Goal: Task Accomplishment & Management: Complete application form

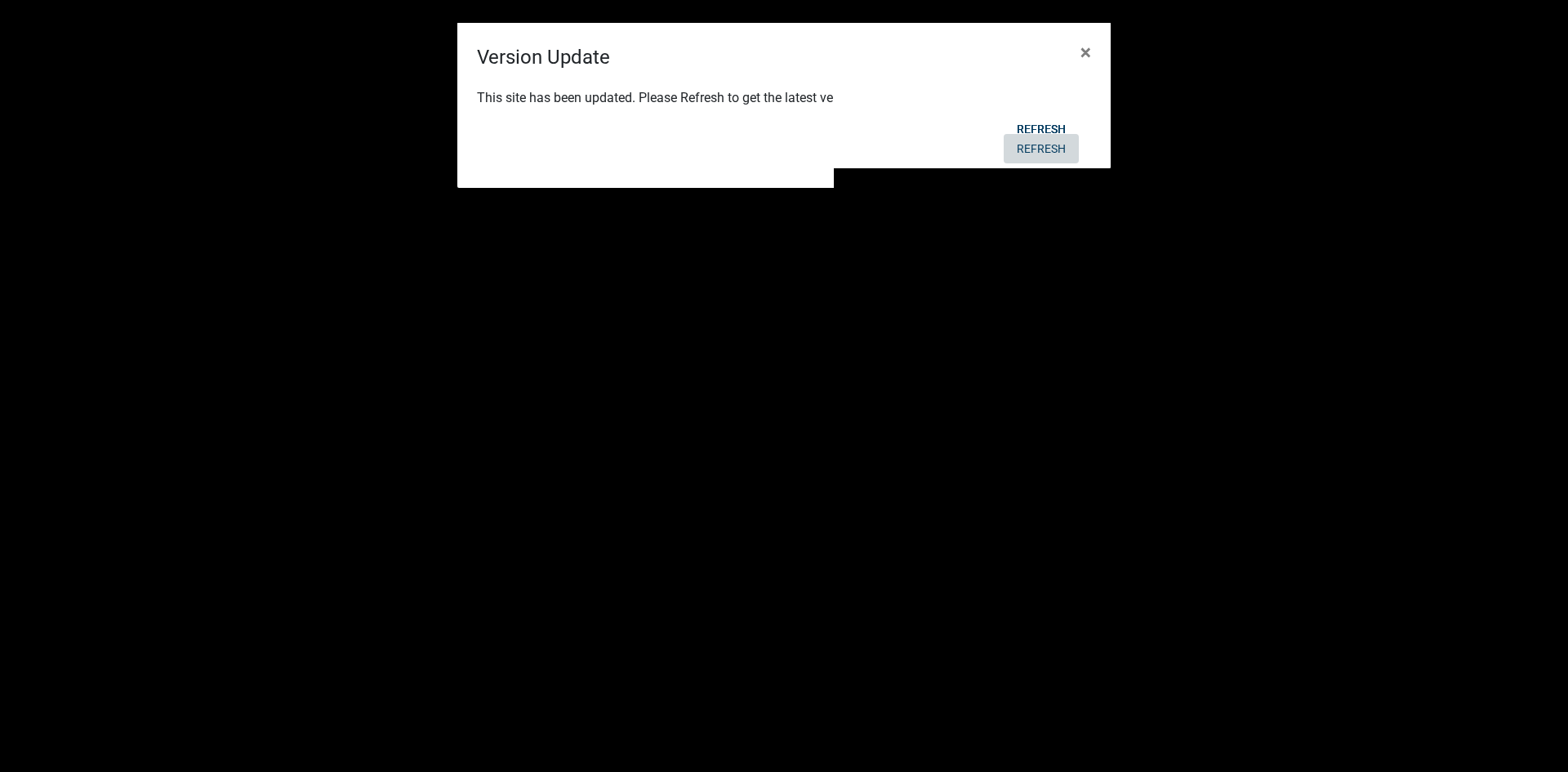
click at [1036, 148] on button "Refresh" at bounding box center [1041, 148] width 75 height 29
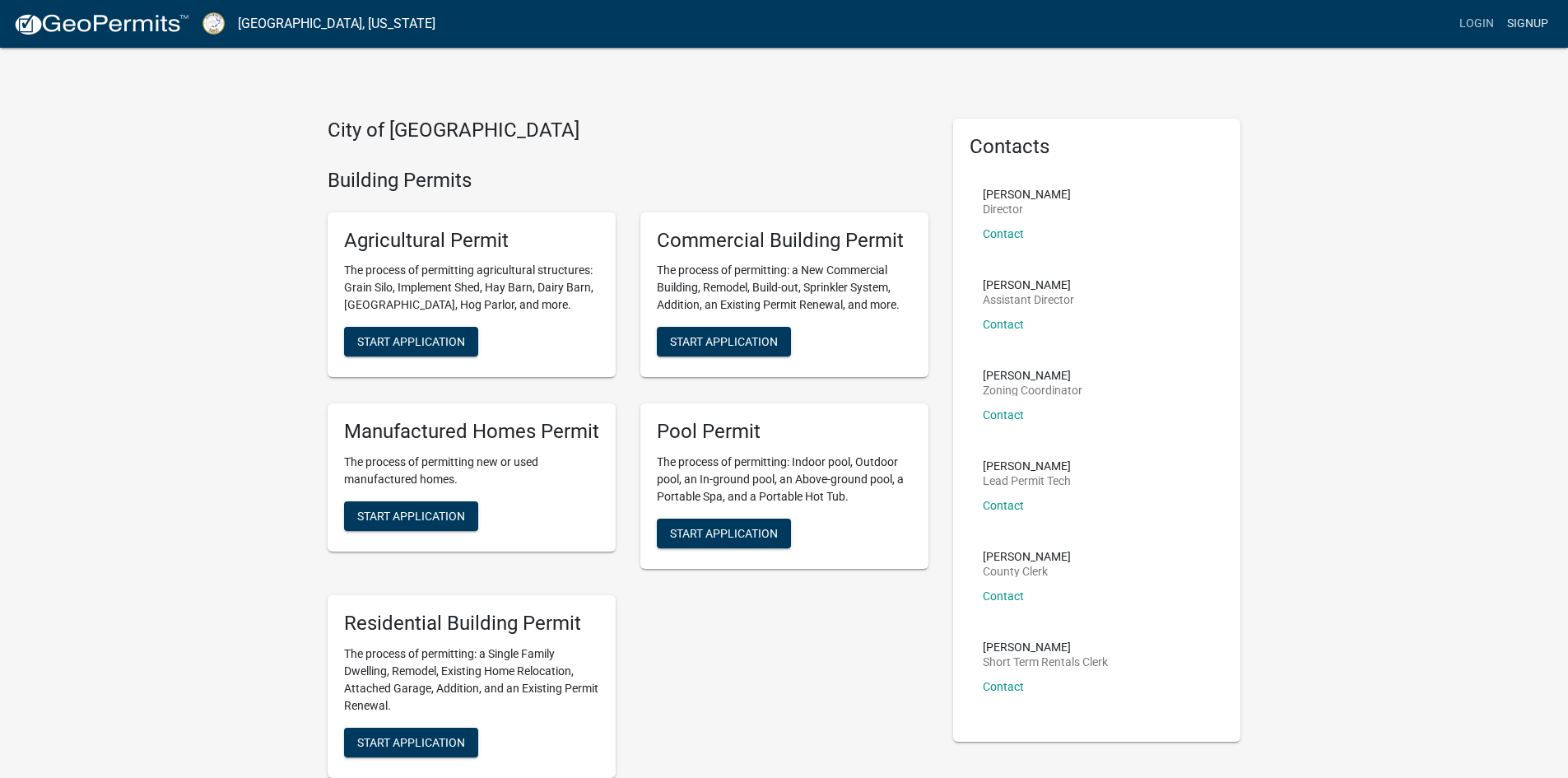
click at [1525, 22] on link "Signup" at bounding box center [1528, 23] width 54 height 31
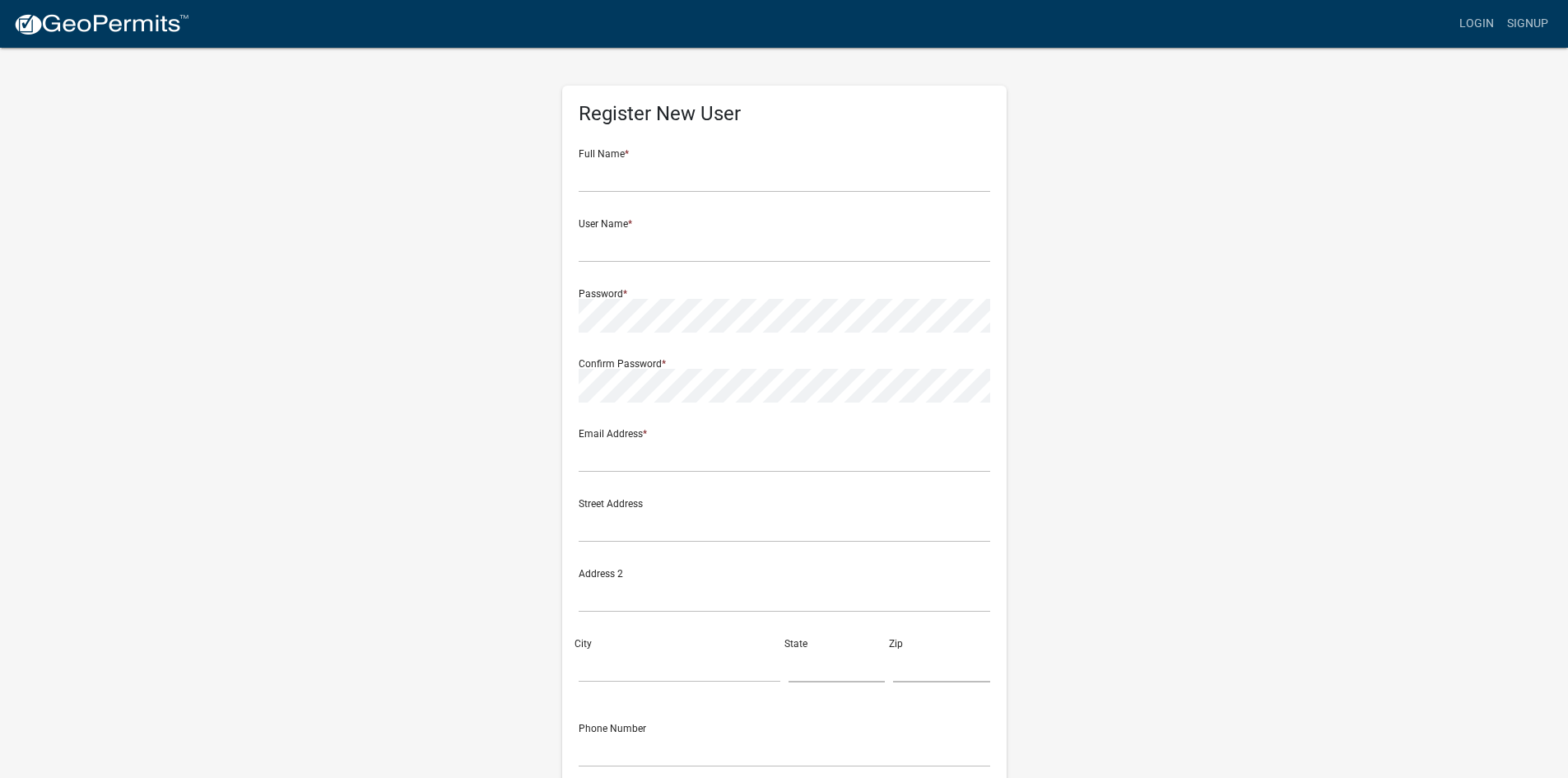
click at [656, 157] on div "Full Name *" at bounding box center [785, 164] width 412 height 57
click at [591, 171] on input "text" at bounding box center [785, 176] width 412 height 34
type input "[PERSON_NAME] [PERSON_NAME]"
click at [620, 242] on input "text" at bounding box center [785, 246] width 412 height 34
type input "EGJemison"
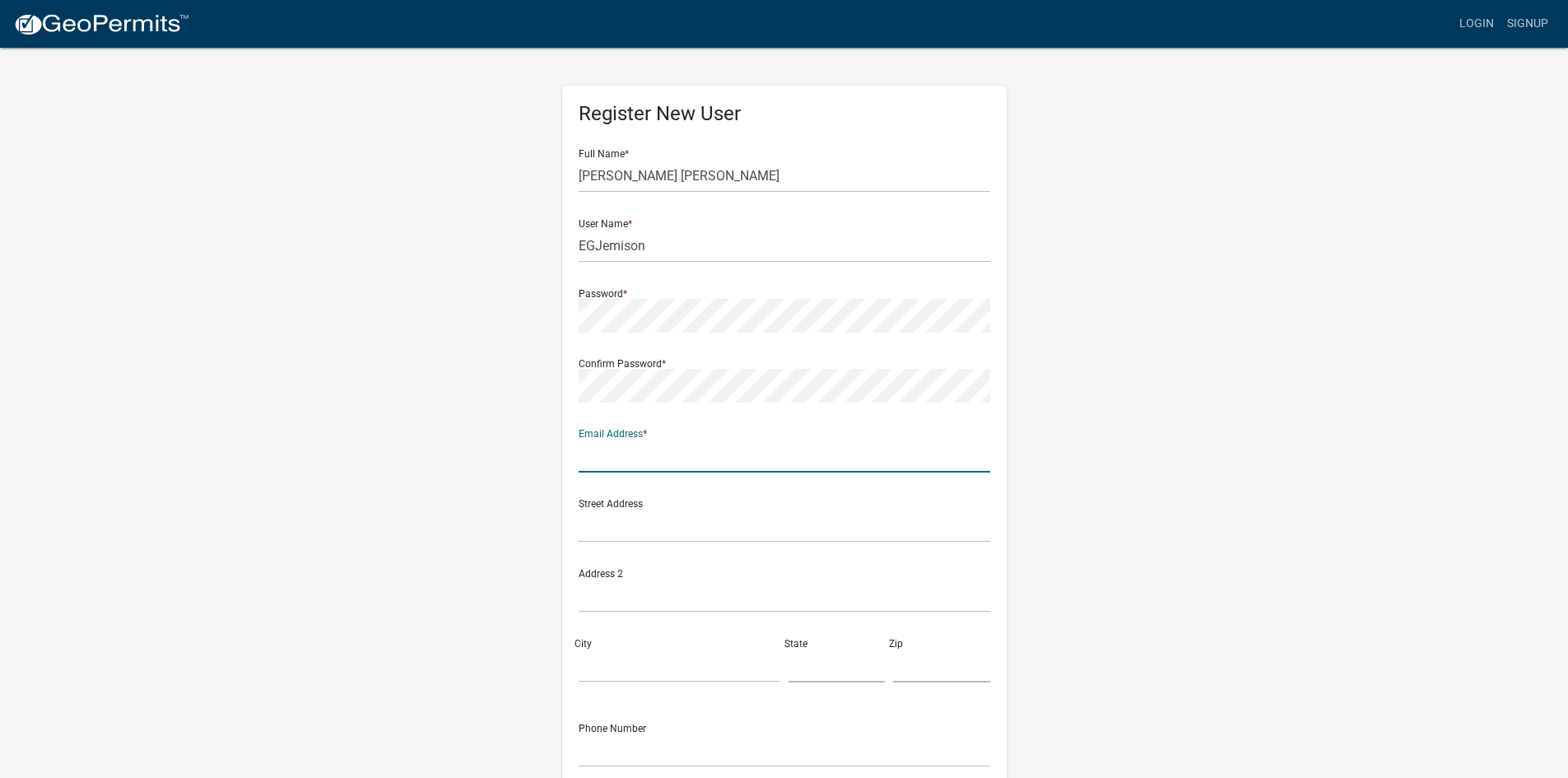
click at [634, 459] on input "text" at bounding box center [785, 456] width 412 height 34
click at [611, 459] on input "evannsjemison@" at bounding box center [785, 456] width 412 height 34
click at [670, 462] on input "evansjemison@" at bounding box center [785, 456] width 412 height 34
type input "[EMAIL_ADDRESS][DOMAIN_NAME]"
click at [600, 524] on input "text" at bounding box center [785, 526] width 412 height 34
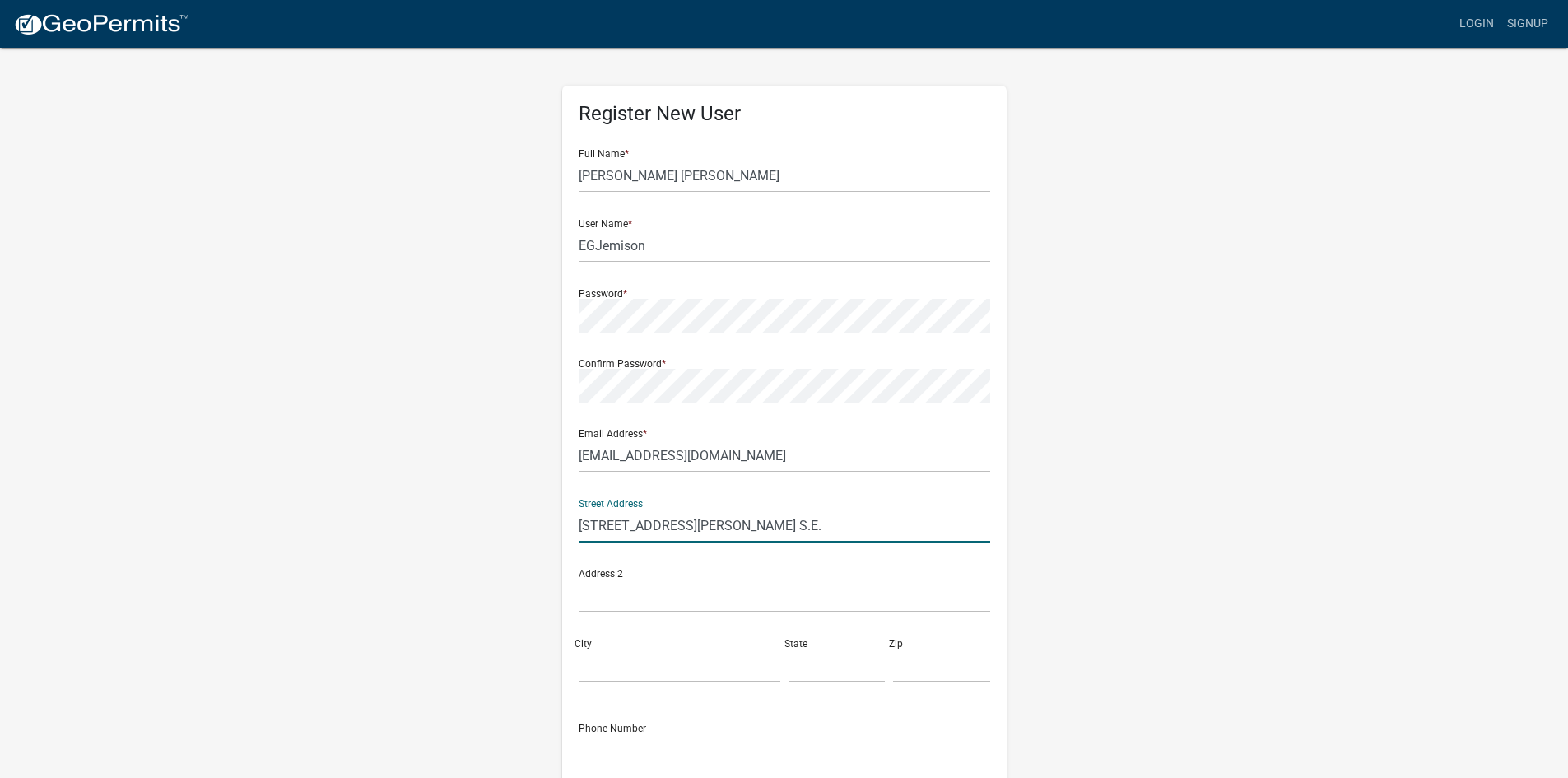
type input "[STREET_ADDRESS][PERSON_NAME] S.E."
click at [592, 663] on input "City" at bounding box center [680, 666] width 201 height 34
type input "e"
type input "Eatonton"
click at [830, 672] on input "text" at bounding box center [837, 666] width 97 height 34
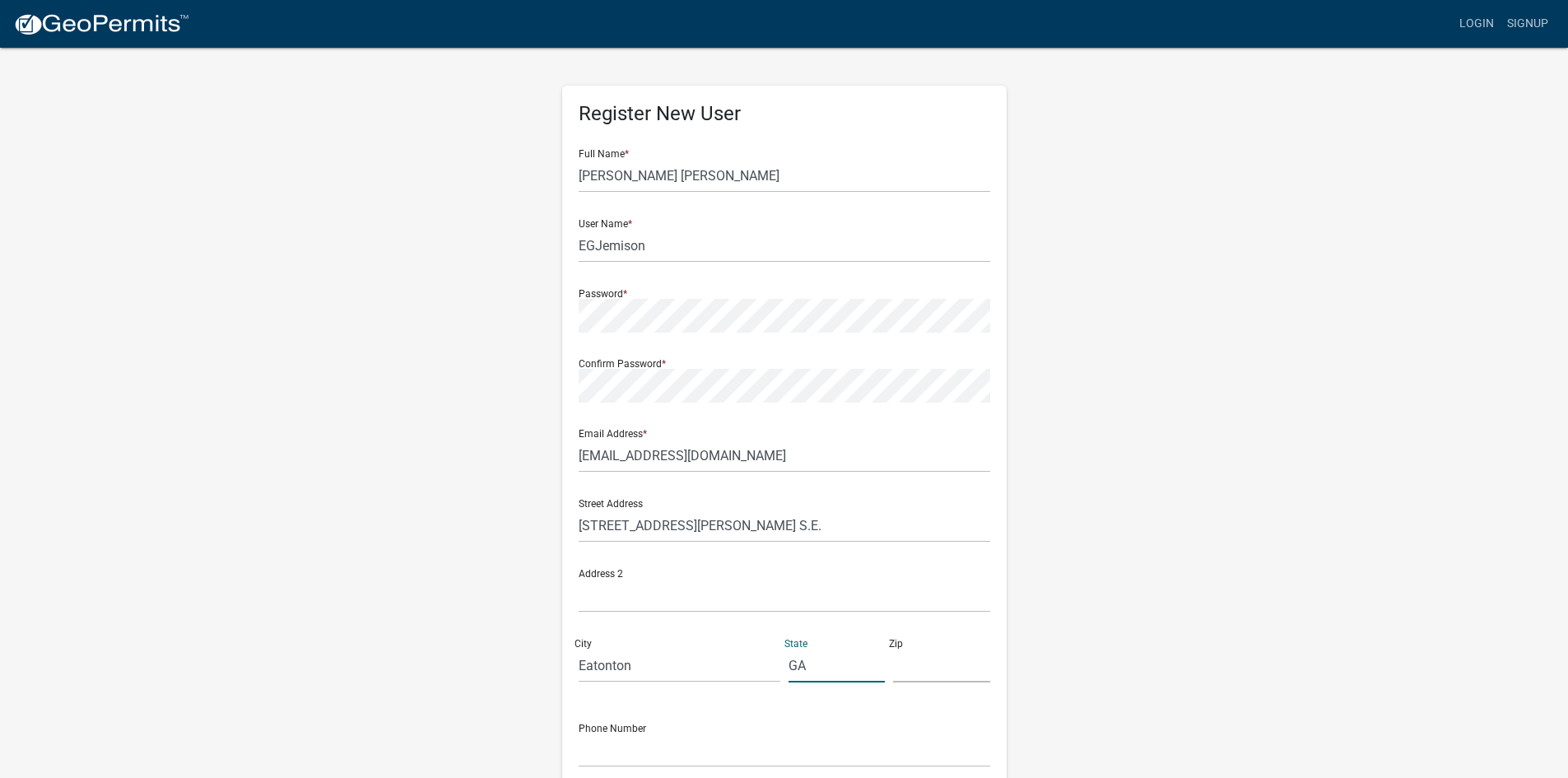
type input "GA"
click at [907, 674] on input "text" at bounding box center [941, 666] width 97 height 34
type input "31024"
click at [590, 753] on input "text" at bounding box center [785, 751] width 412 height 34
click at [598, 754] on input "7064856845" at bounding box center [785, 751] width 412 height 34
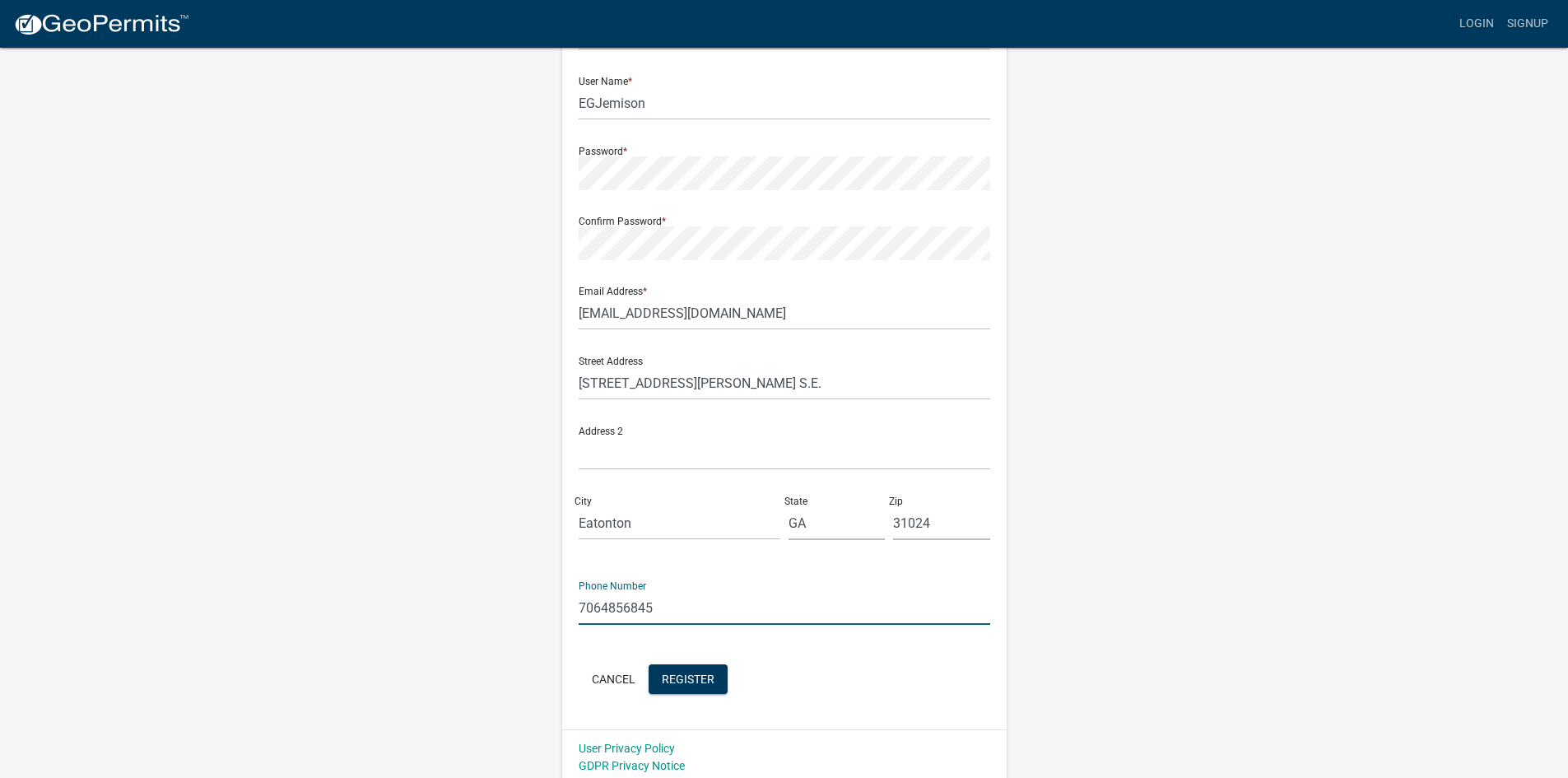
scroll to position [149, 0]
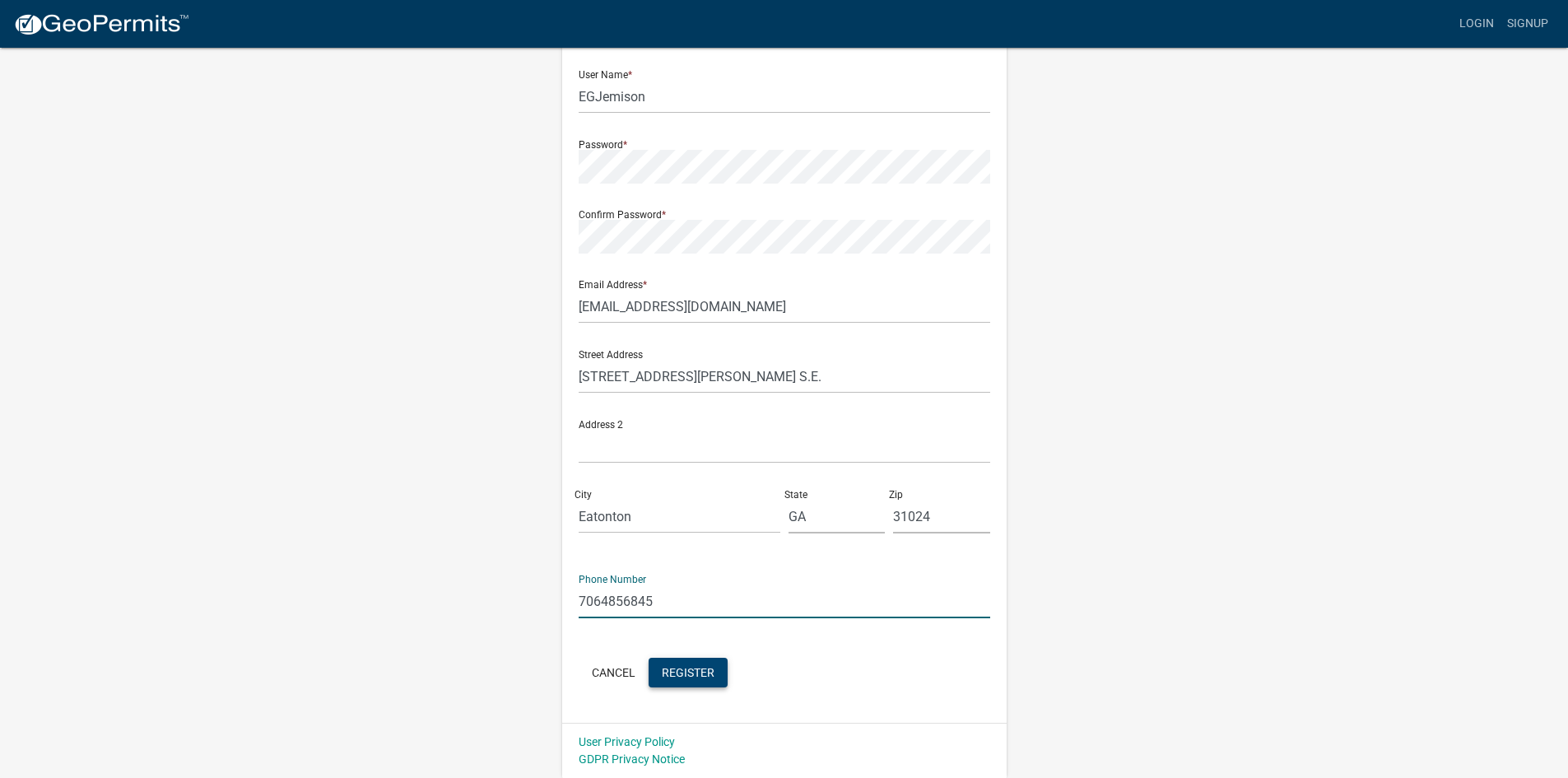
type input "7064856845"
click at [697, 675] on span "Register" at bounding box center [688, 672] width 53 height 13
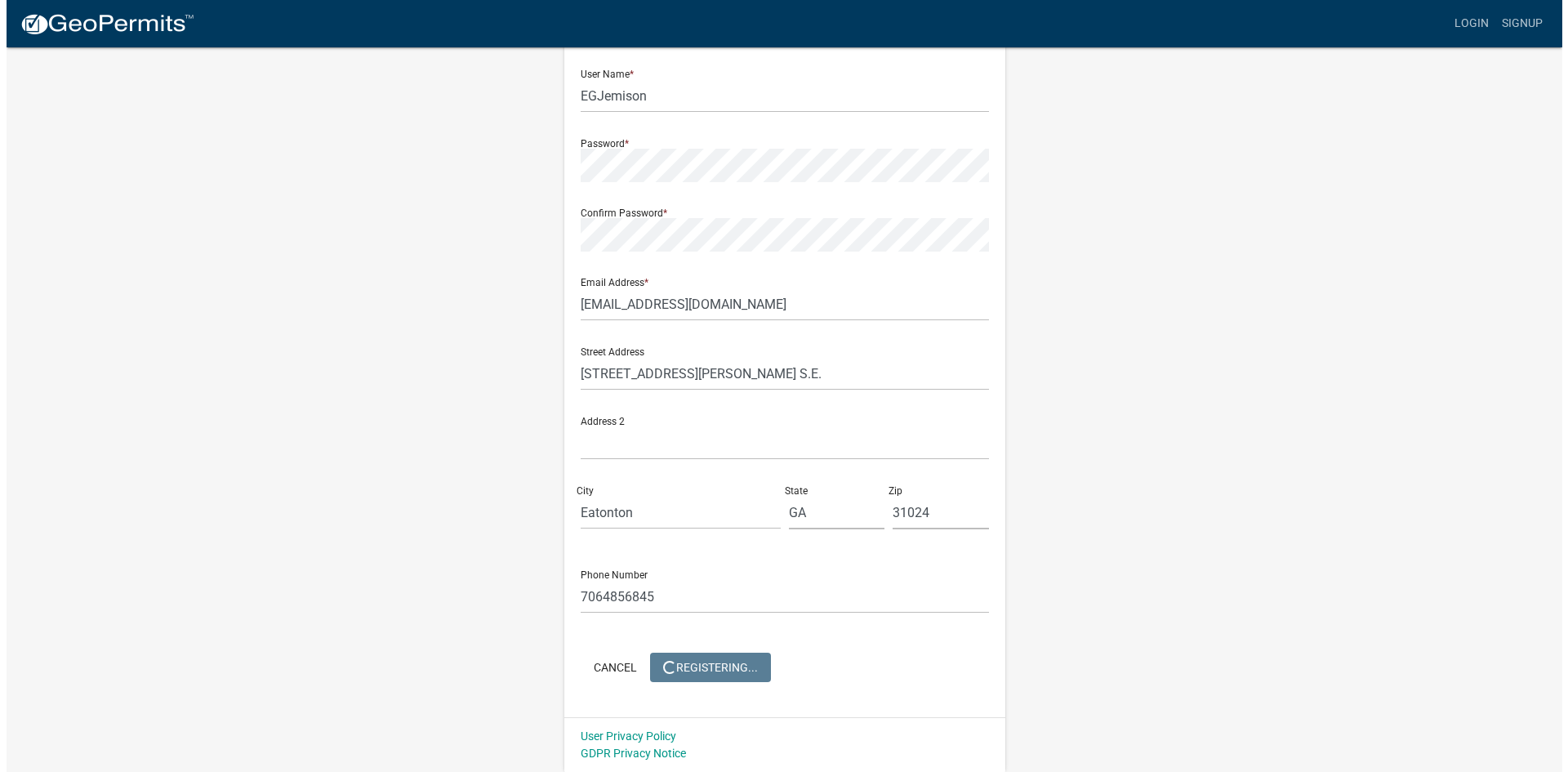
scroll to position [0, 0]
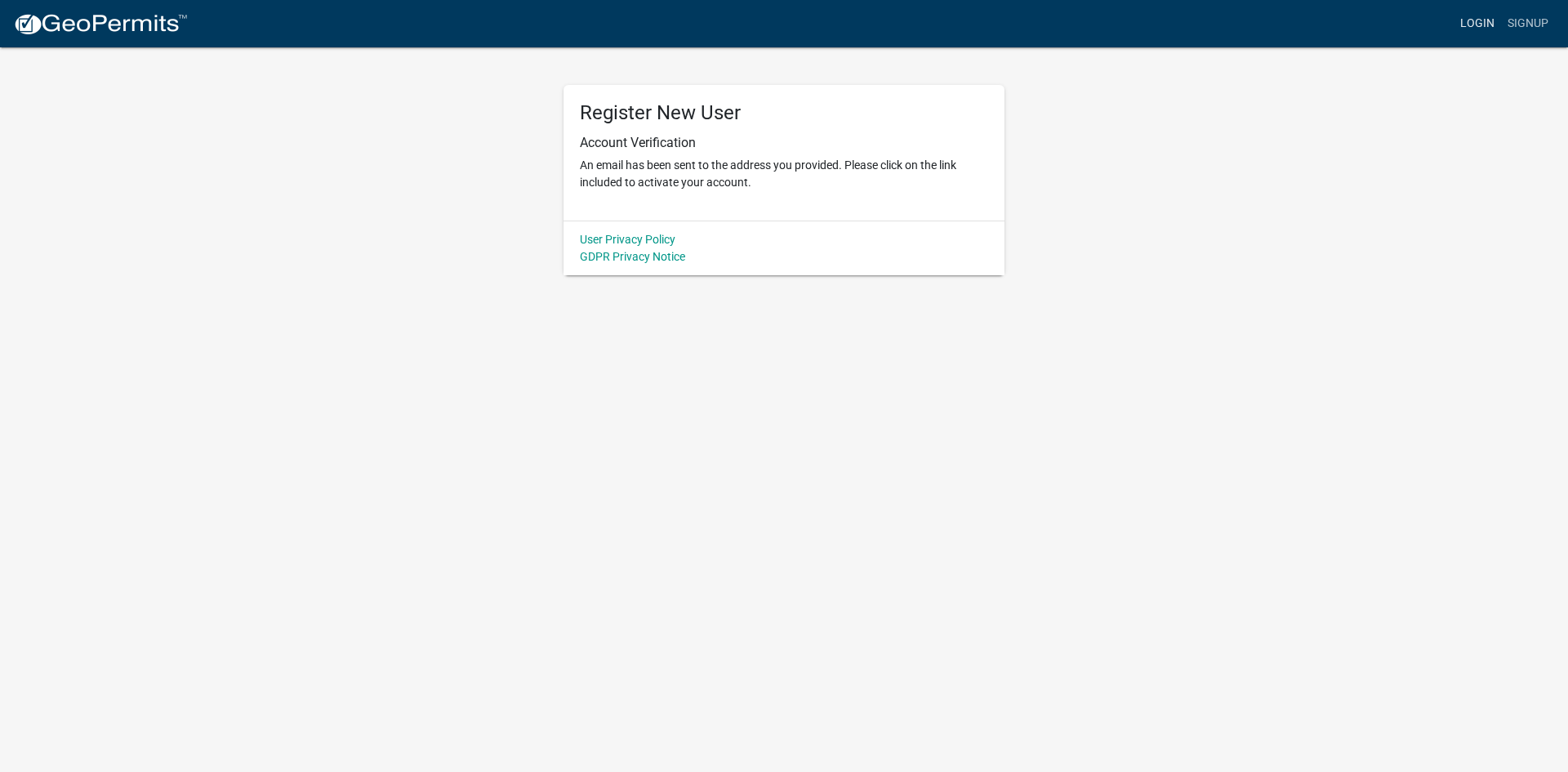
click at [1481, 25] on link "Login" at bounding box center [1476, 23] width 47 height 31
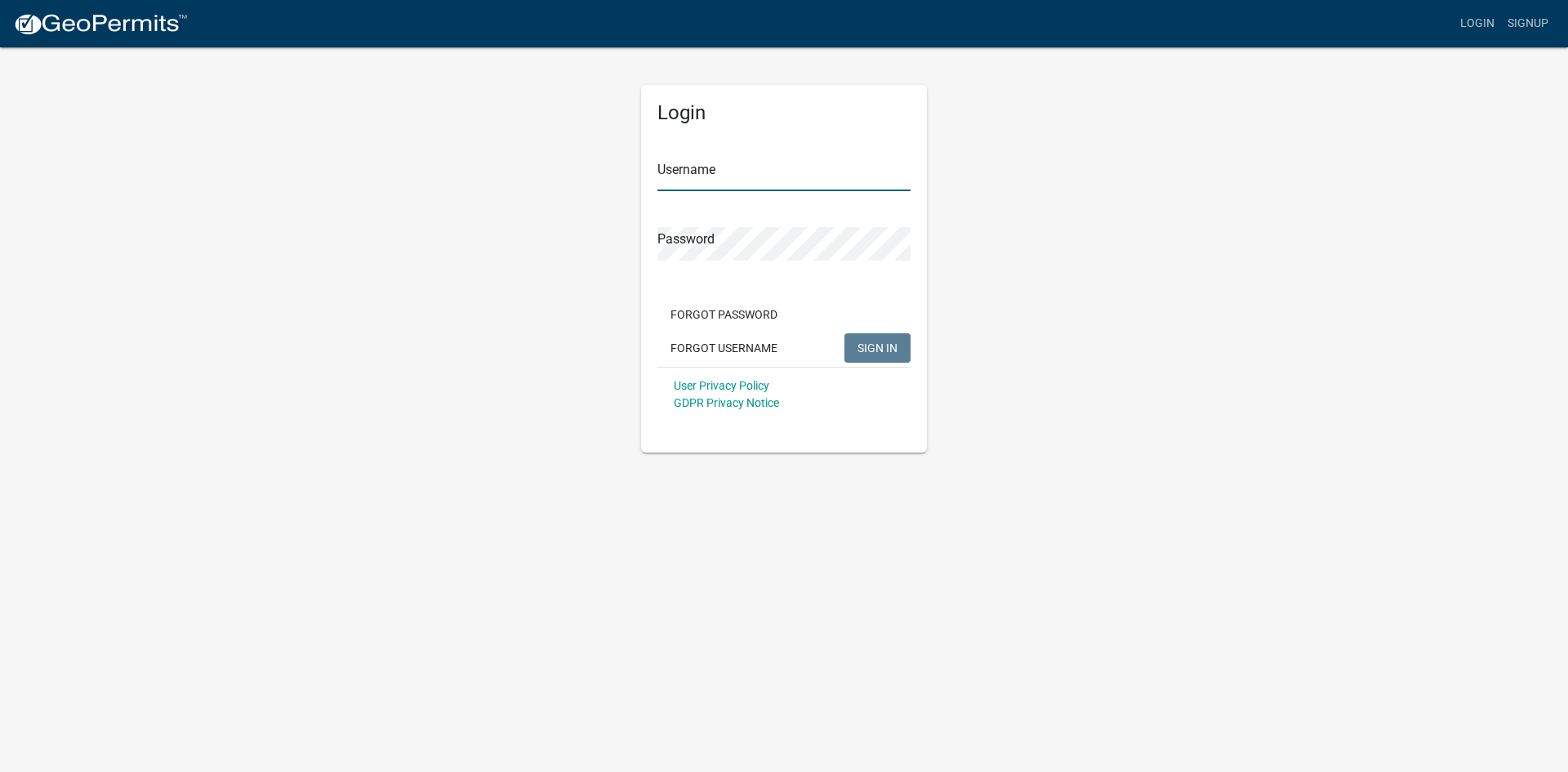
click at [763, 171] on input "Username" at bounding box center [784, 175] width 253 height 34
type input "e"
type input "EGJemison"
click at [883, 353] on span "SIGN IN" at bounding box center [877, 347] width 40 height 13
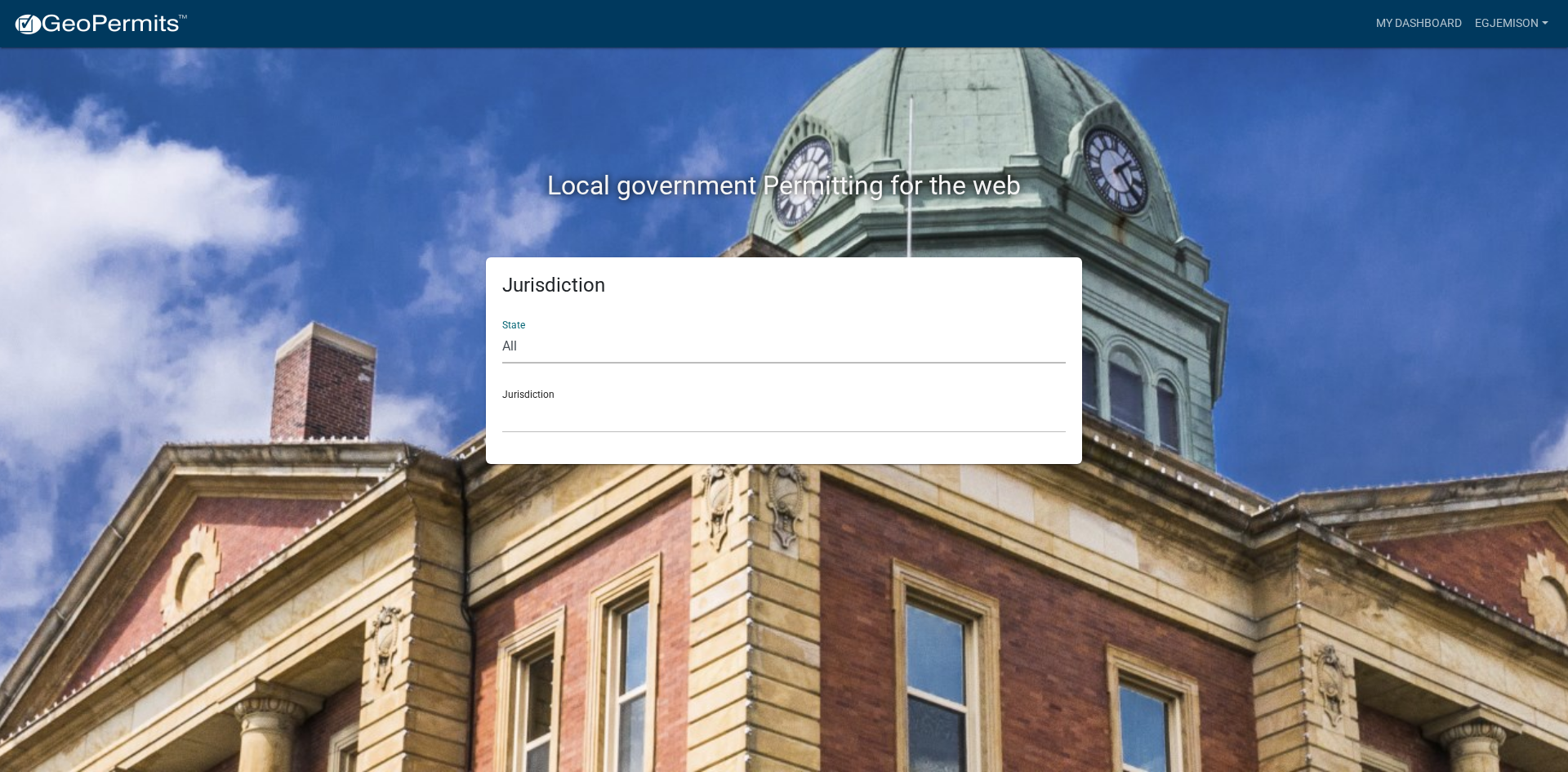
click at [525, 349] on select "All Colorado Georgia Indiana Iowa Kansas Minnesota Ohio South Carolina Wisconsin" at bounding box center [784, 347] width 564 height 34
select select "Georgia"
click at [502, 330] on select "All Colorado Georgia Indiana Iowa Kansas Minnesota Ohio South Carolina Wisconsin" at bounding box center [784, 347] width 564 height 34
click at [526, 406] on select "Carroll County, Georgia Cook County, Georgia Crawford County, Georgia Gilmer Co…" at bounding box center [784, 417] width 564 height 34
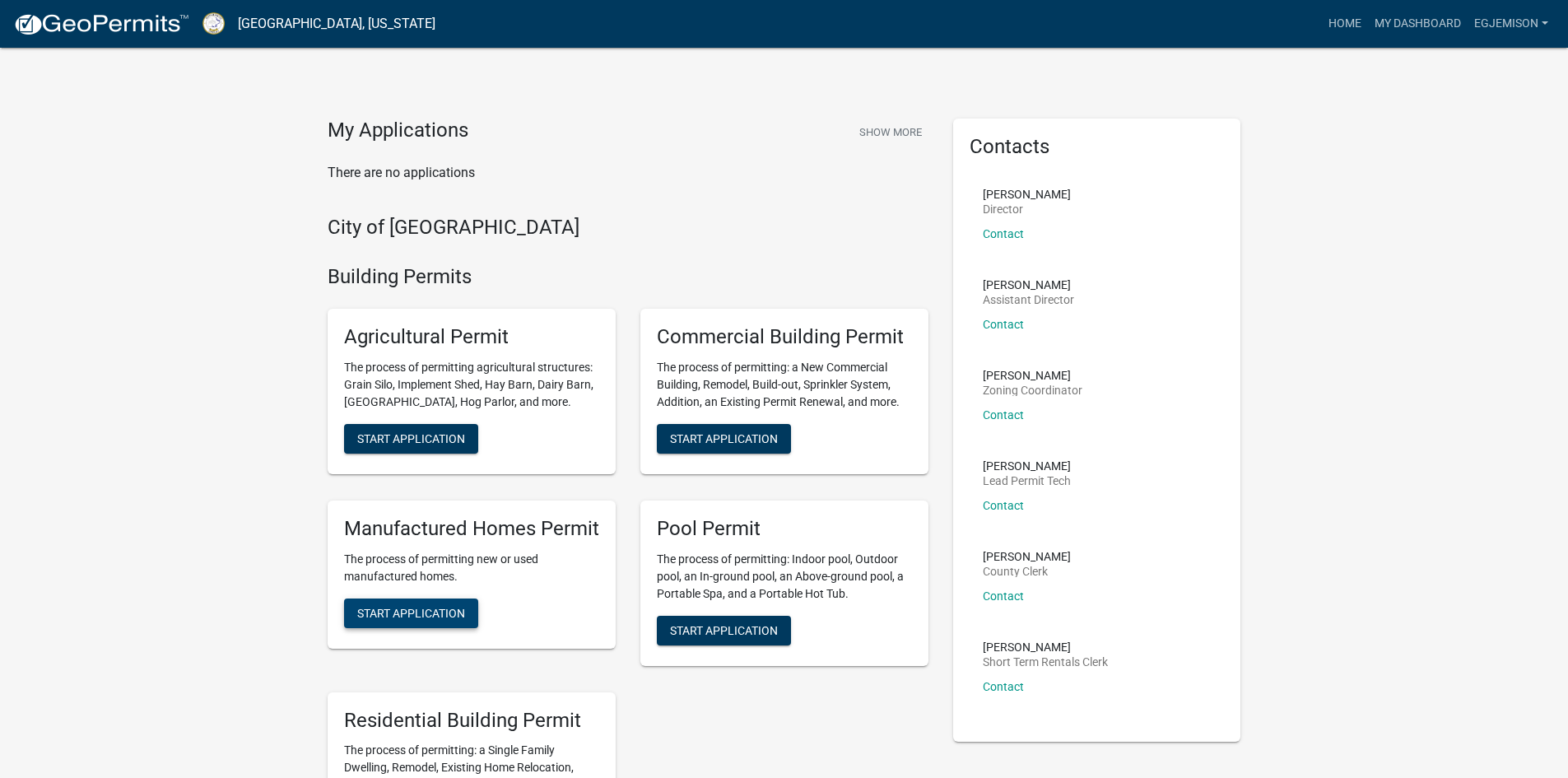
click at [411, 618] on span "Start Application" at bounding box center [411, 613] width 108 height 13
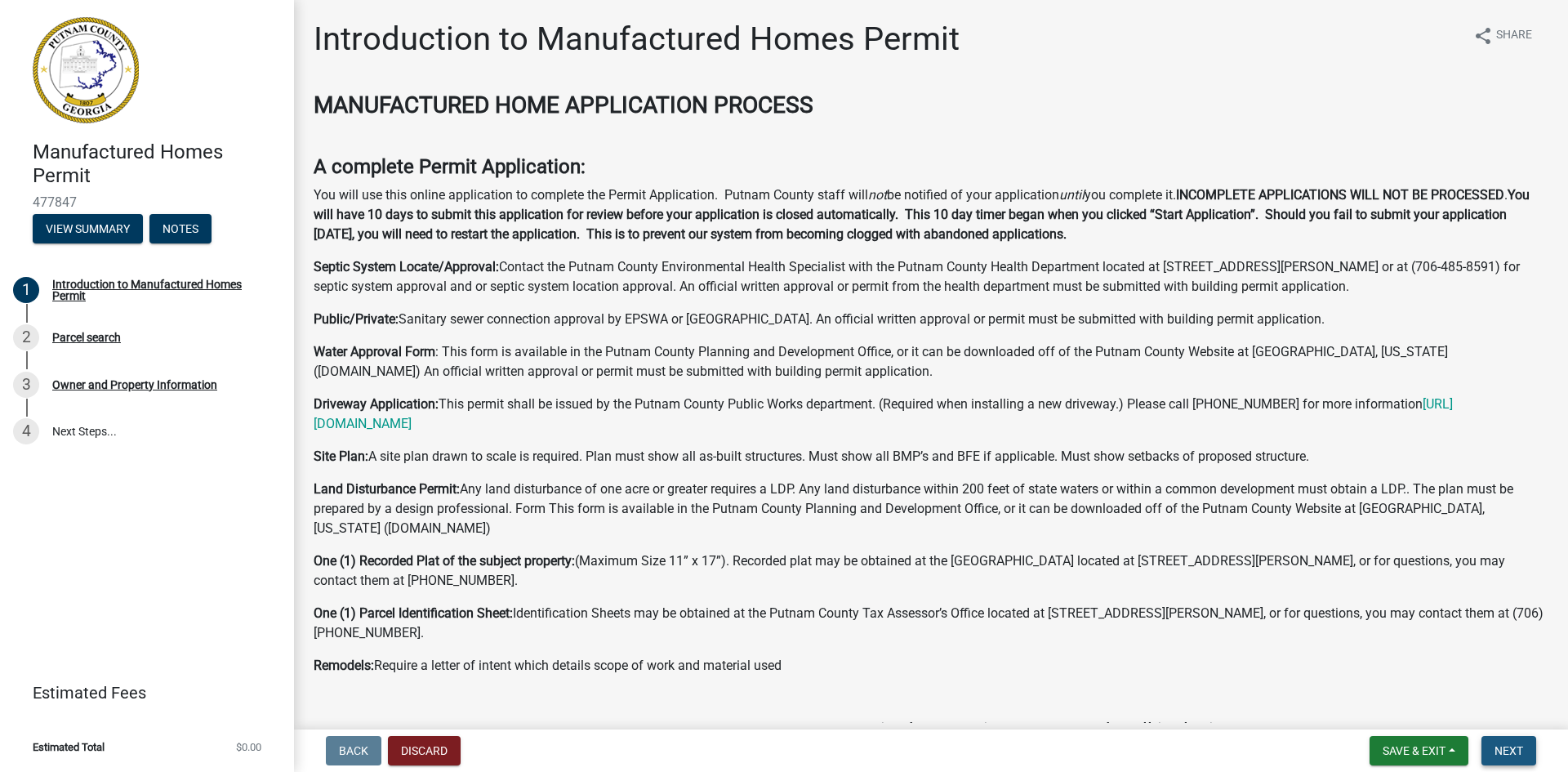
click at [1504, 755] on span "Next" at bounding box center [1508, 751] width 29 height 13
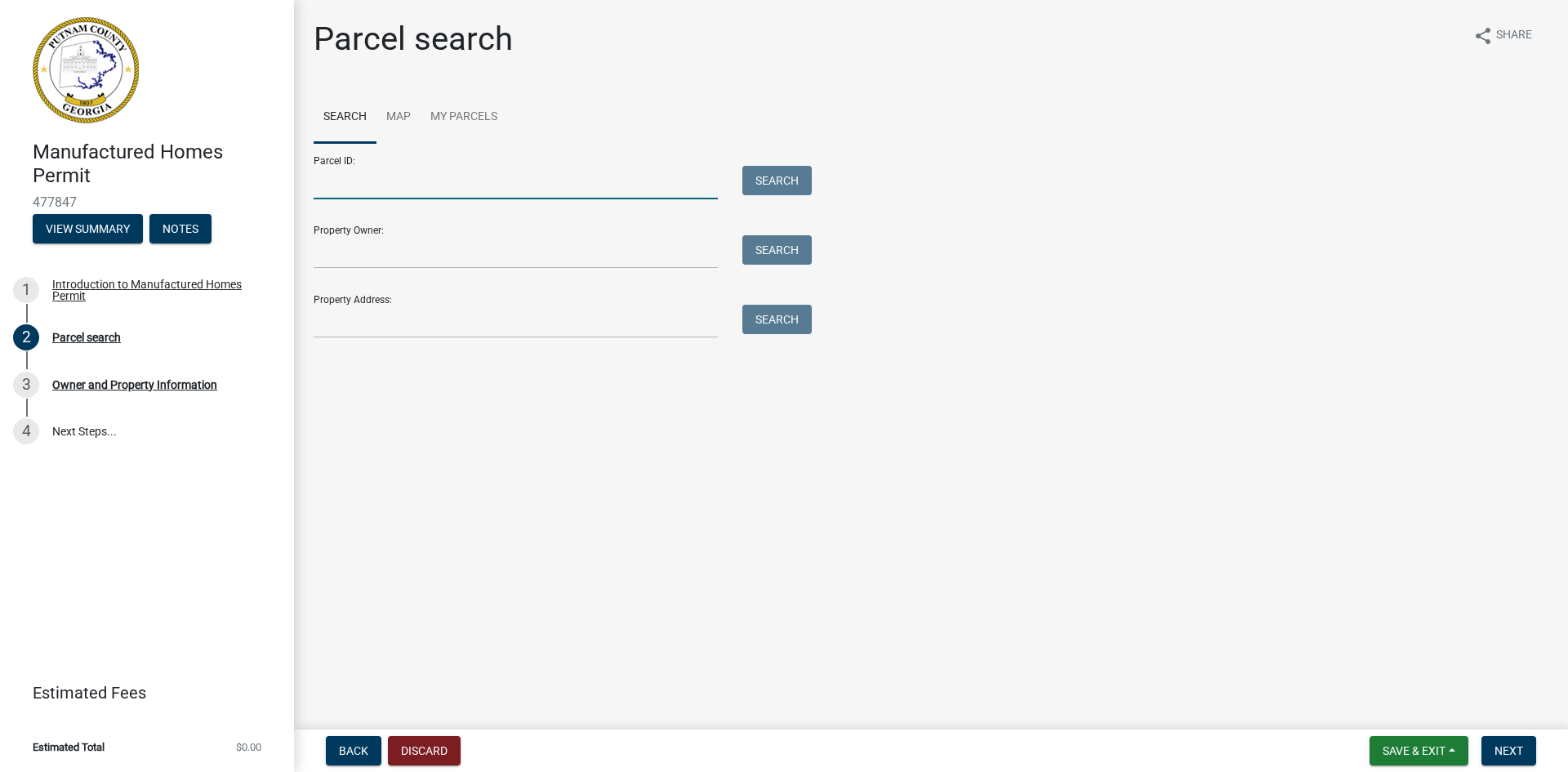
click at [331, 188] on input "Parcel ID:" at bounding box center [516, 183] width 404 height 34
click at [334, 320] on input "Property Address:" at bounding box center [516, 321] width 404 height 34
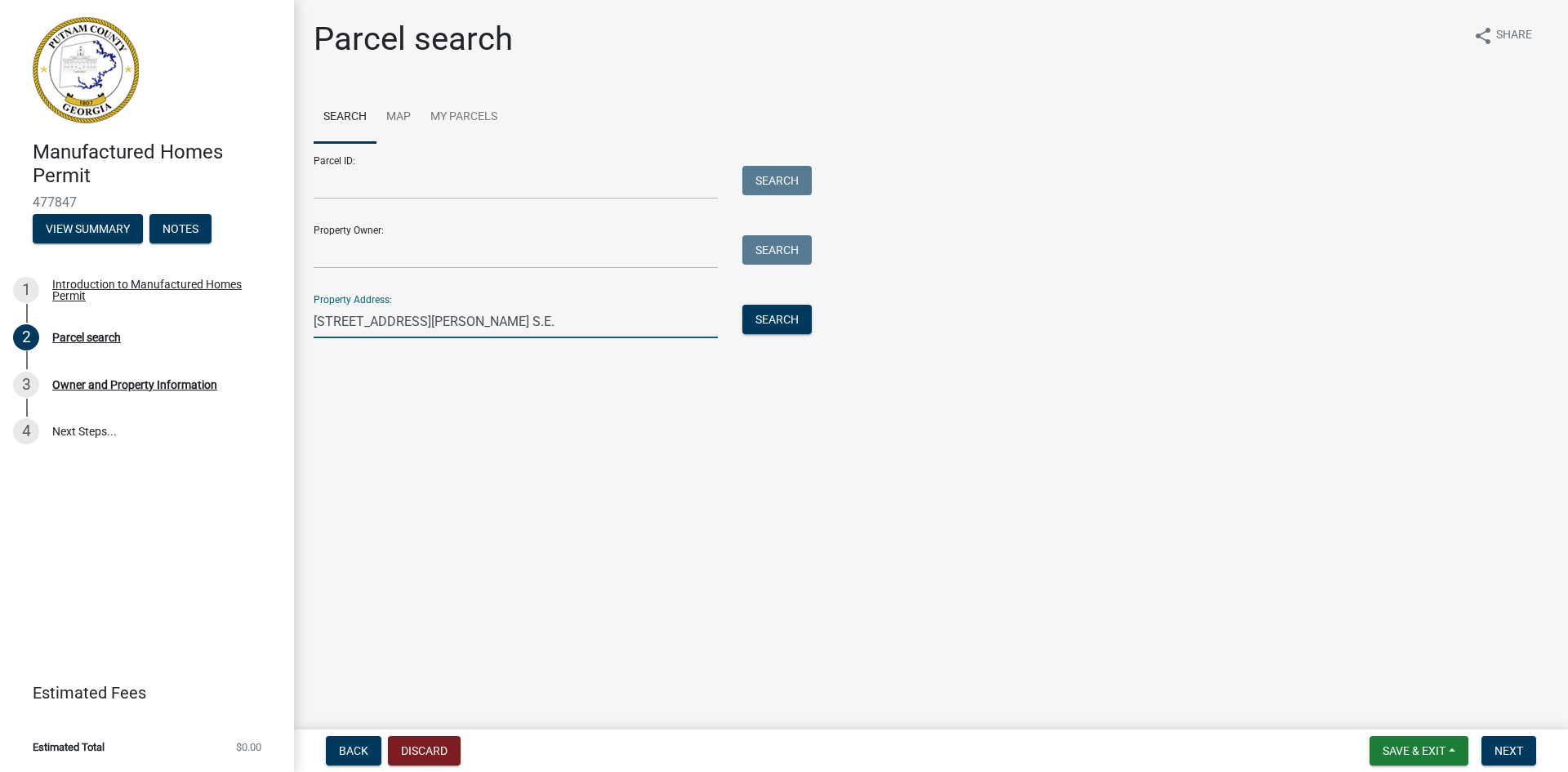
click at [537, 323] on input "264 Martin Luther King Jr Dr S.E." at bounding box center [516, 321] width 404 height 34
type input "2"
type input "266 Glenwood Springs Road"
click at [796, 325] on button "Search" at bounding box center [777, 319] width 70 height 29
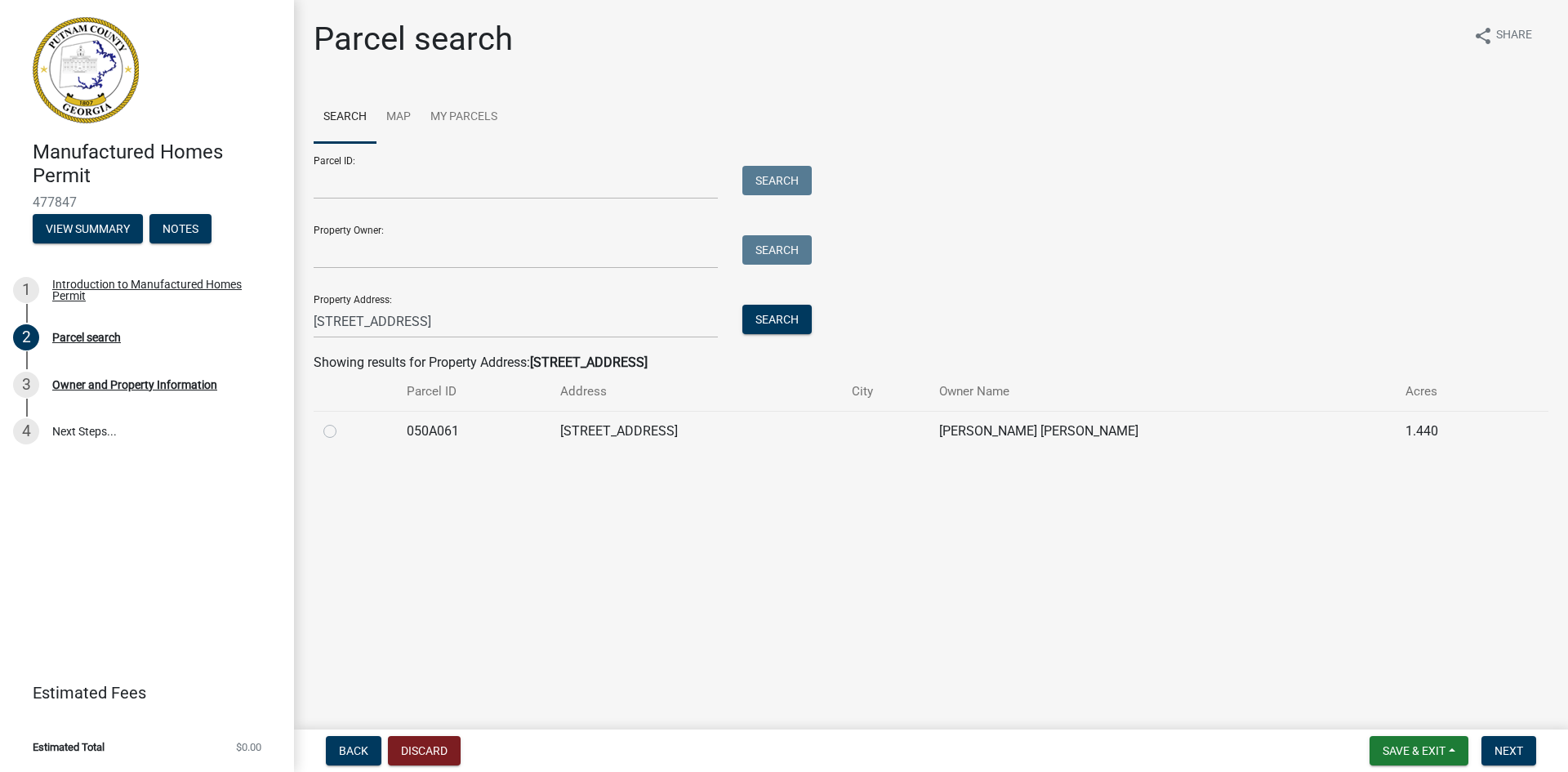
click at [342, 421] on label at bounding box center [342, 421] width 0 height 0
click at [342, 432] on input "radio" at bounding box center [348, 427] width 11 height 11
radio input "true"
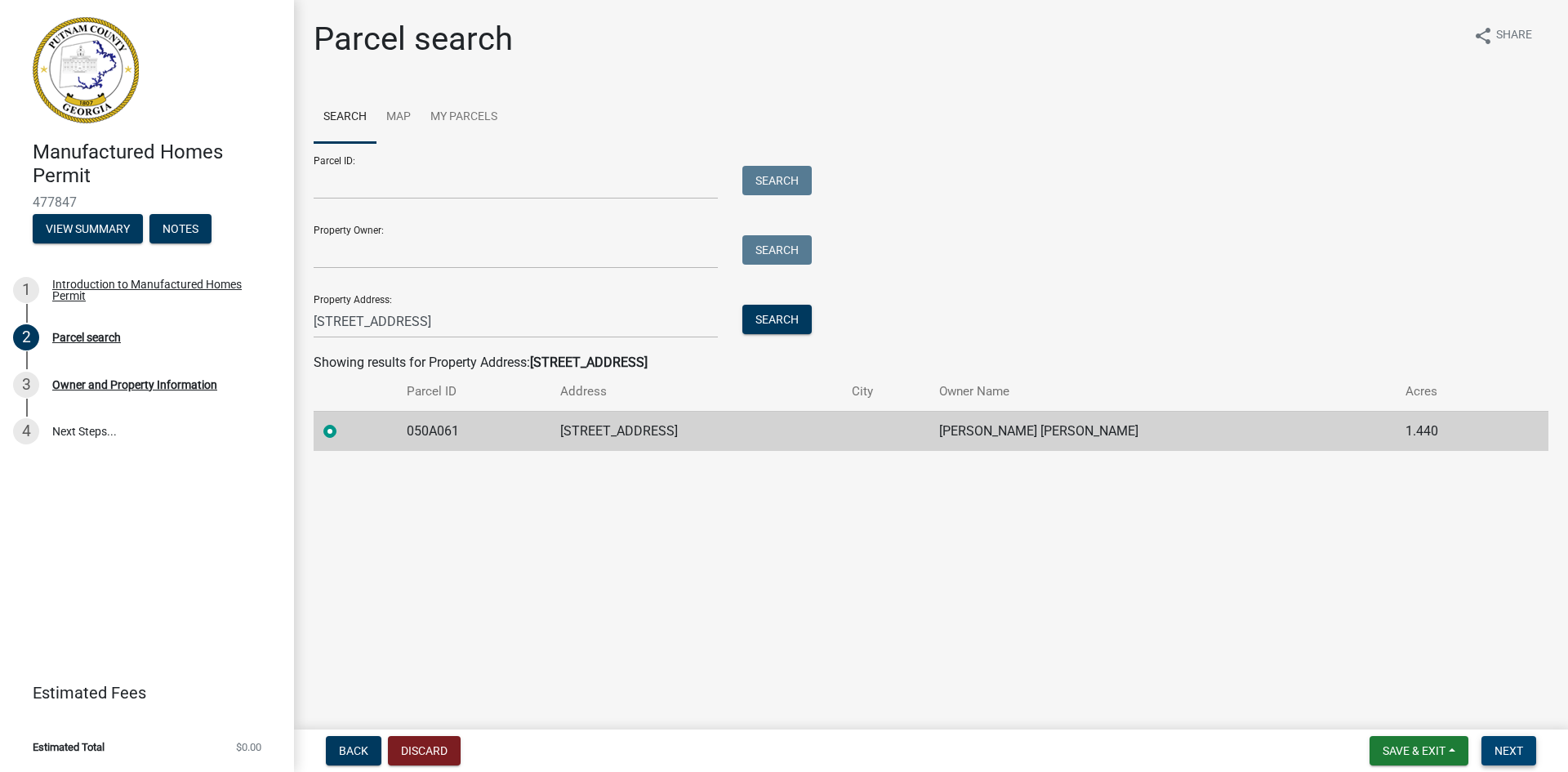
click at [1517, 747] on span "Next" at bounding box center [1508, 751] width 29 height 13
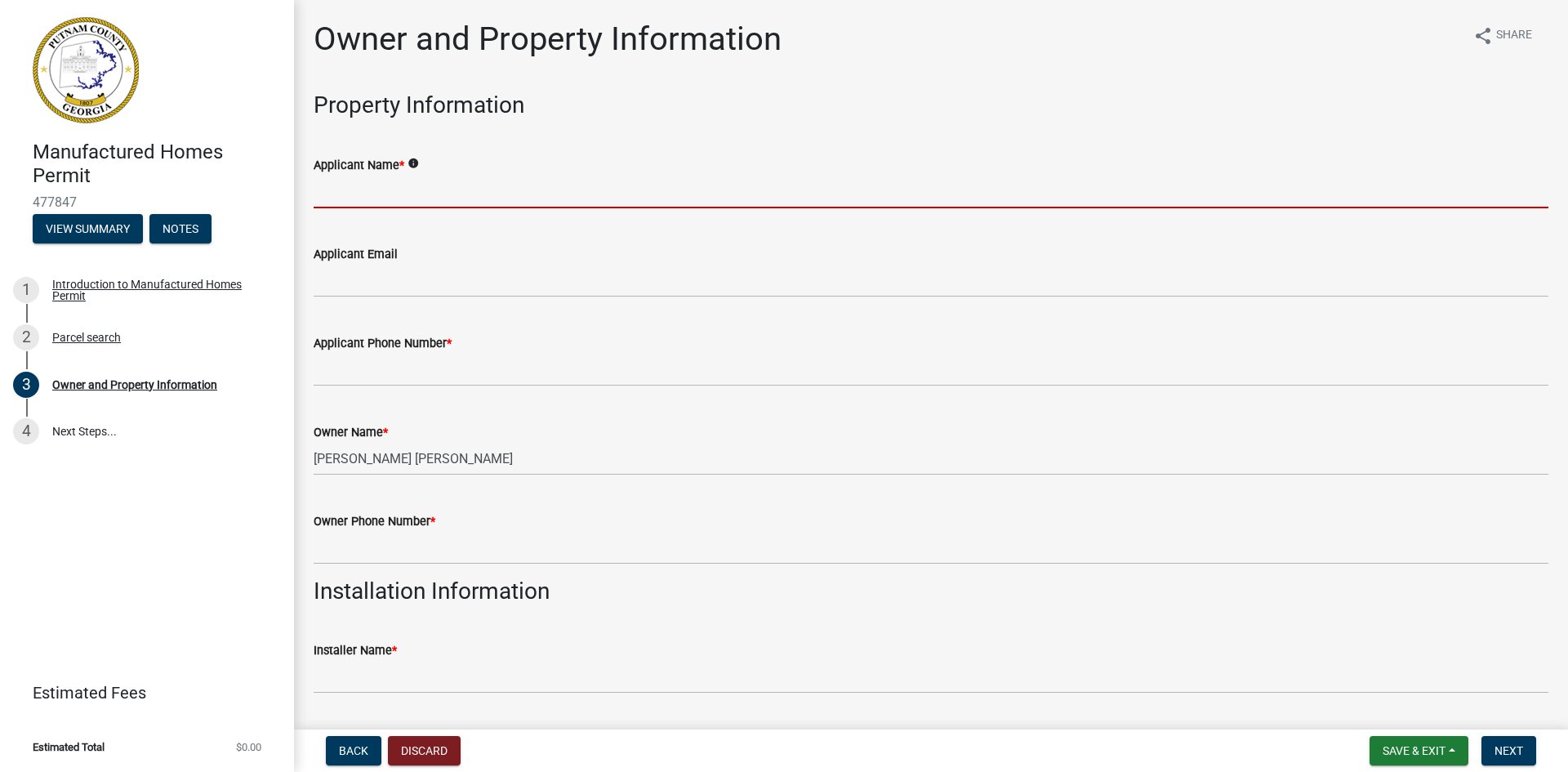
click at [384, 189] on input "Applicant Name *" at bounding box center [931, 192] width 1234 height 34
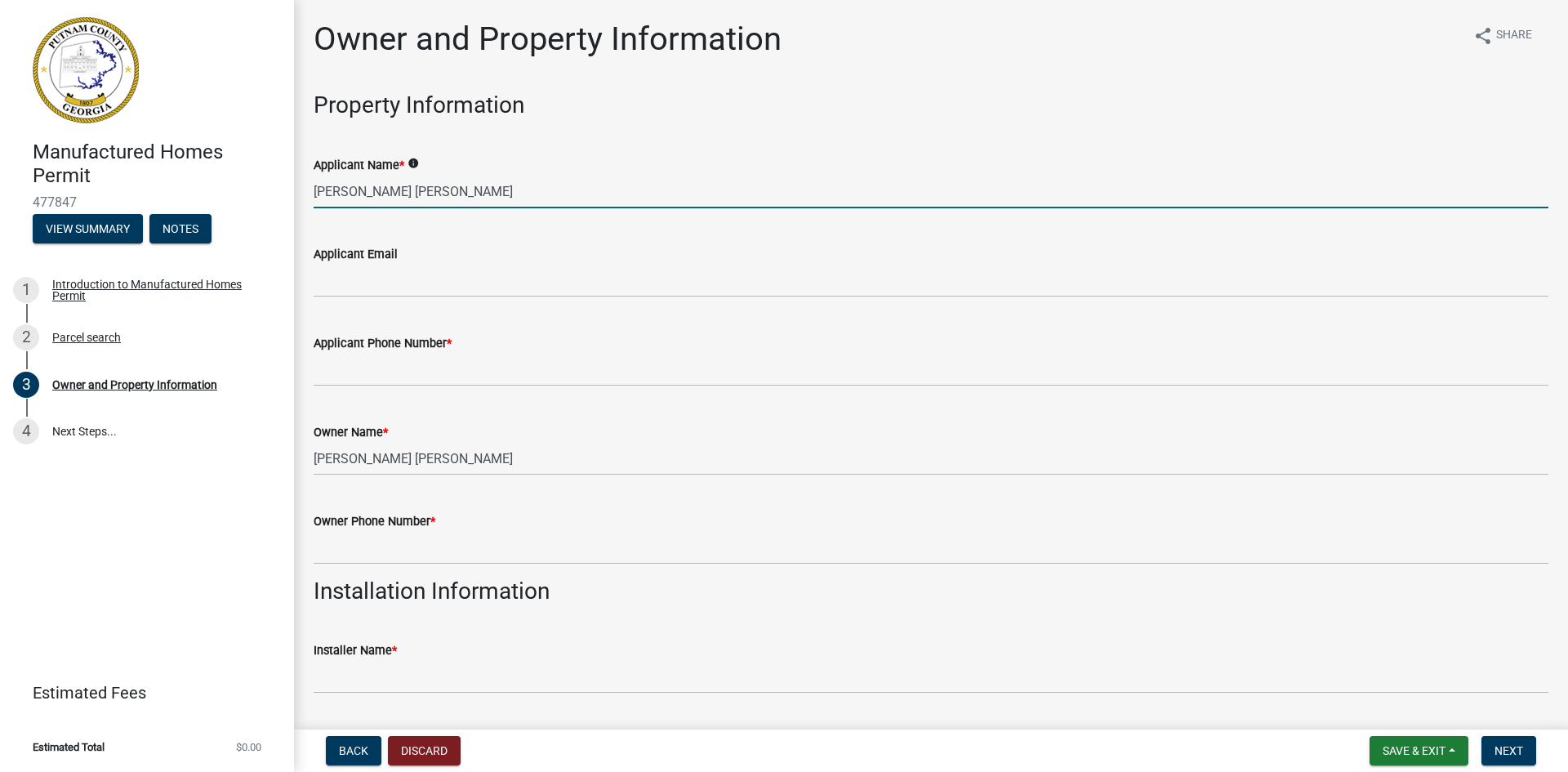
type input "Evans G. Jemison"
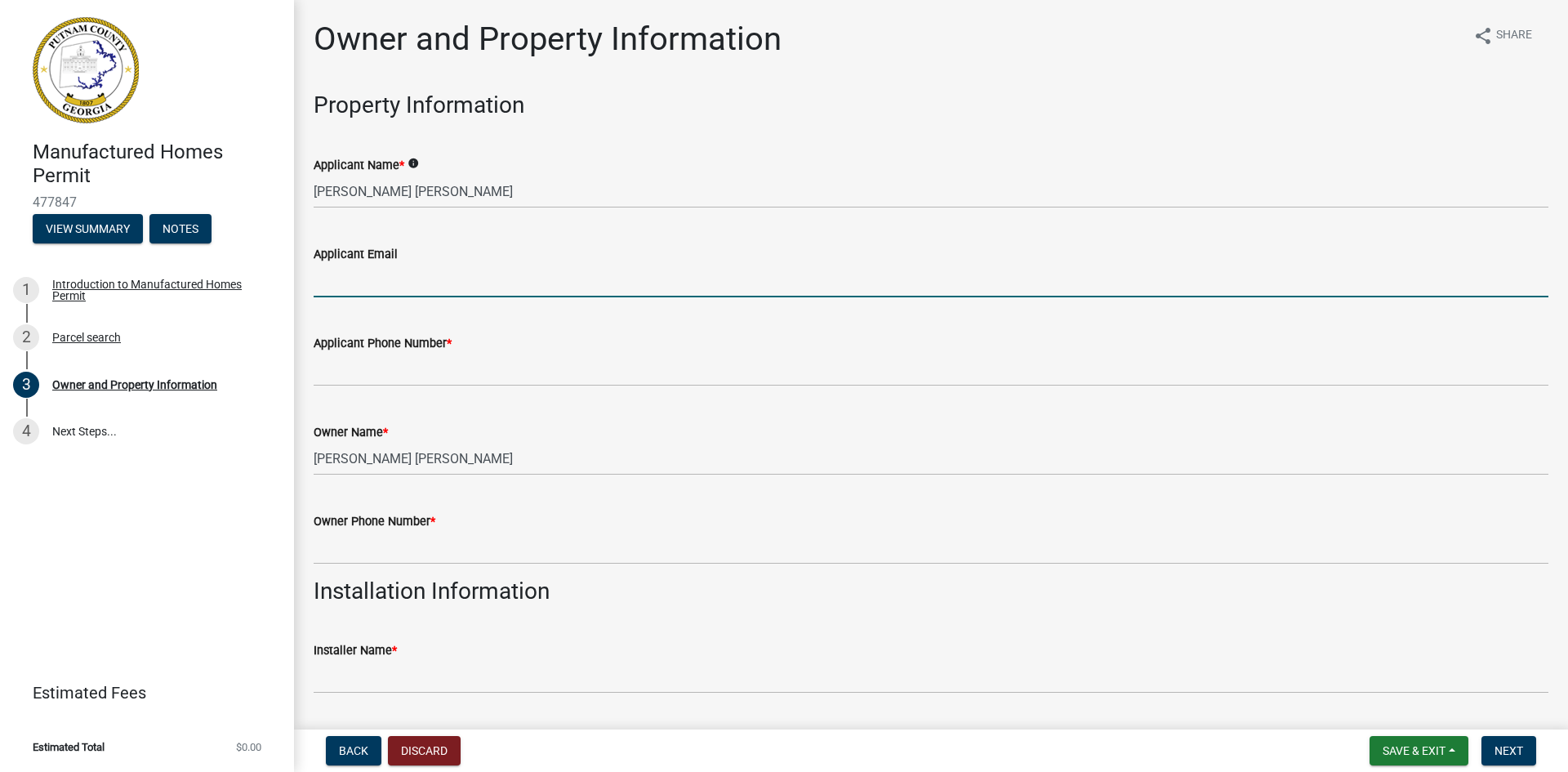
click at [334, 288] on input "Applicant Email" at bounding box center [931, 281] width 1234 height 34
type input "E"
type input "evansjemison@bellsouth.net"
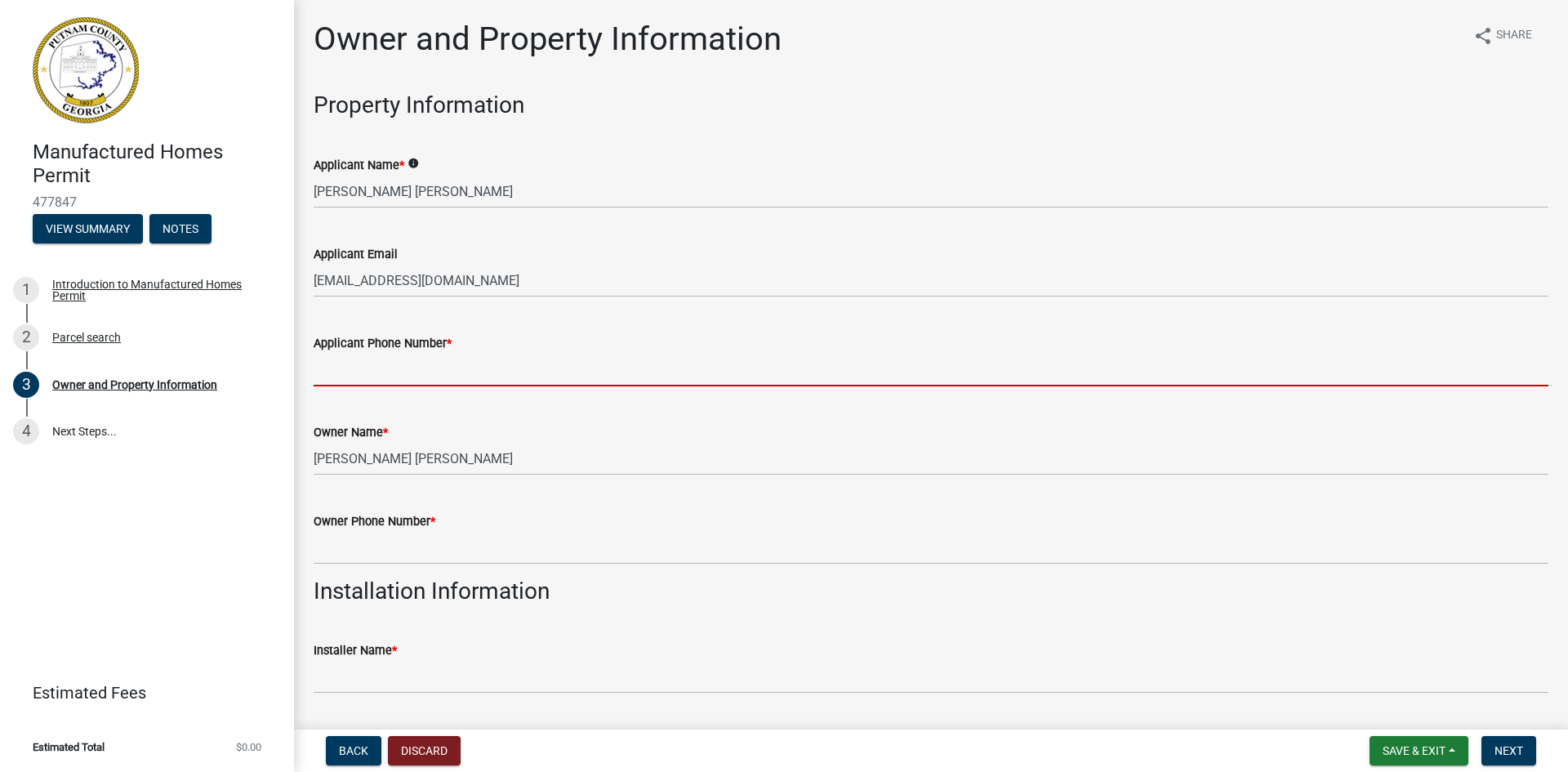
click at [353, 374] on input "Applicant Phone Number *" at bounding box center [931, 369] width 1234 height 34
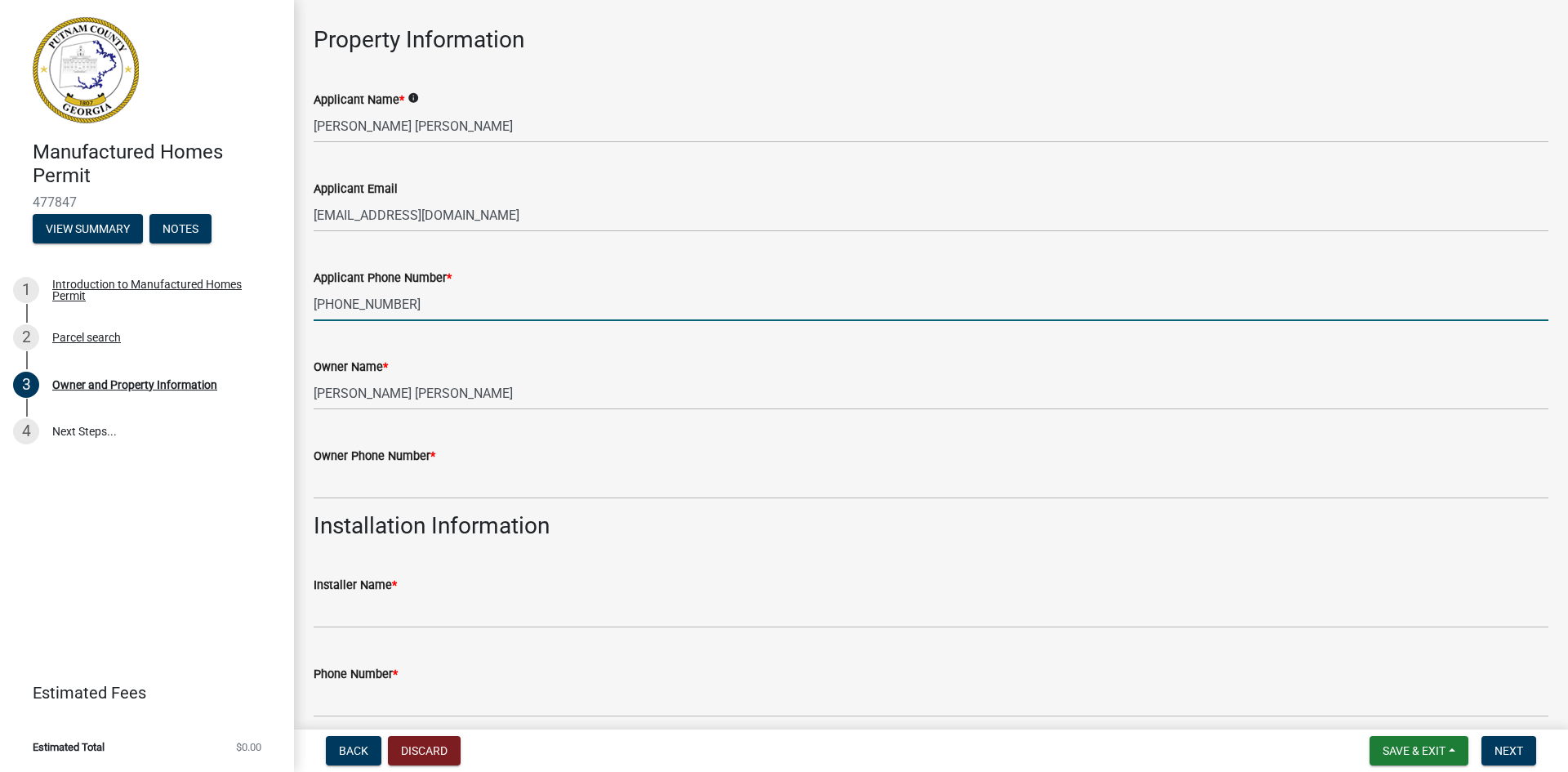
scroll to position [98, 0]
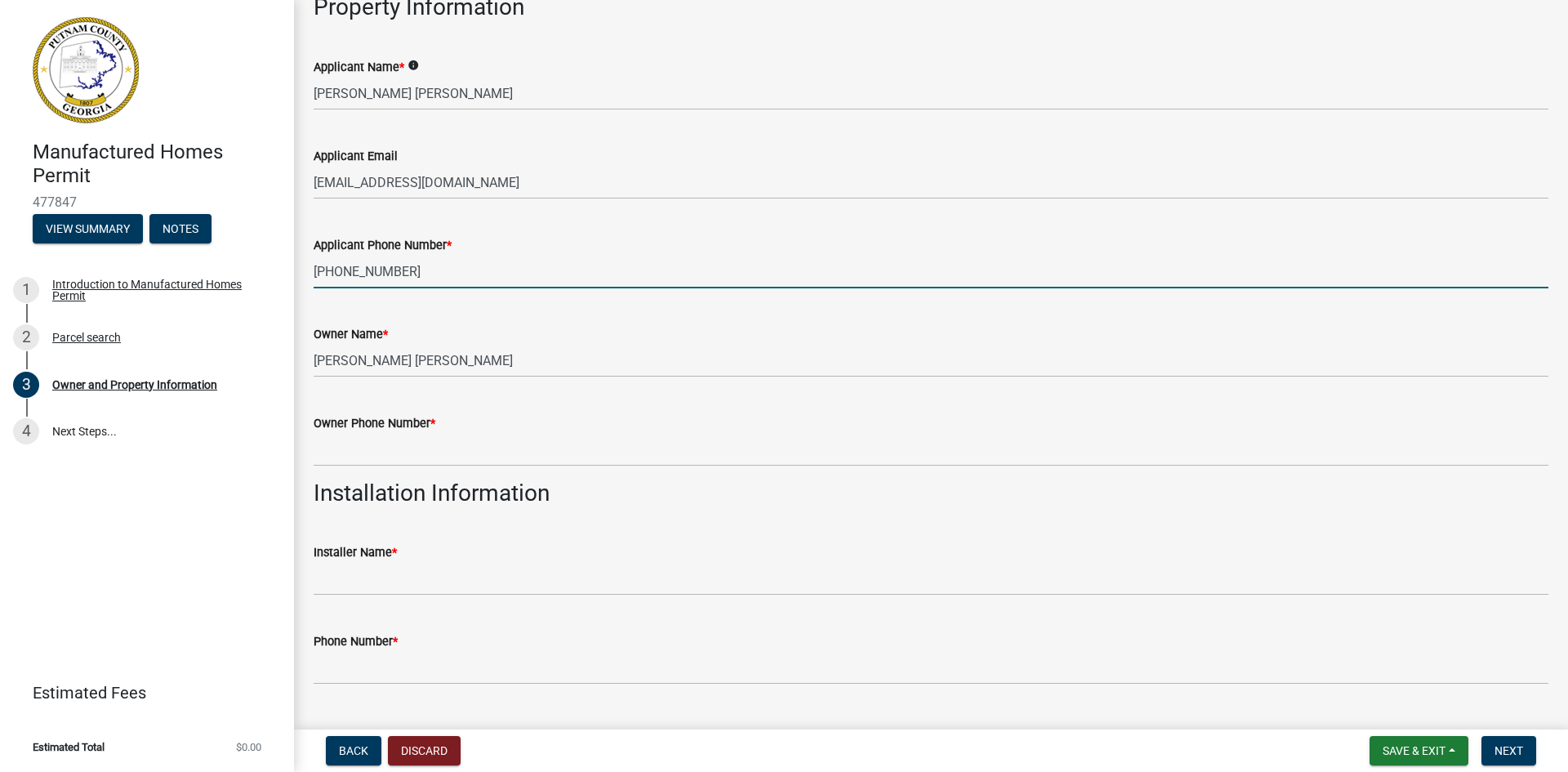
type input "[PHONE_NUMBER]"
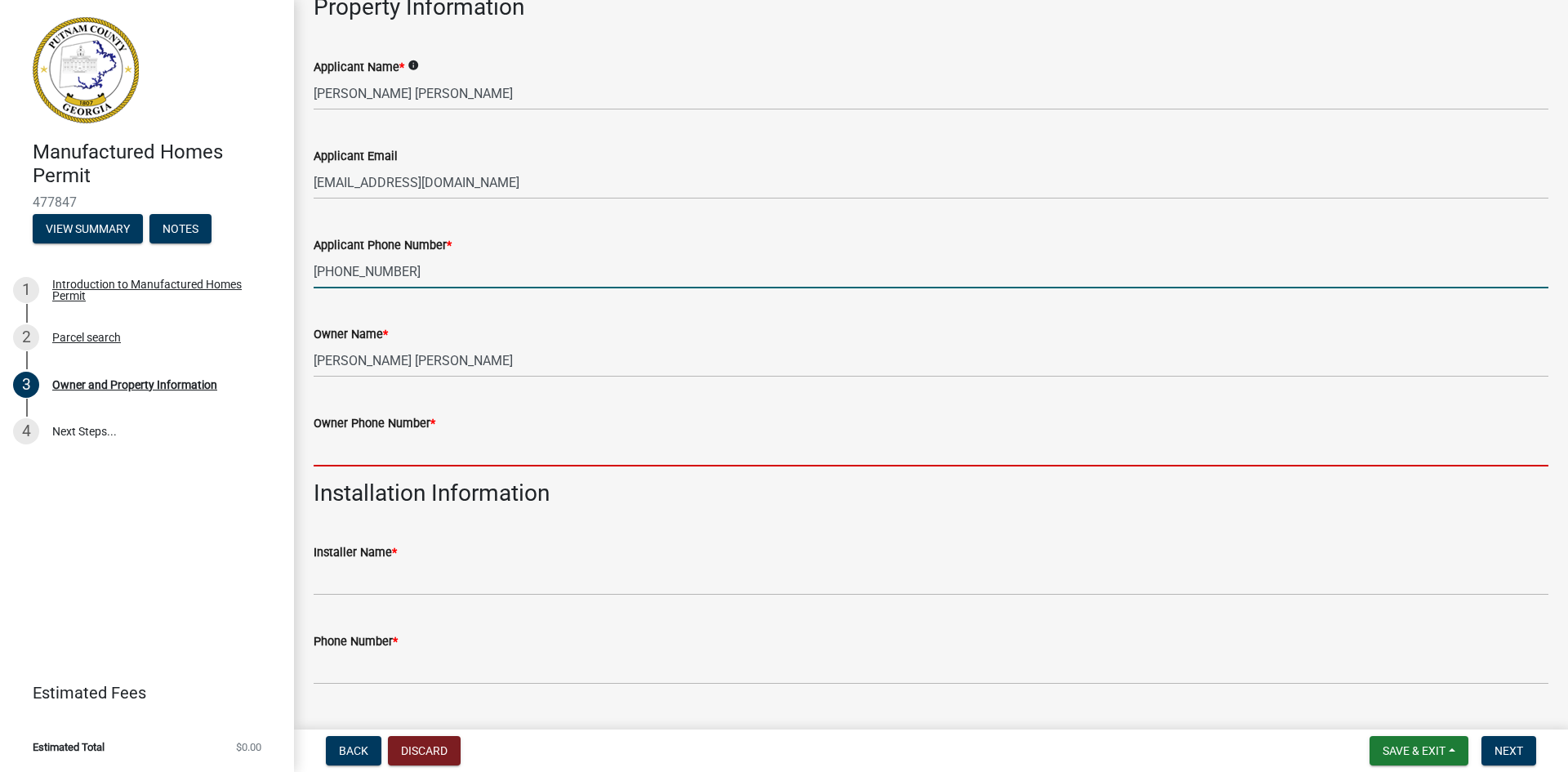
click at [446, 440] on input "Owner Phone Number *" at bounding box center [931, 450] width 1234 height 34
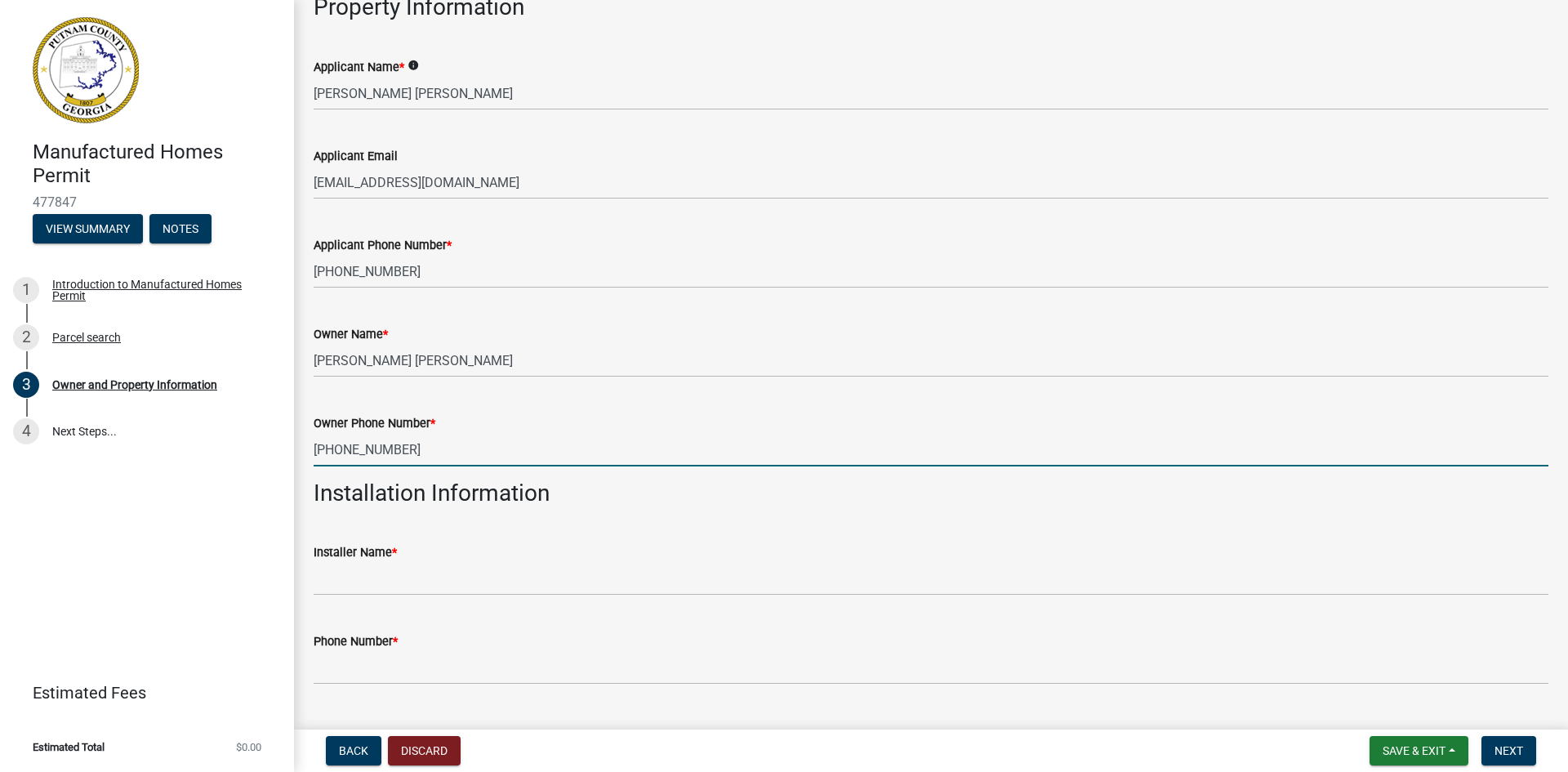
type input "[PHONE_NUMBER]"
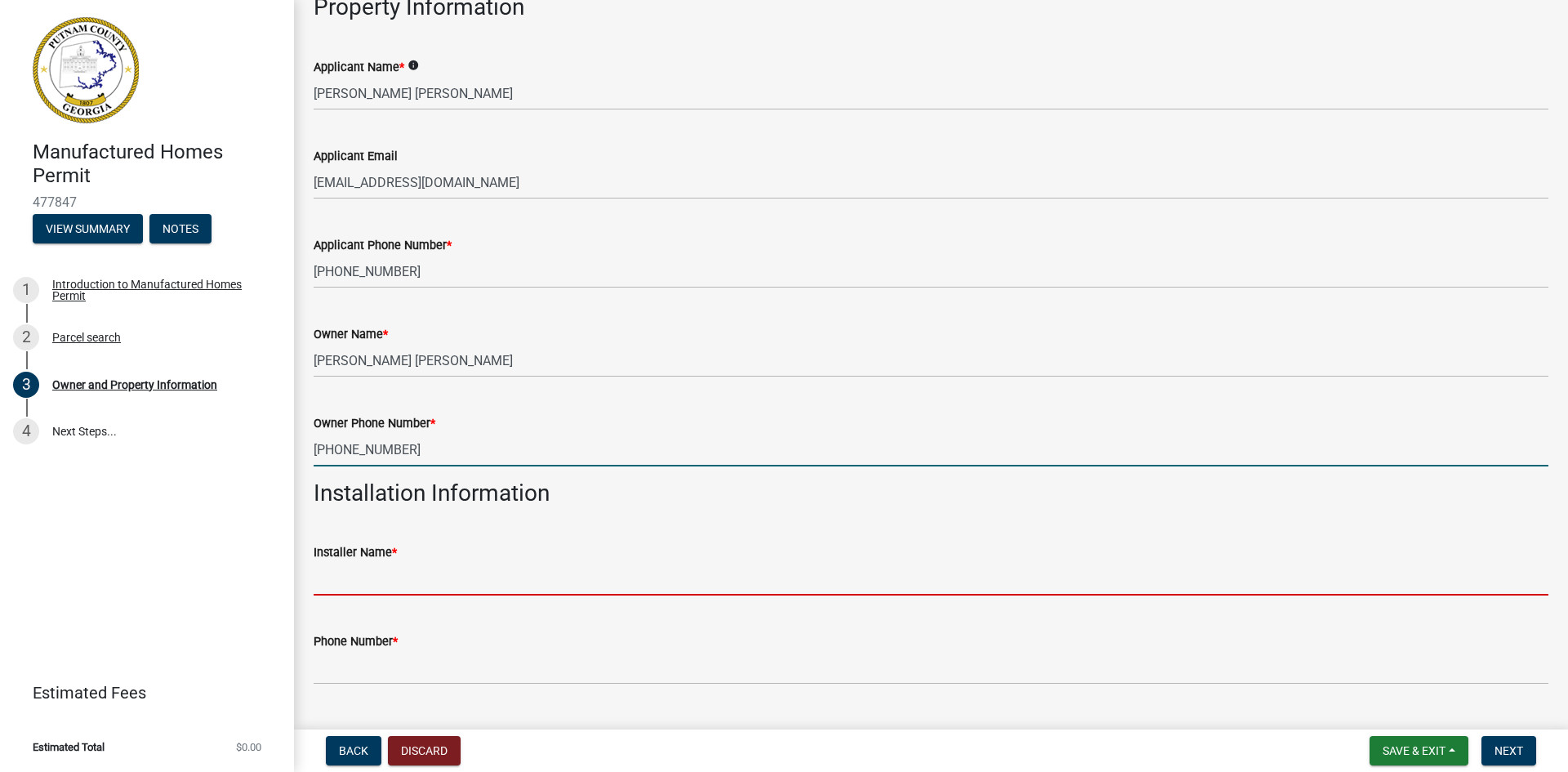
click at [334, 573] on input "Installer Name *" at bounding box center [931, 579] width 1234 height 34
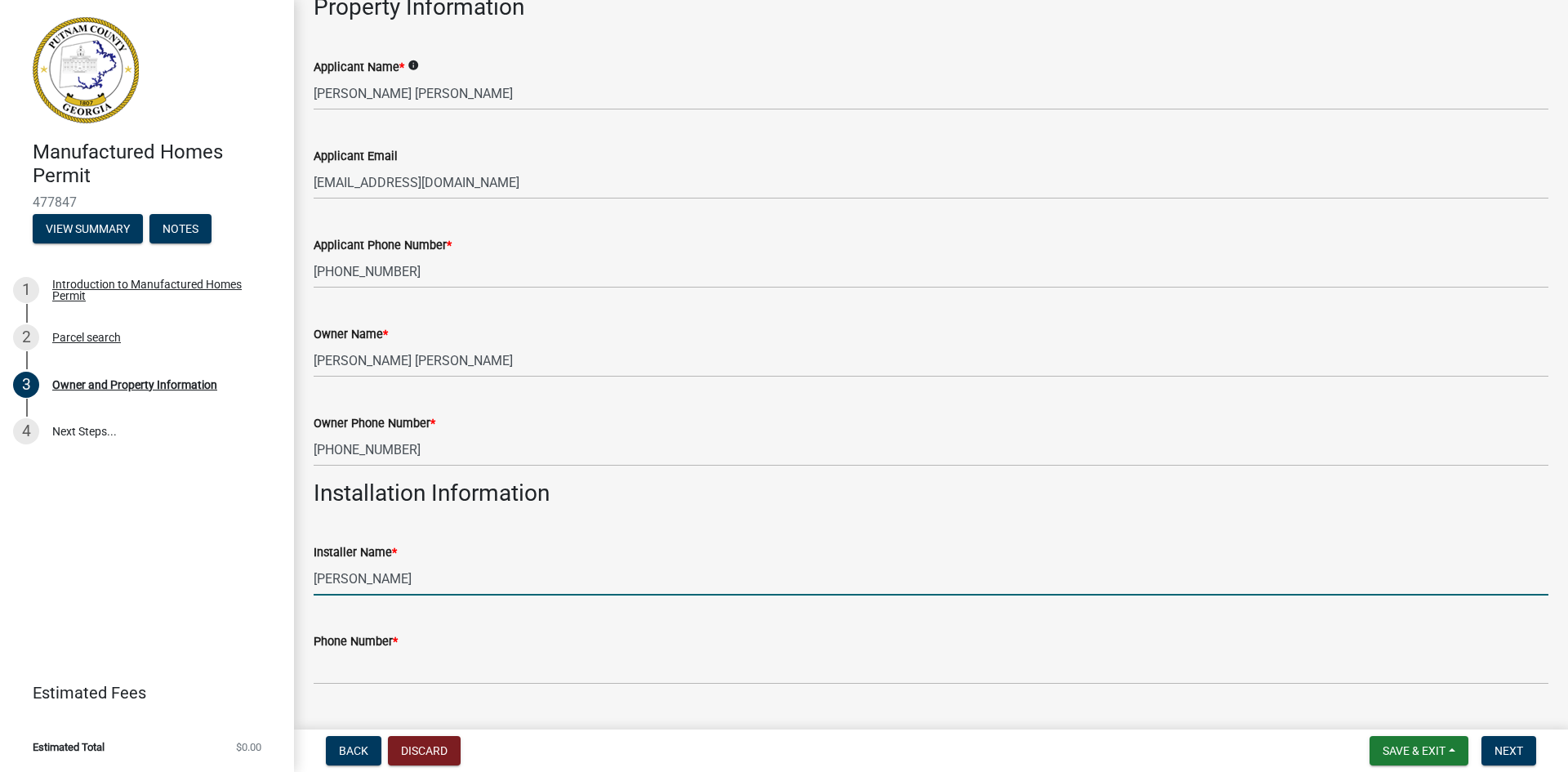
type input "Joe Ward"
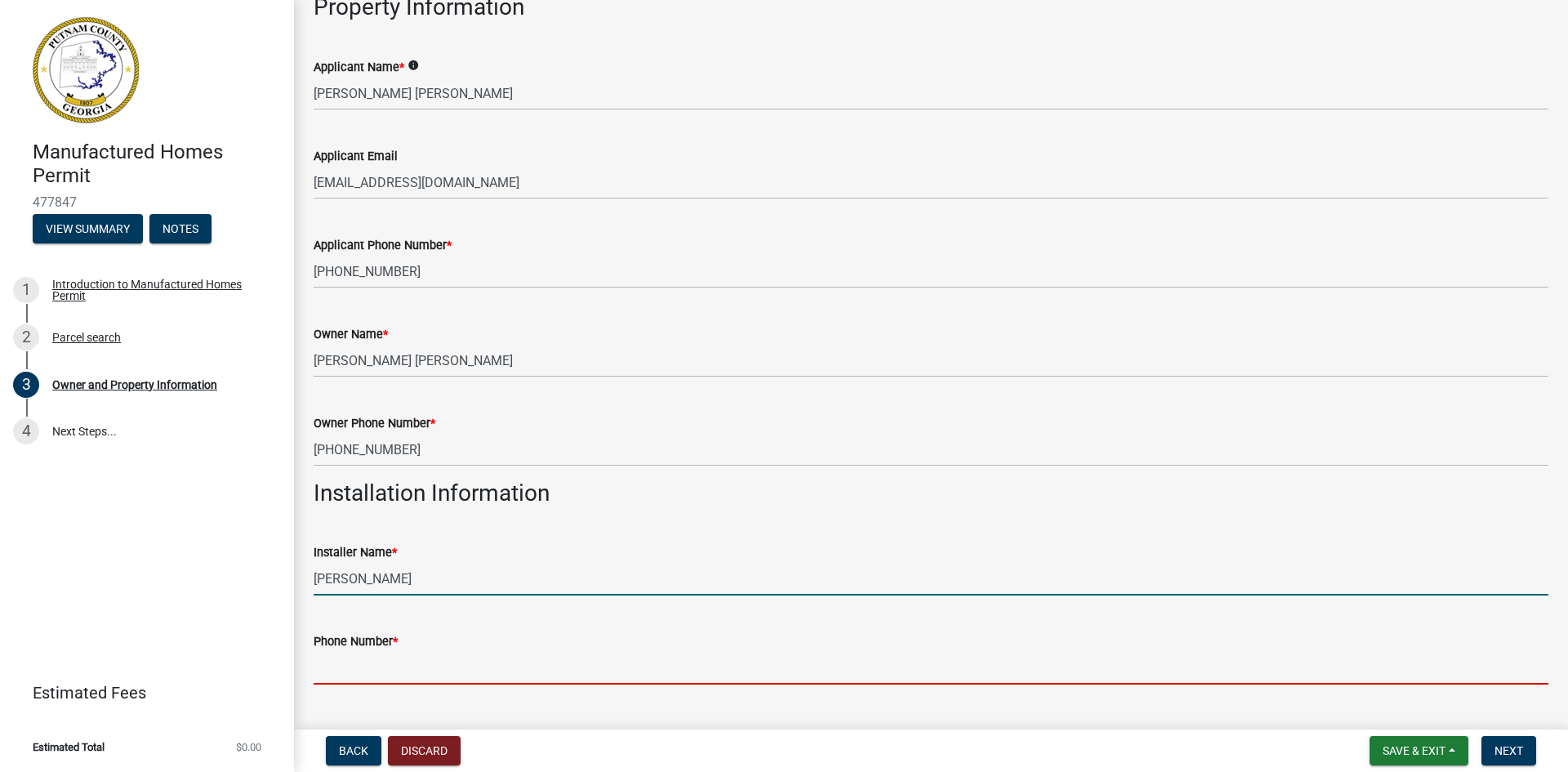
click at [374, 670] on input "Phone Number *" at bounding box center [931, 668] width 1234 height 34
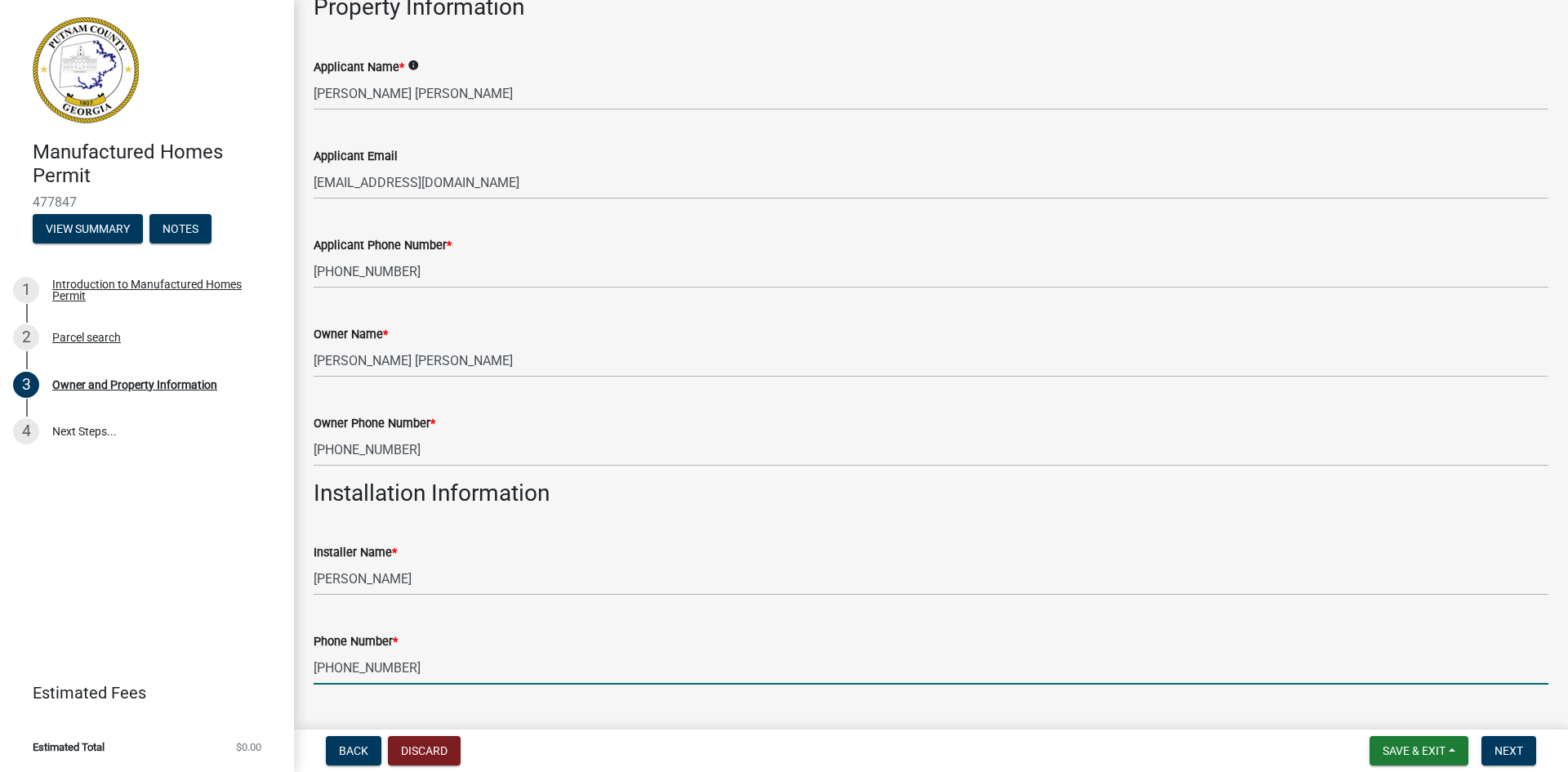
type input "706-474-0510"
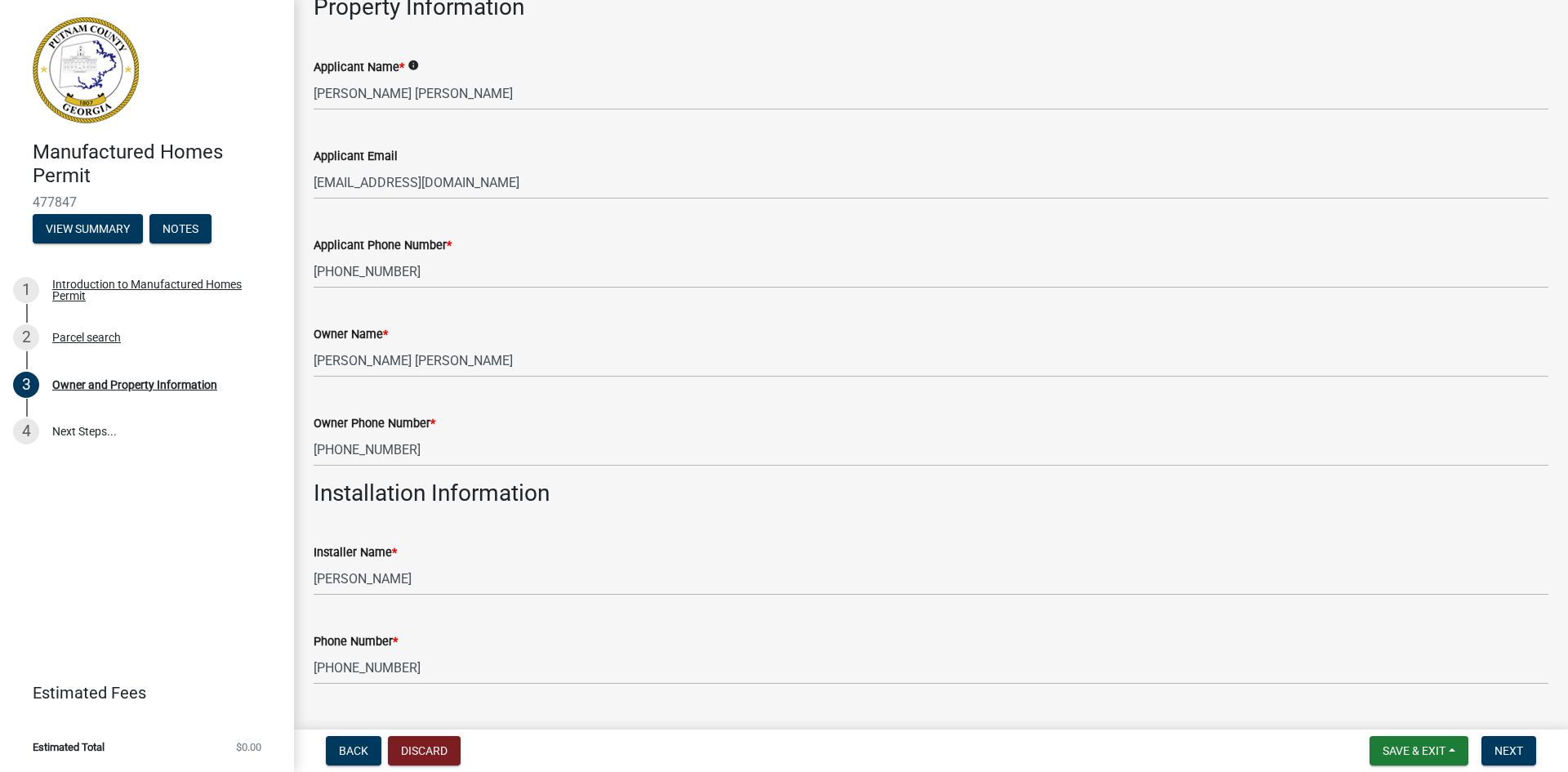
click at [1555, 723] on div "Manufactured Homes Permit 477847 View Summary Notes 1 Introduction to Manufactu…" at bounding box center [784, 386] width 1568 height 772
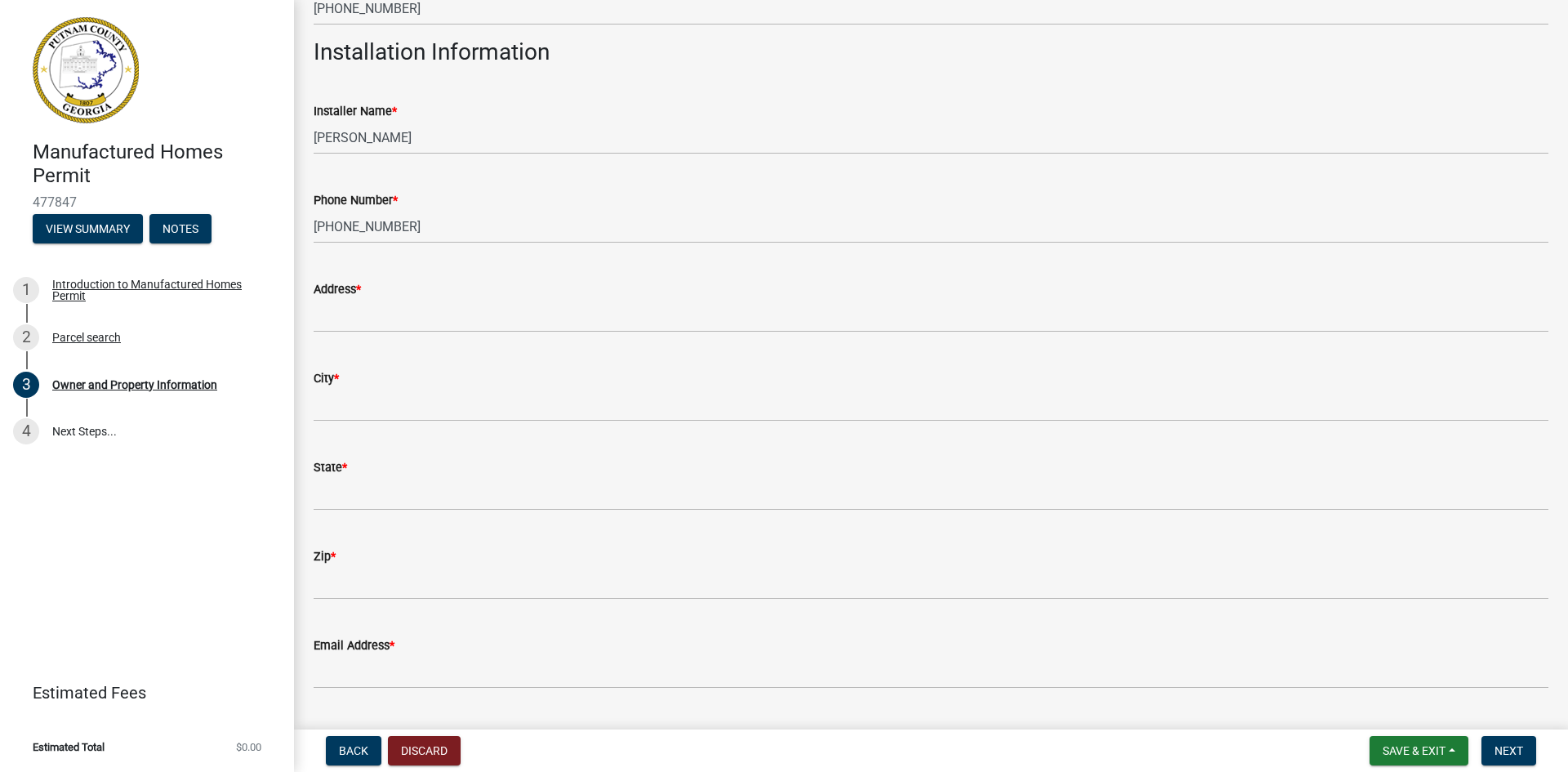
scroll to position [588, 0]
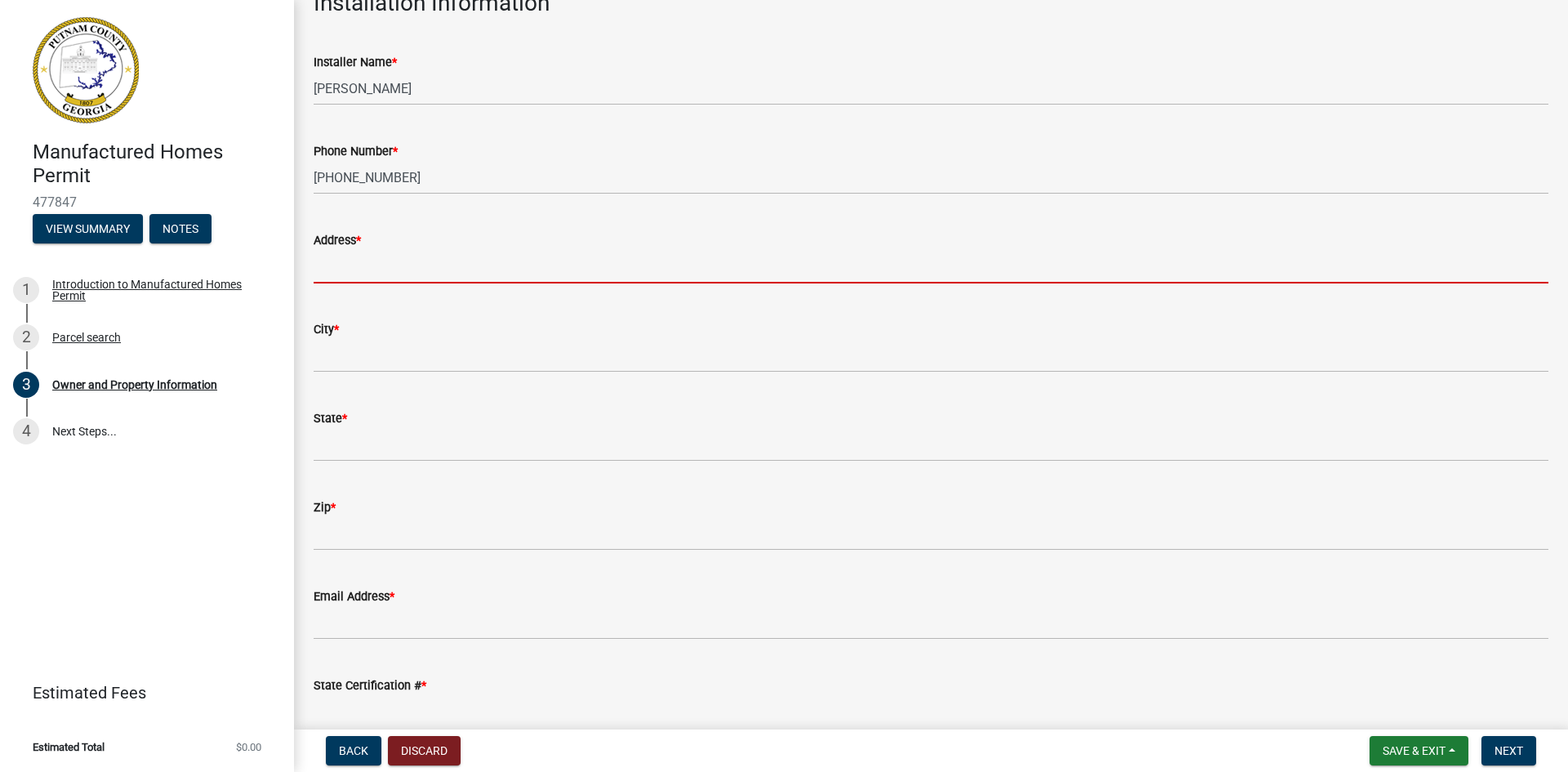
click at [403, 256] on input "Address *" at bounding box center [931, 267] width 1234 height 34
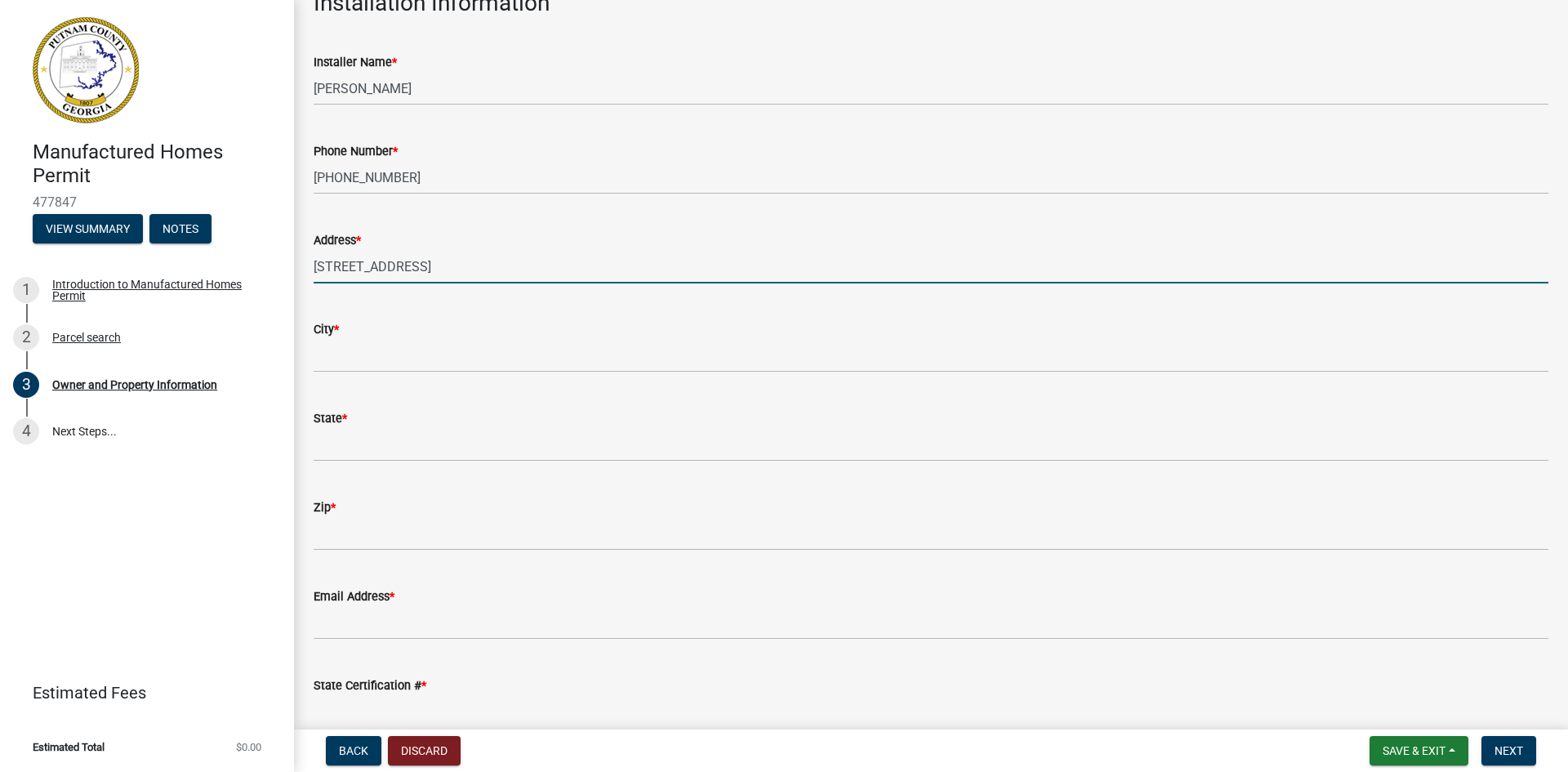
type input "110 Chase Circle"
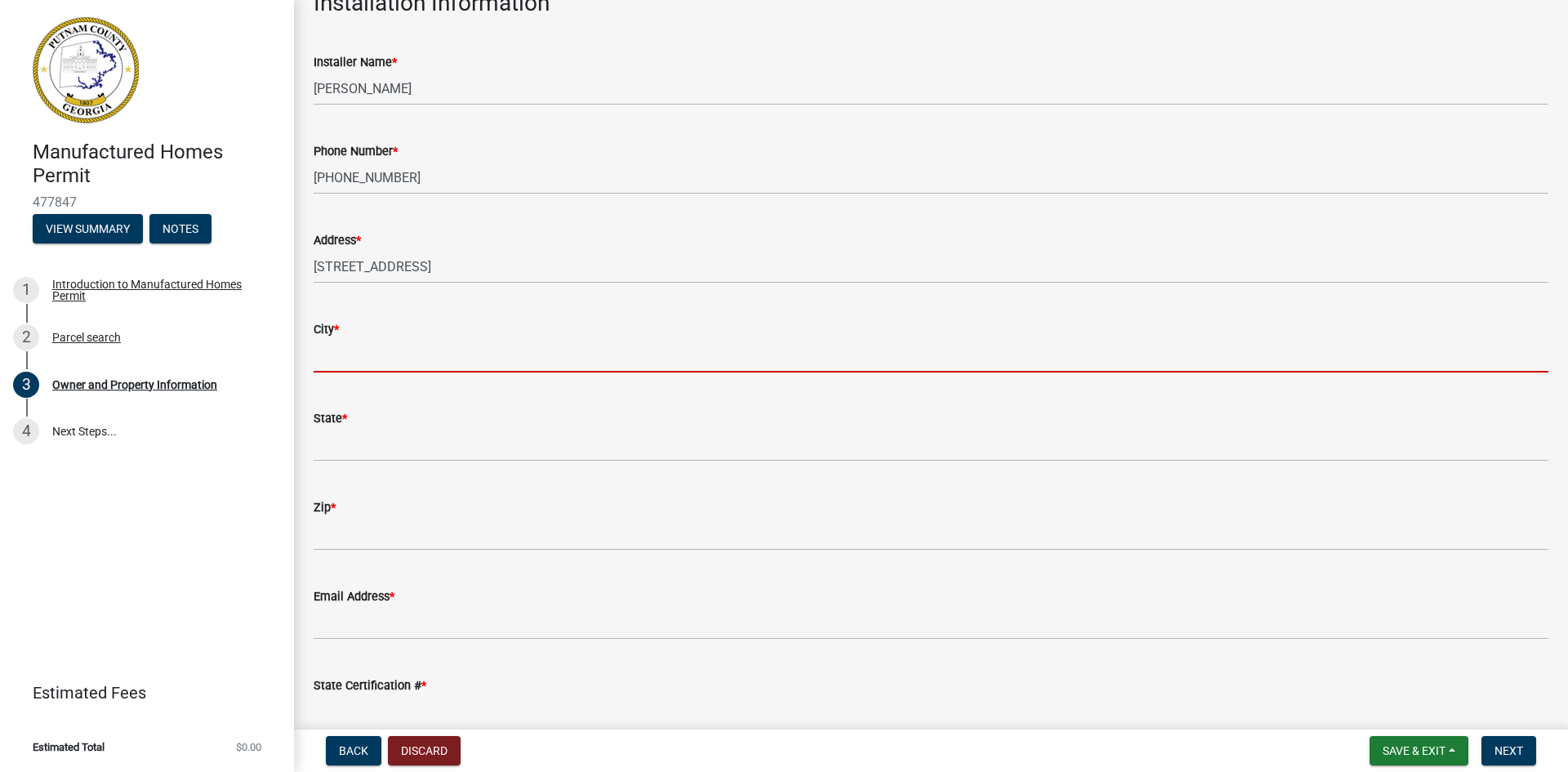
click at [336, 361] on input "City *" at bounding box center [931, 356] width 1234 height 34
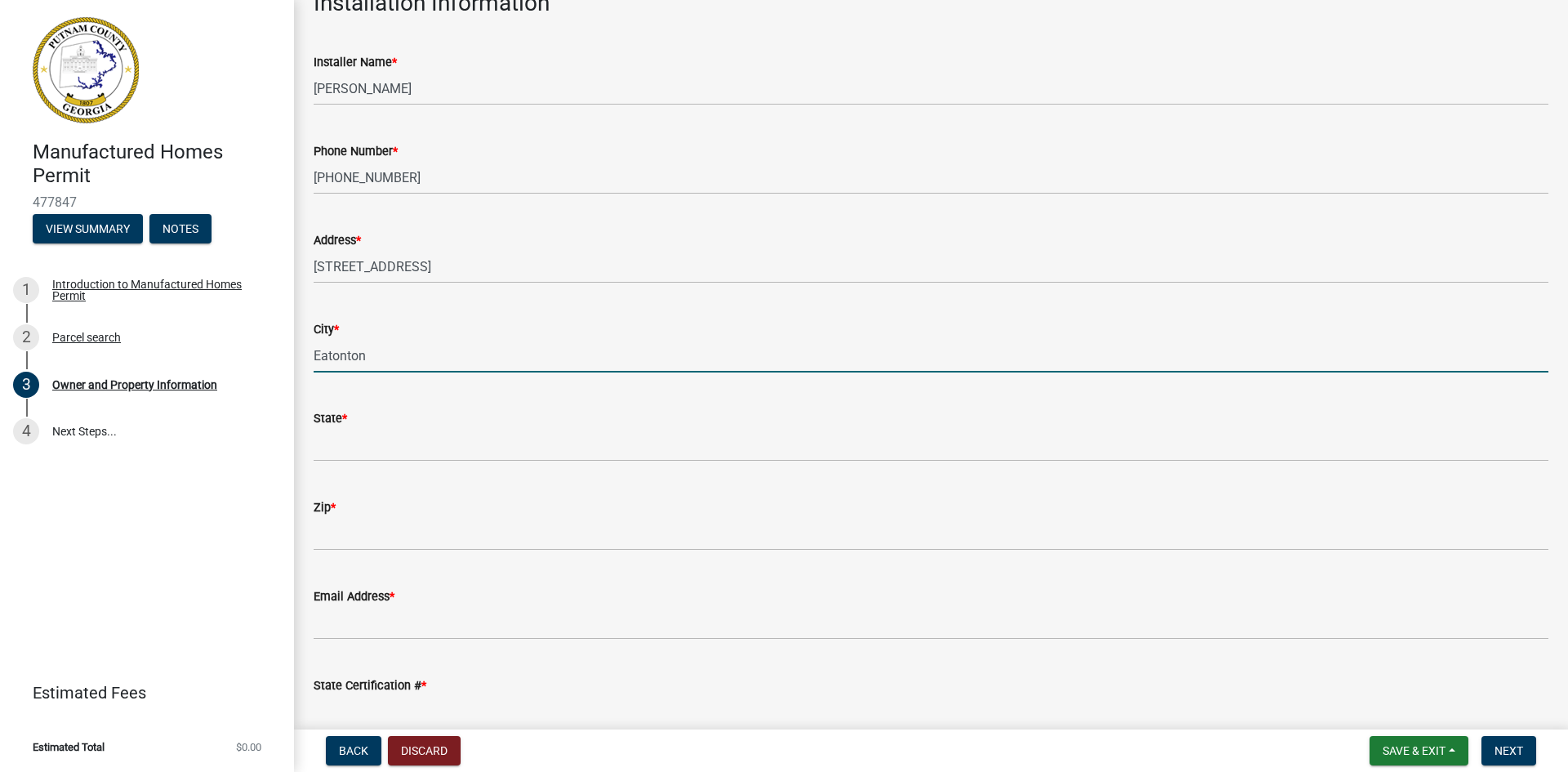
type input "Eatonton"
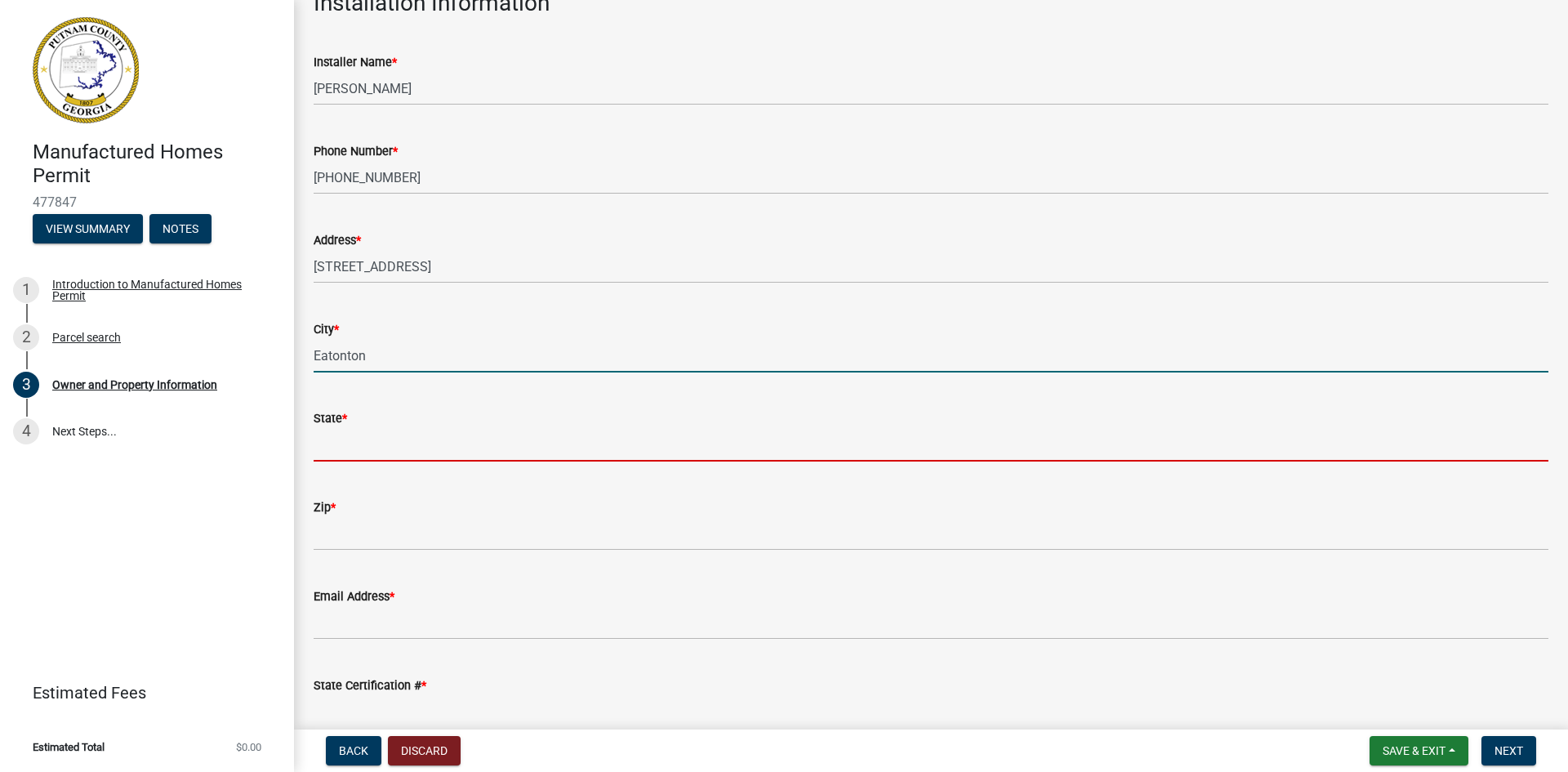
click at [349, 444] on input "State *" at bounding box center [931, 445] width 1234 height 34
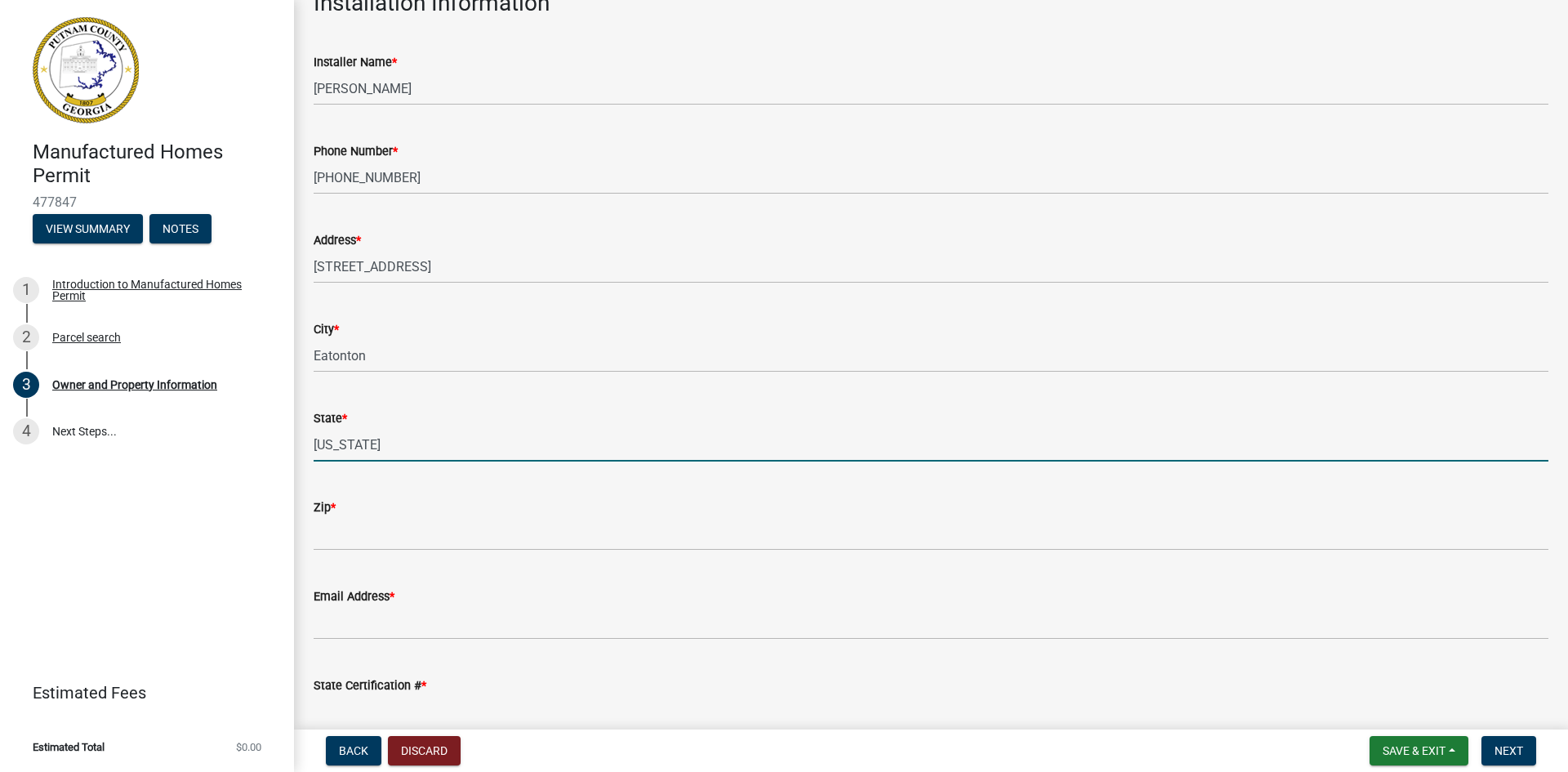
type input "[US_STATE]"
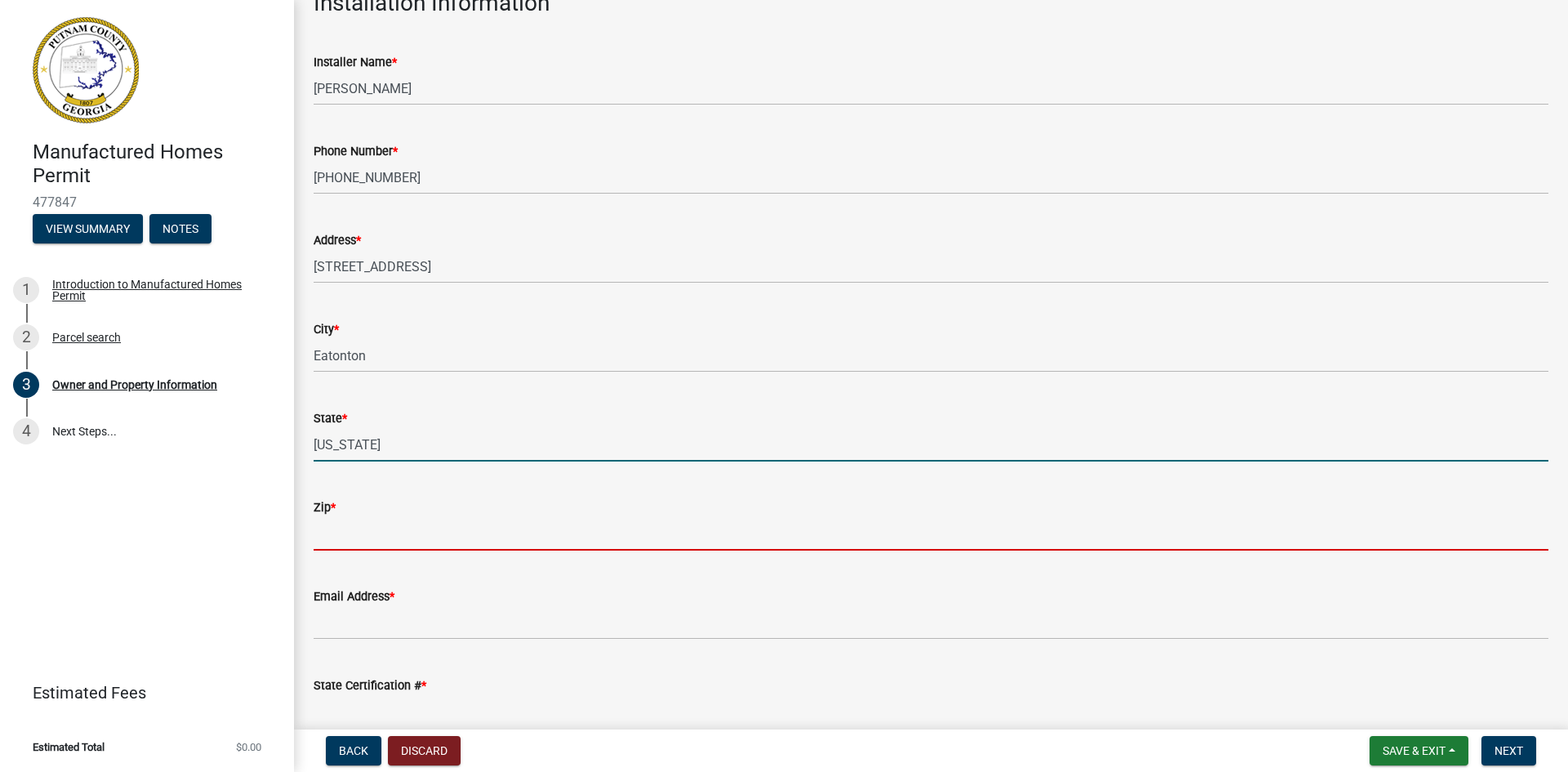
click at [331, 535] on input "Zip *" at bounding box center [931, 534] width 1234 height 34
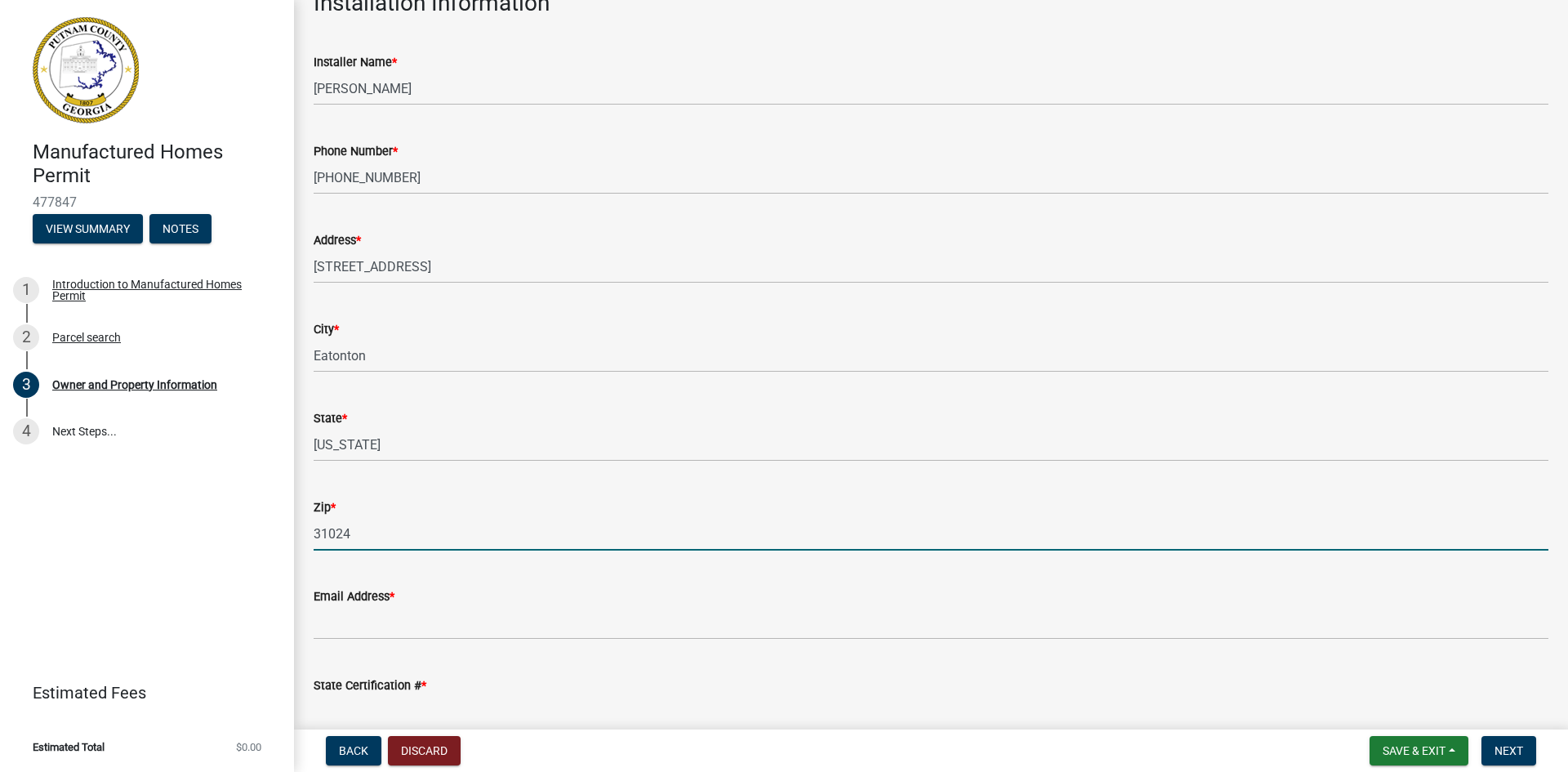
type input "31024"
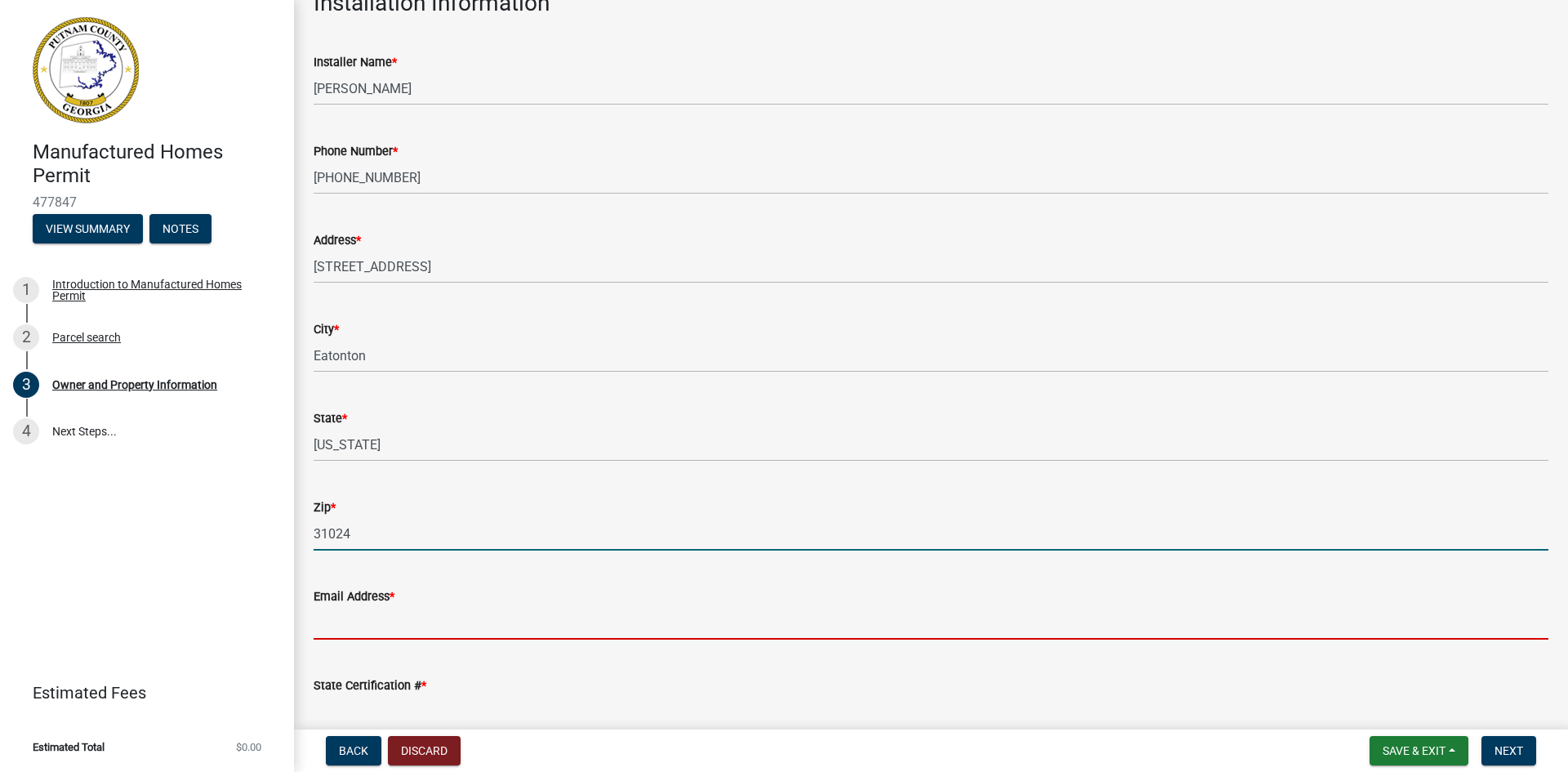
click at [392, 618] on input "Email Address *" at bounding box center [931, 623] width 1234 height 34
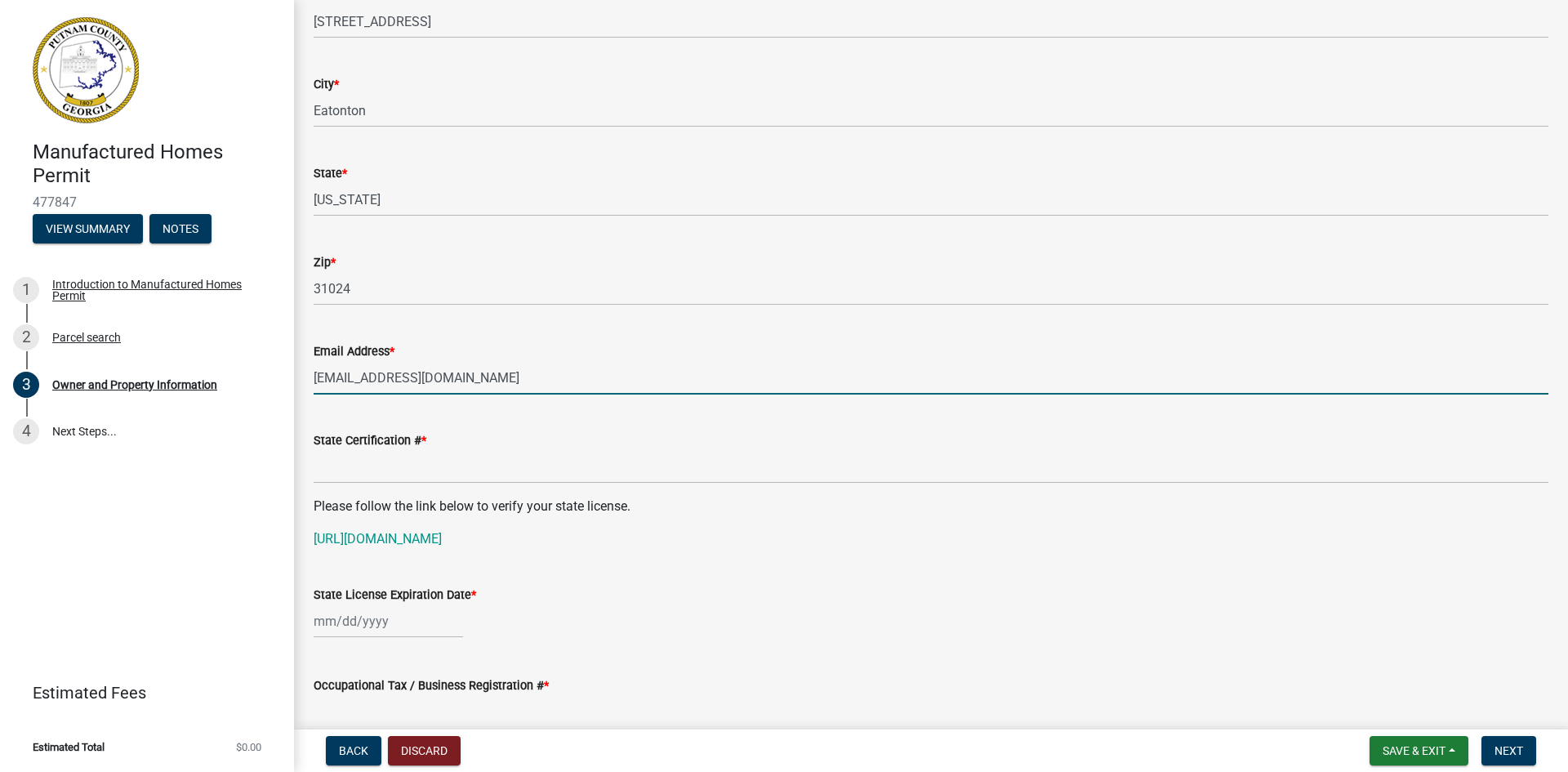
scroll to position [850, 0]
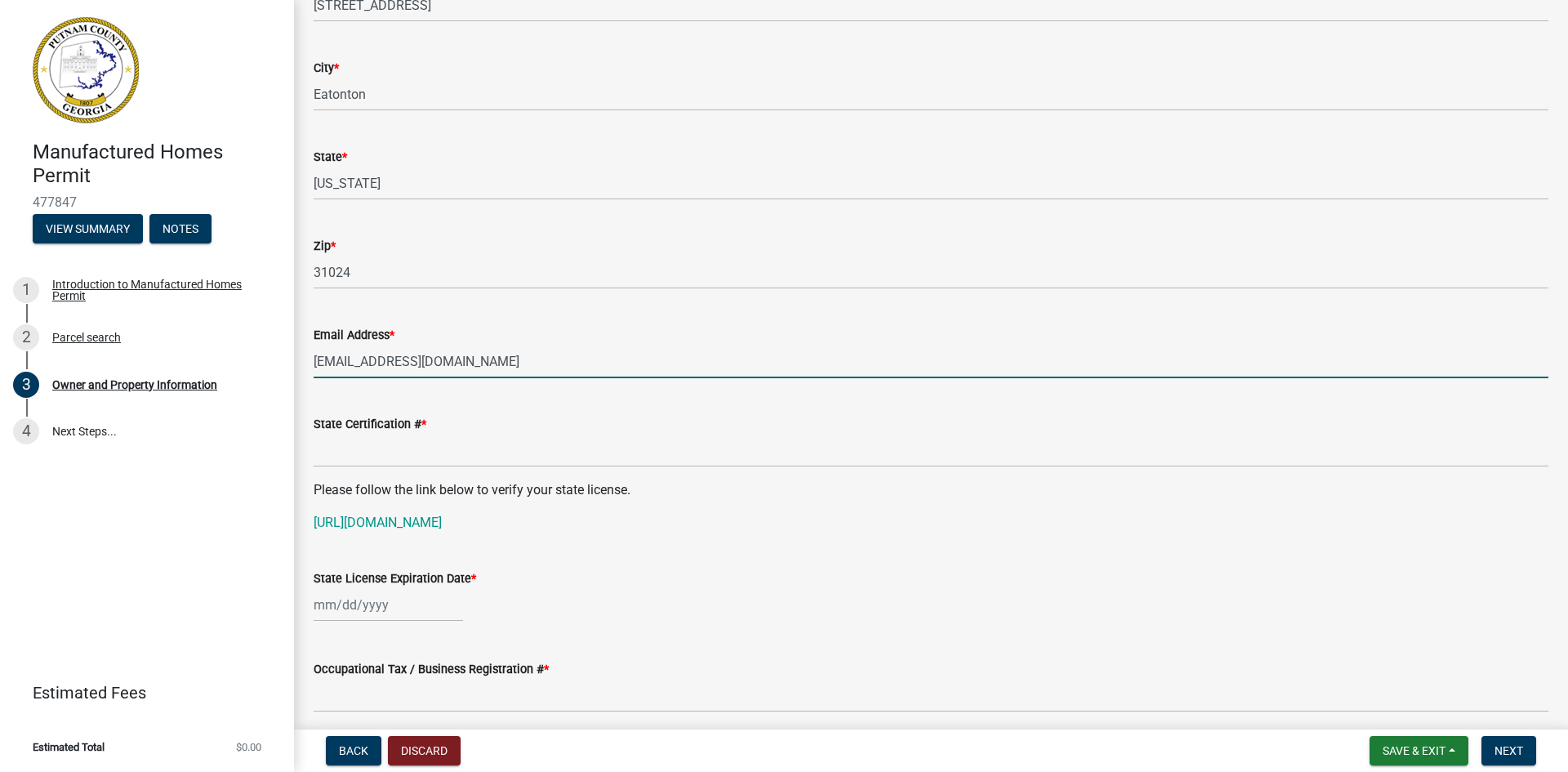
type input "[EMAIL_ADDRESS][DOMAIN_NAME]"
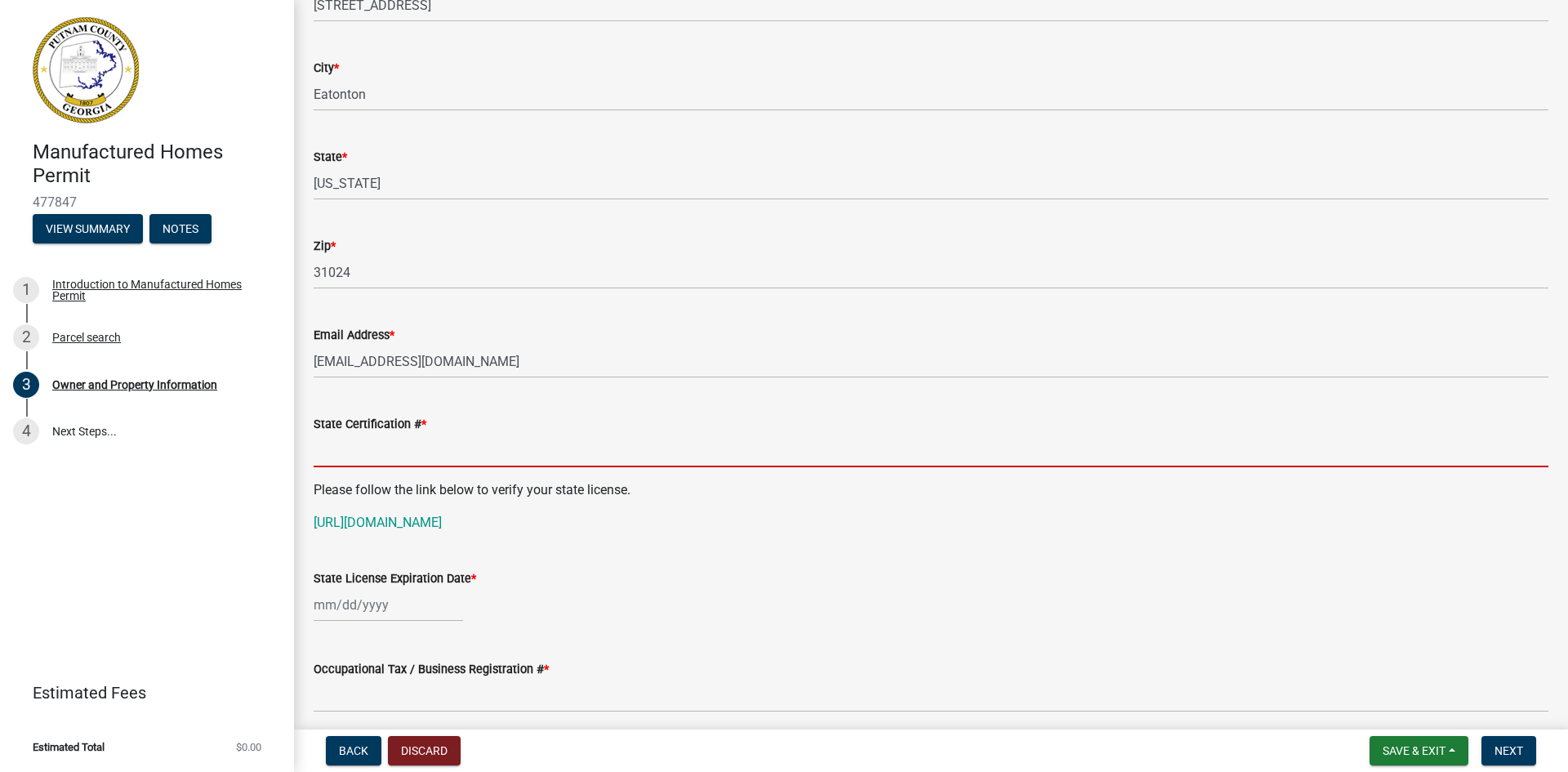
click at [429, 443] on input "State Certification # *" at bounding box center [931, 451] width 1234 height 34
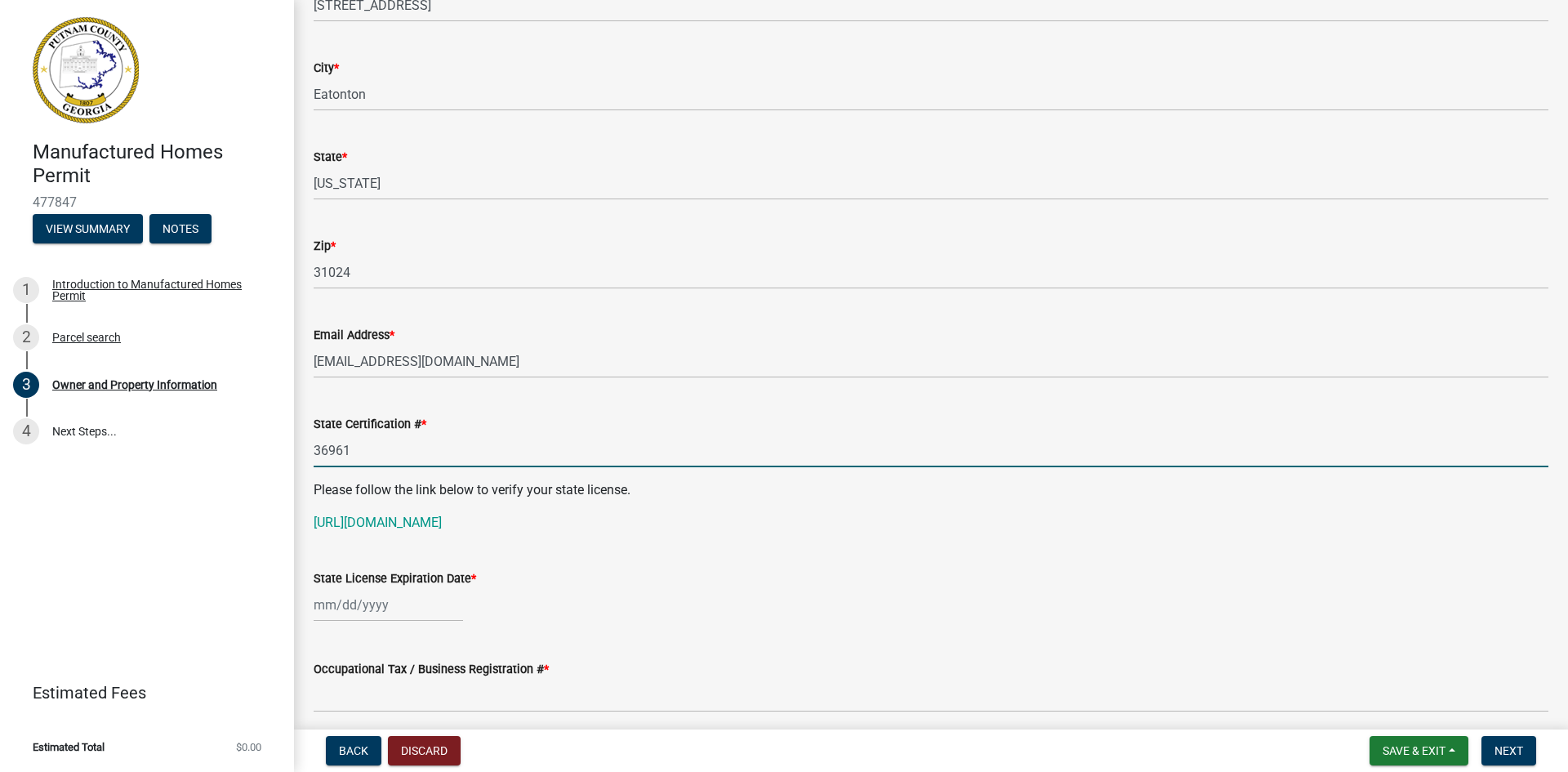
type input "36961"
select select "9"
select select "2025"
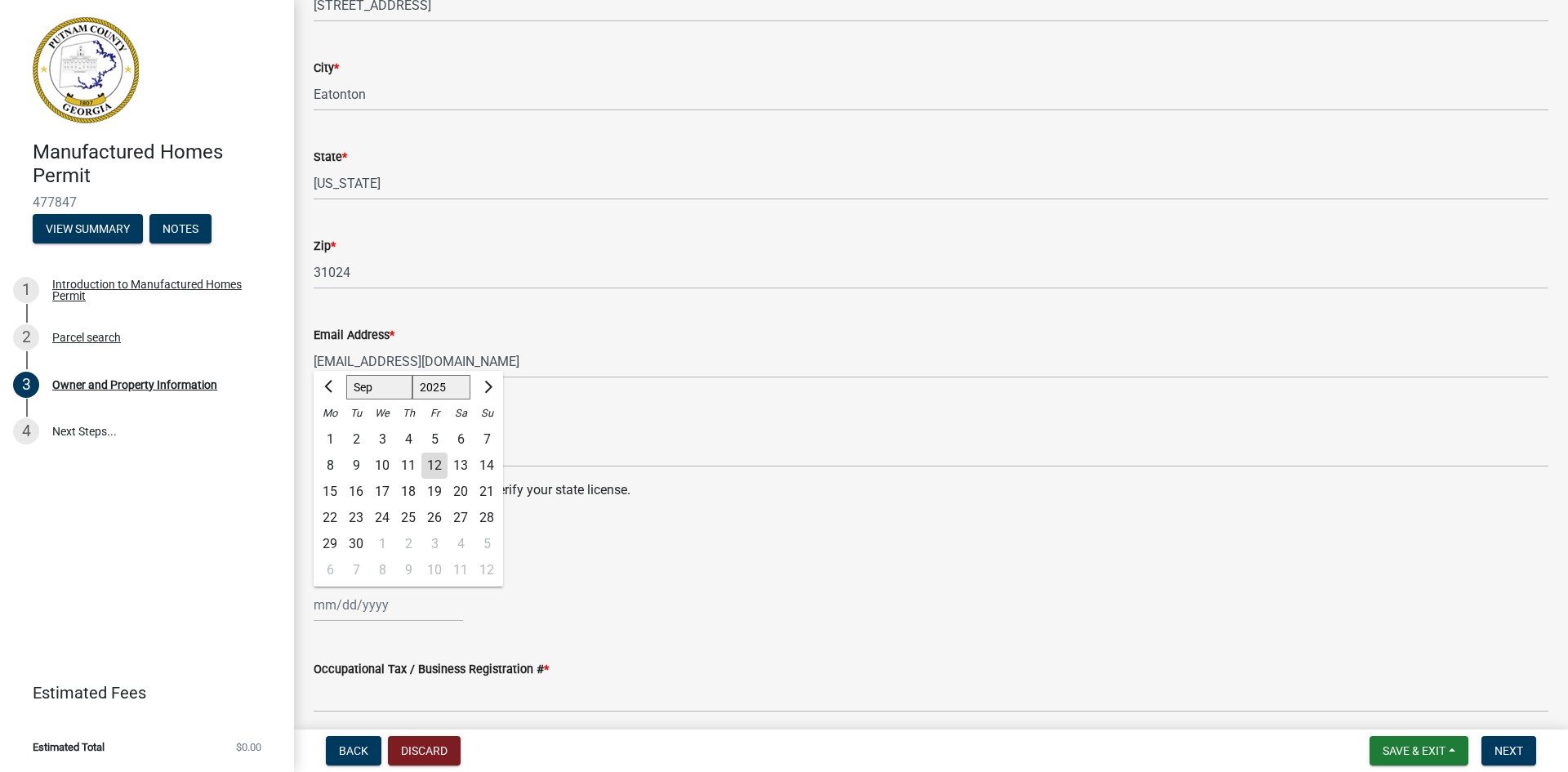
click at [318, 605] on div "Jan Feb Mar Apr May Jun Jul Aug Sep Oct Nov Dec 1525 1526 1527 1528 1529 1530 1…" at bounding box center [389, 605] width 150 height 34
click at [486, 382] on span "Next month" at bounding box center [486, 387] width 12 height 12
click at [323, 386] on button "Previous month" at bounding box center [330, 386] width 20 height 26
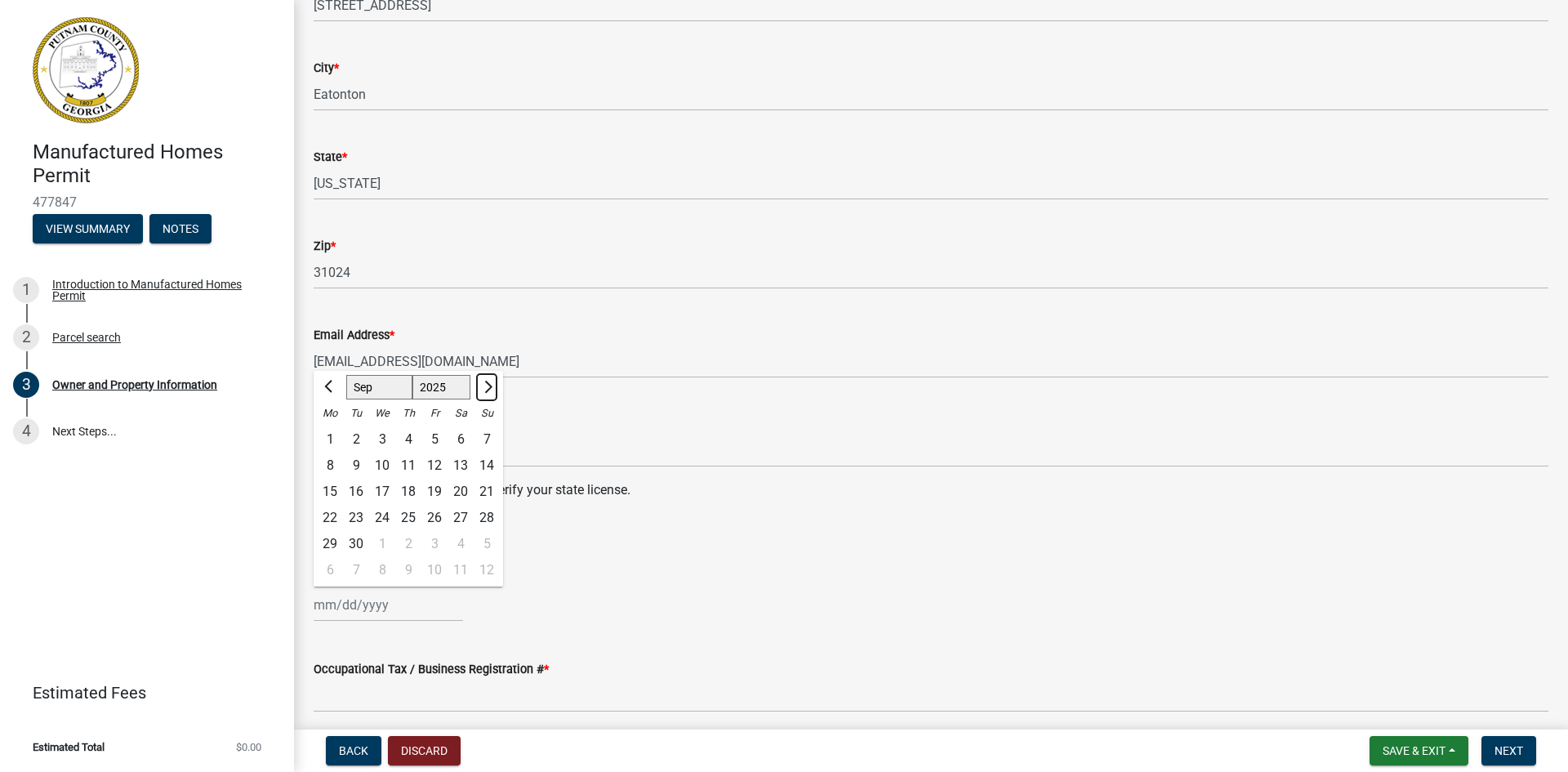
click at [488, 382] on span "Next month" at bounding box center [486, 387] width 12 height 12
select select "12"
click at [384, 394] on select "Jan Feb Mar Apr May Jun Jul Aug Sep Oct Nov Dec" at bounding box center [379, 386] width 66 height 24
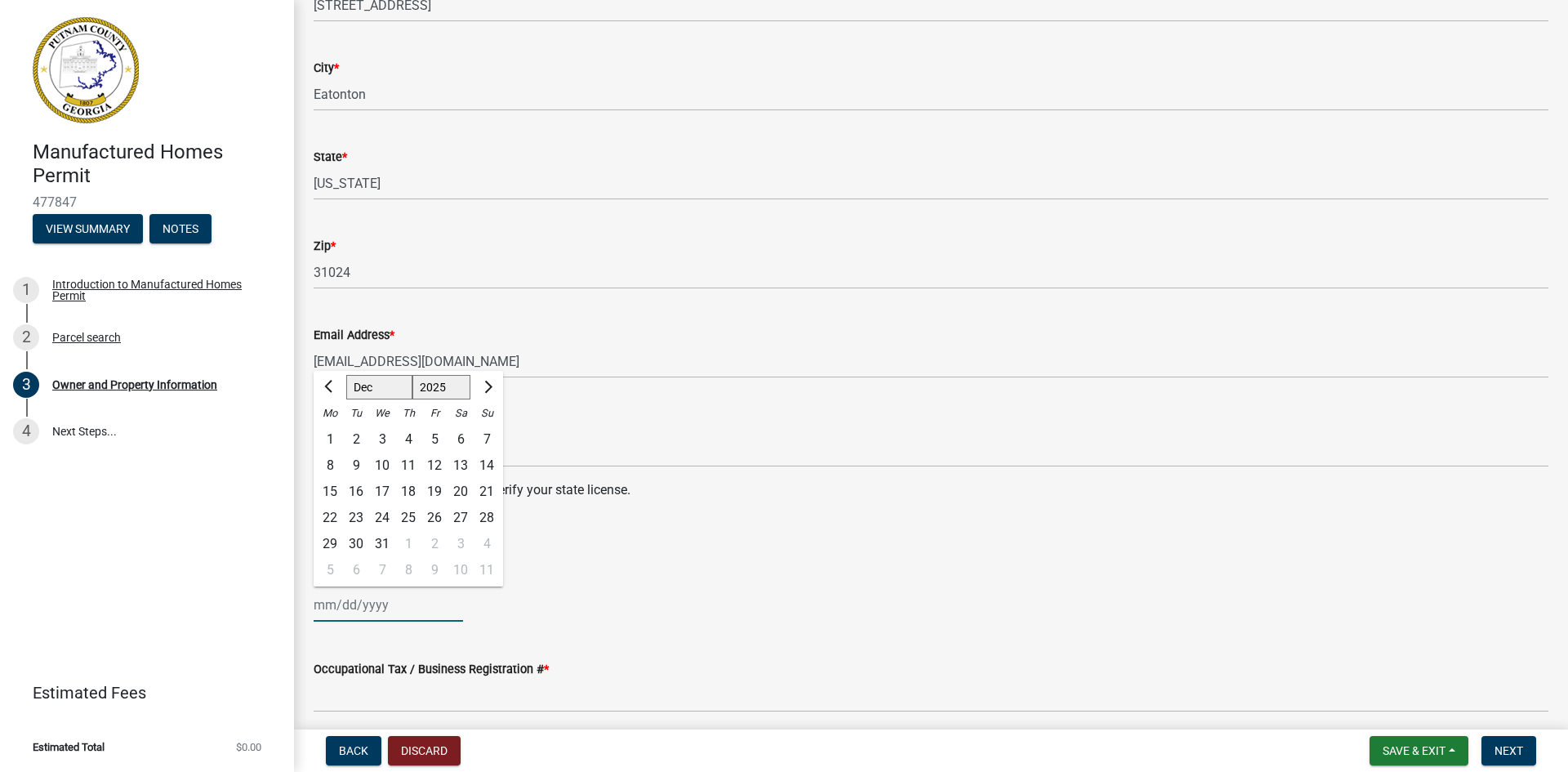
click at [346, 375] on select "Jan Feb Mar Apr May Jun Jul Aug Sep Oct Nov Dec" at bounding box center [379, 386] width 66 height 24
click at [442, 391] on select "1525 1526 1527 1528 1529 1530 1531 1532 1533 1534 1535 1536 1537 1538 1539 1540…" at bounding box center [442, 386] width 59 height 24
click at [460, 436] on div "6" at bounding box center [460, 439] width 26 height 26
type input "12/06/2025"
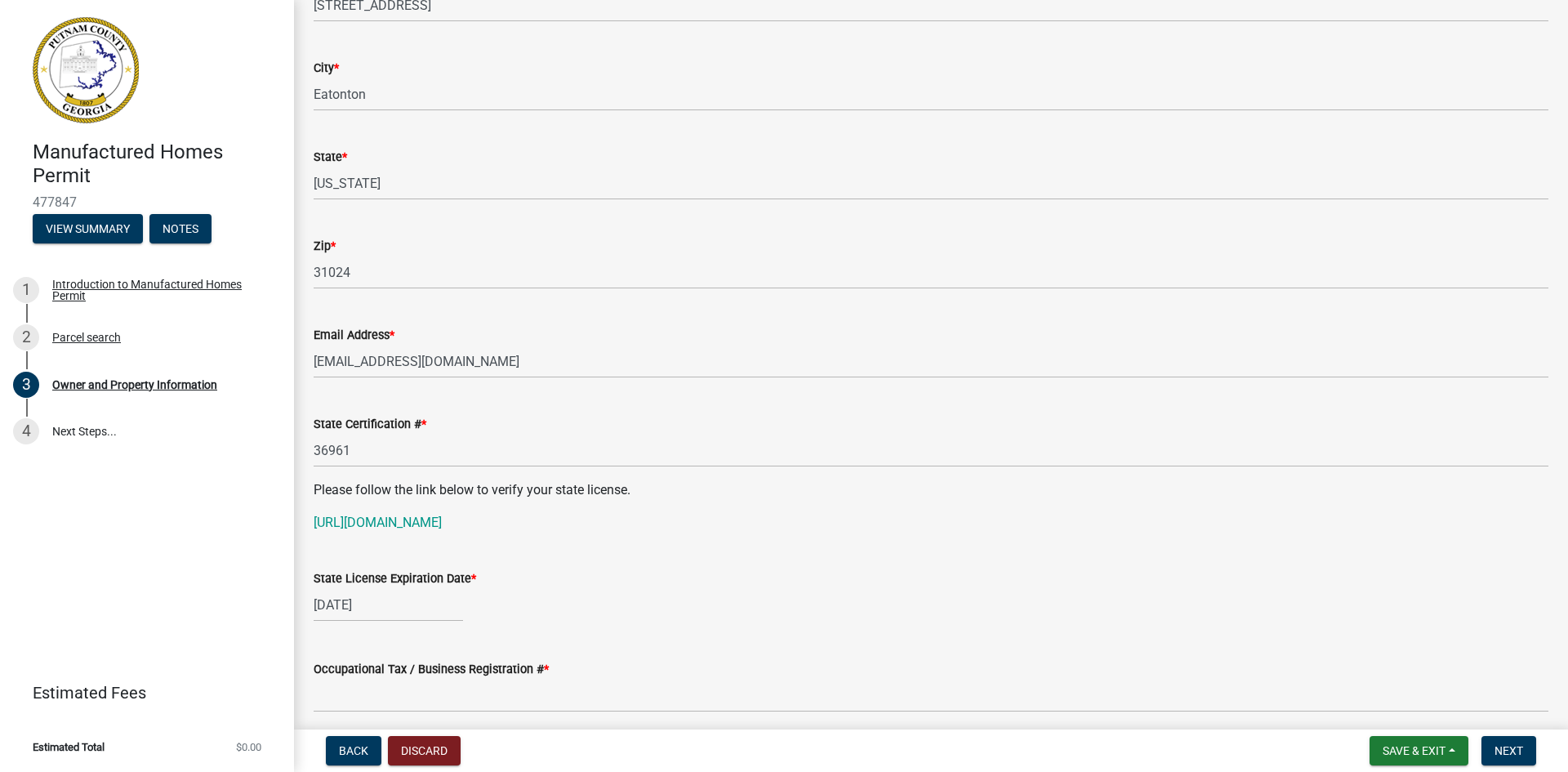
select select "12"
select select "2025"
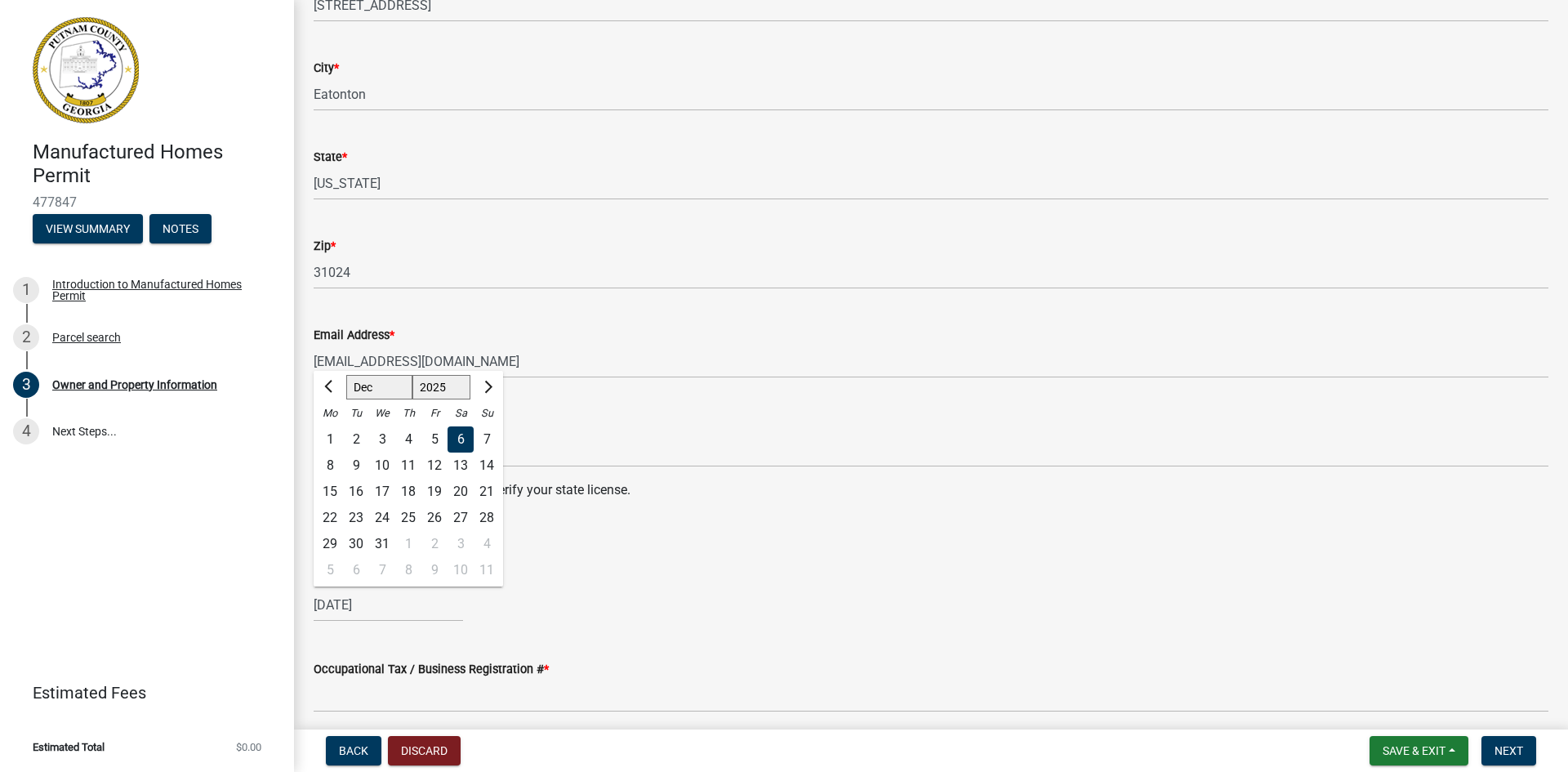
click at [373, 607] on div "12/06/2025 Jan Feb Mar Apr May Jun Jul Aug Sep Oct Nov Dec 1525 1526 1527 1528 …" at bounding box center [389, 605] width 150 height 34
click at [354, 537] on div "30" at bounding box center [355, 544] width 26 height 26
type input "12/30/2025"
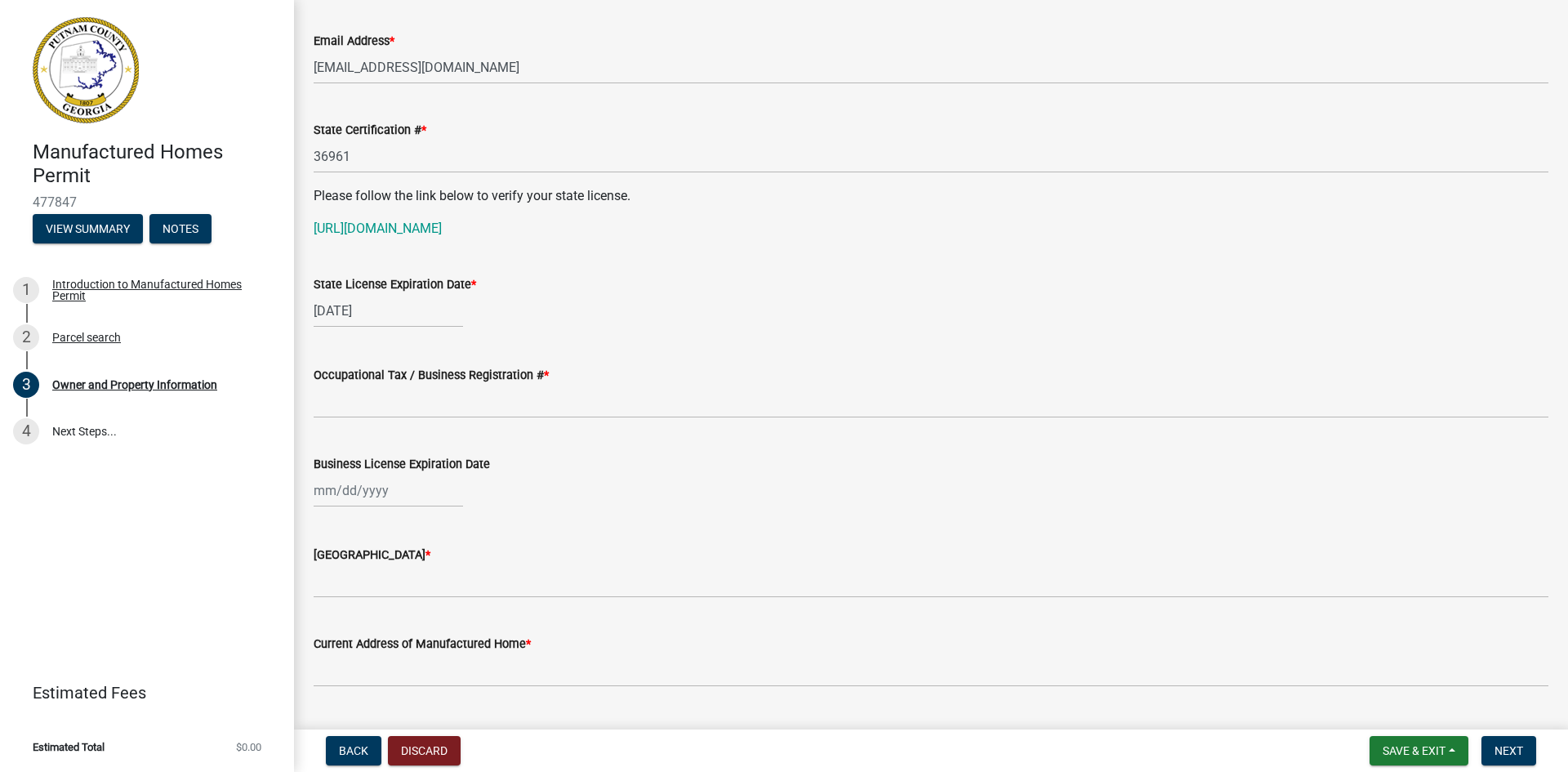
scroll to position [1176, 0]
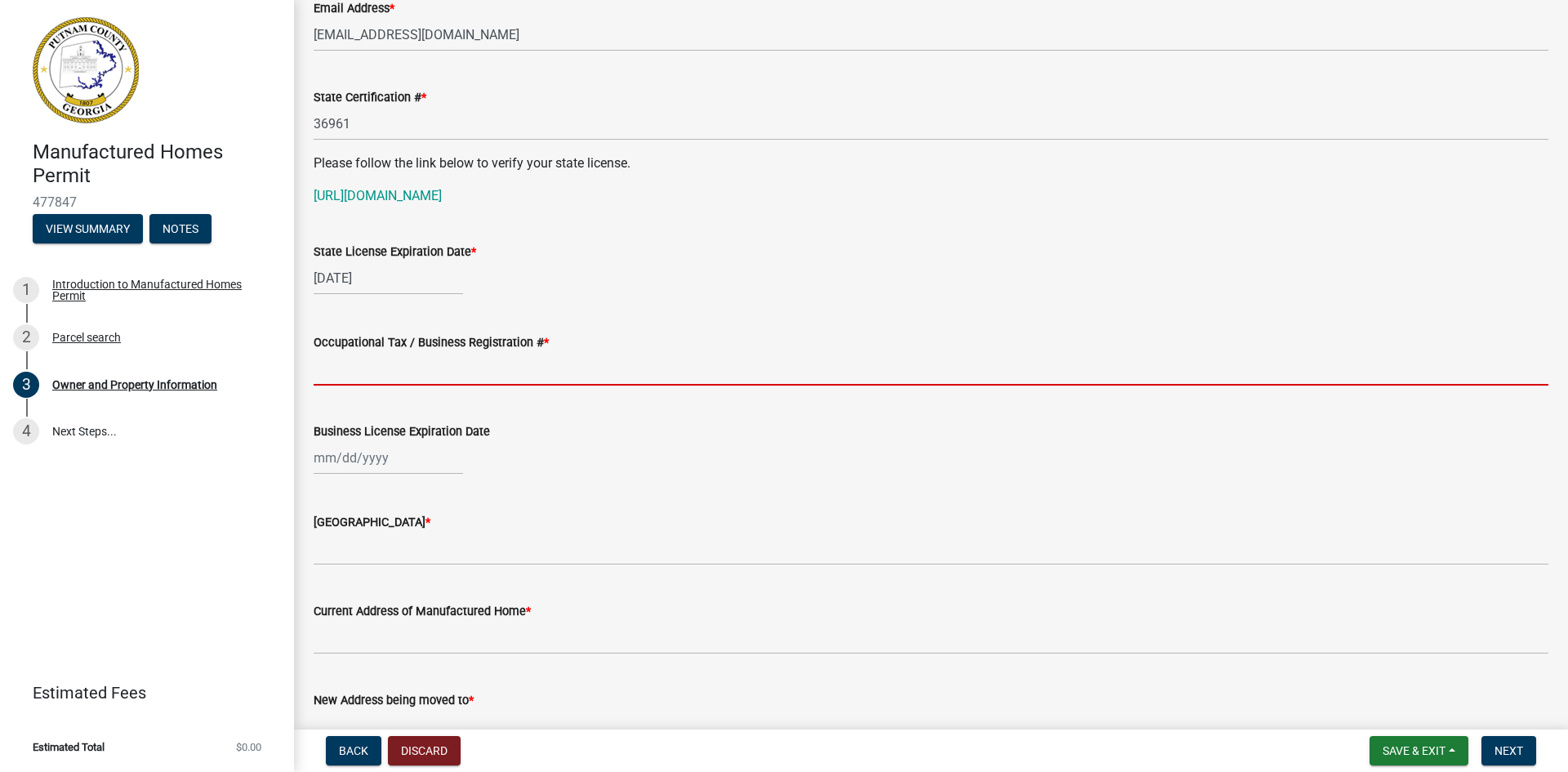
click at [334, 371] on input "Occupational Tax / Business Registration # *" at bounding box center [931, 369] width 1234 height 34
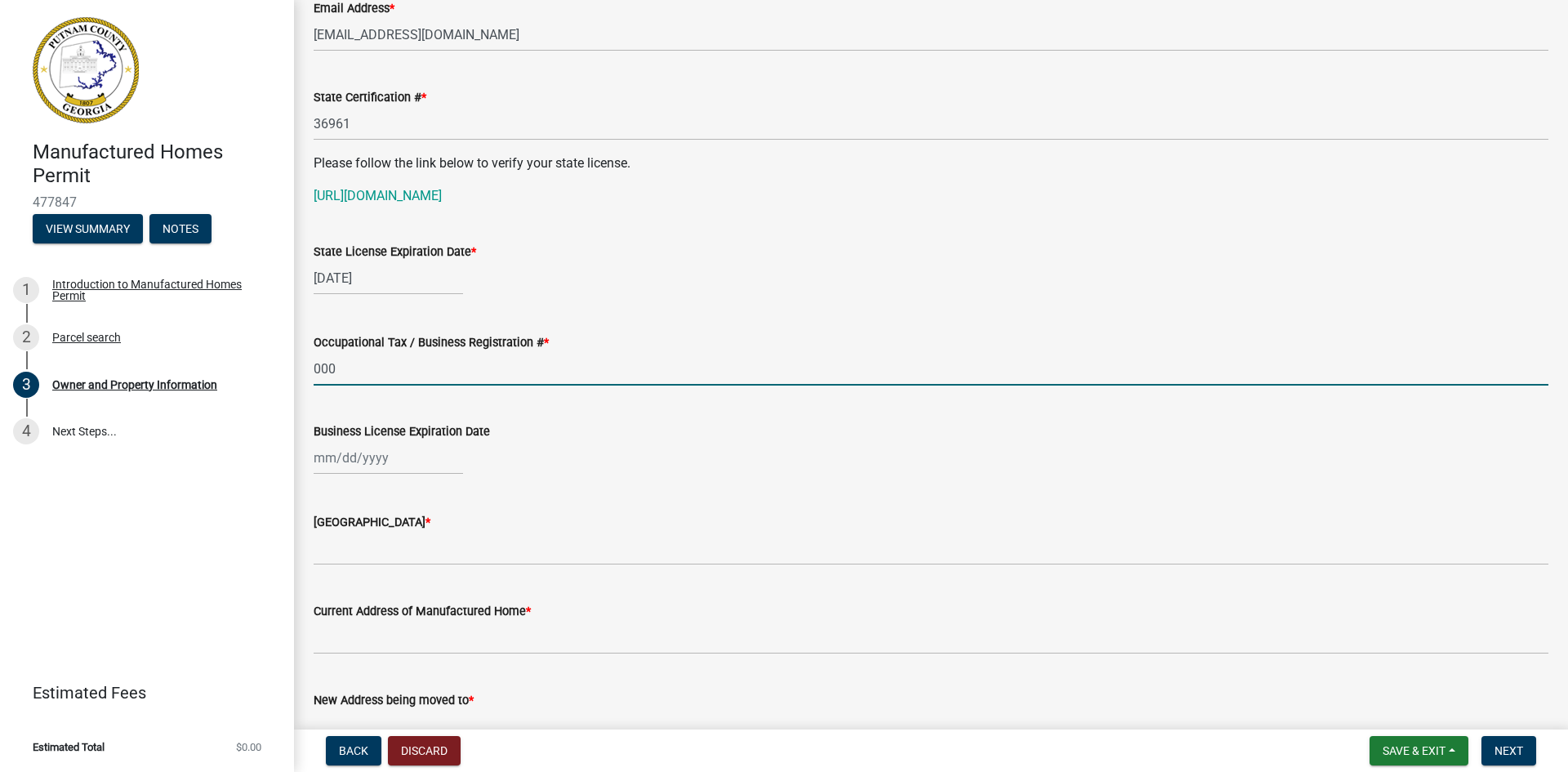
type input "000"
click at [334, 456] on div at bounding box center [389, 458] width 150 height 34
select select "9"
select select "2025"
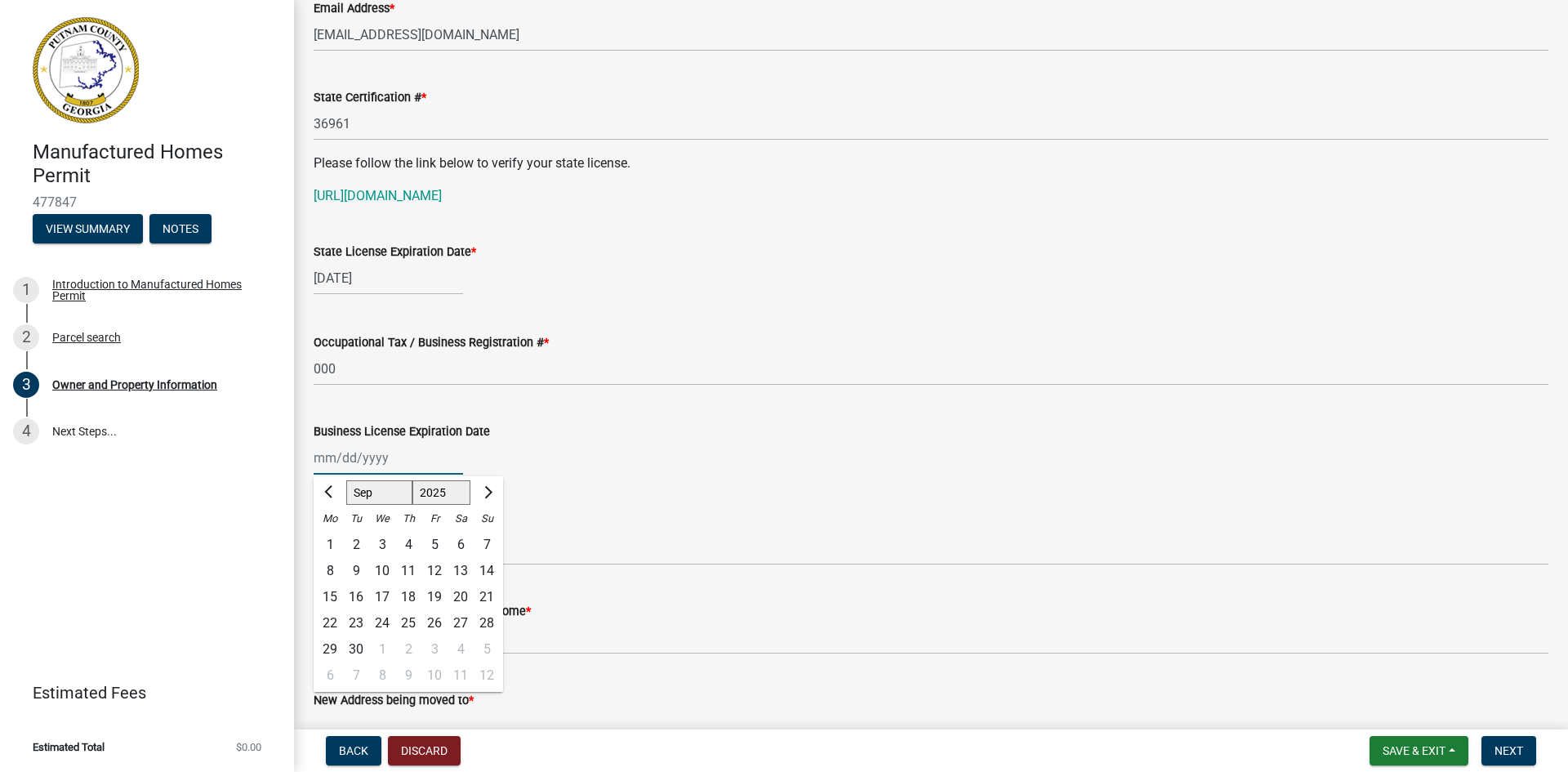
click at [389, 500] on select "Jan Feb Mar Apr May Jun Jul Aug Sep Oct Nov Dec" at bounding box center [379, 492] width 66 height 24
select select "12"
click at [346, 480] on select "Jan Feb Mar Apr May Jun Jul Aug Sep Oct Nov Dec" at bounding box center [379, 492] width 66 height 24
click at [348, 649] on div "30" at bounding box center [355, 649] width 26 height 26
type input "12/30/2025"
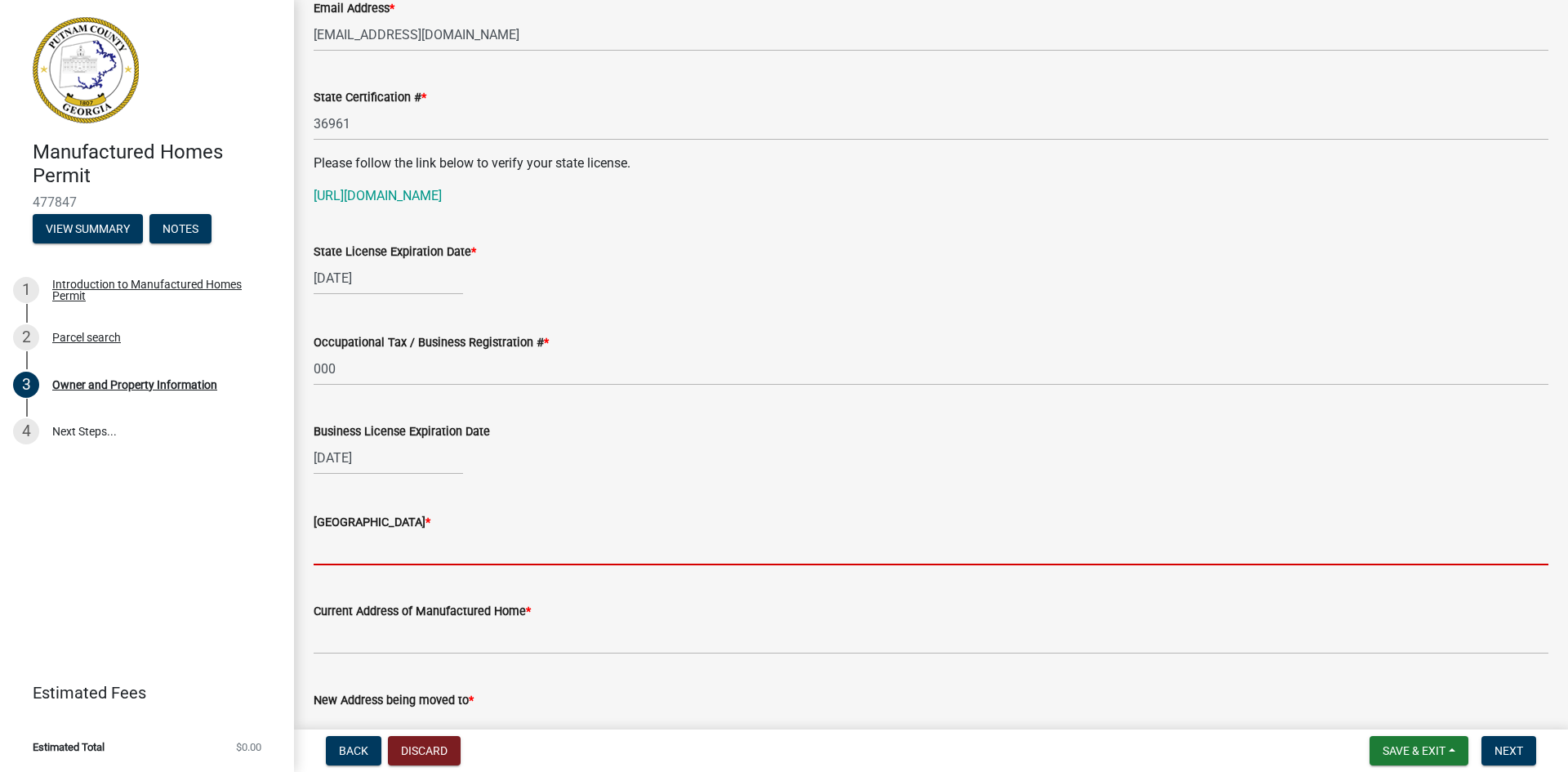
click at [341, 542] on input "Issuing County *" at bounding box center [931, 549] width 1234 height 34
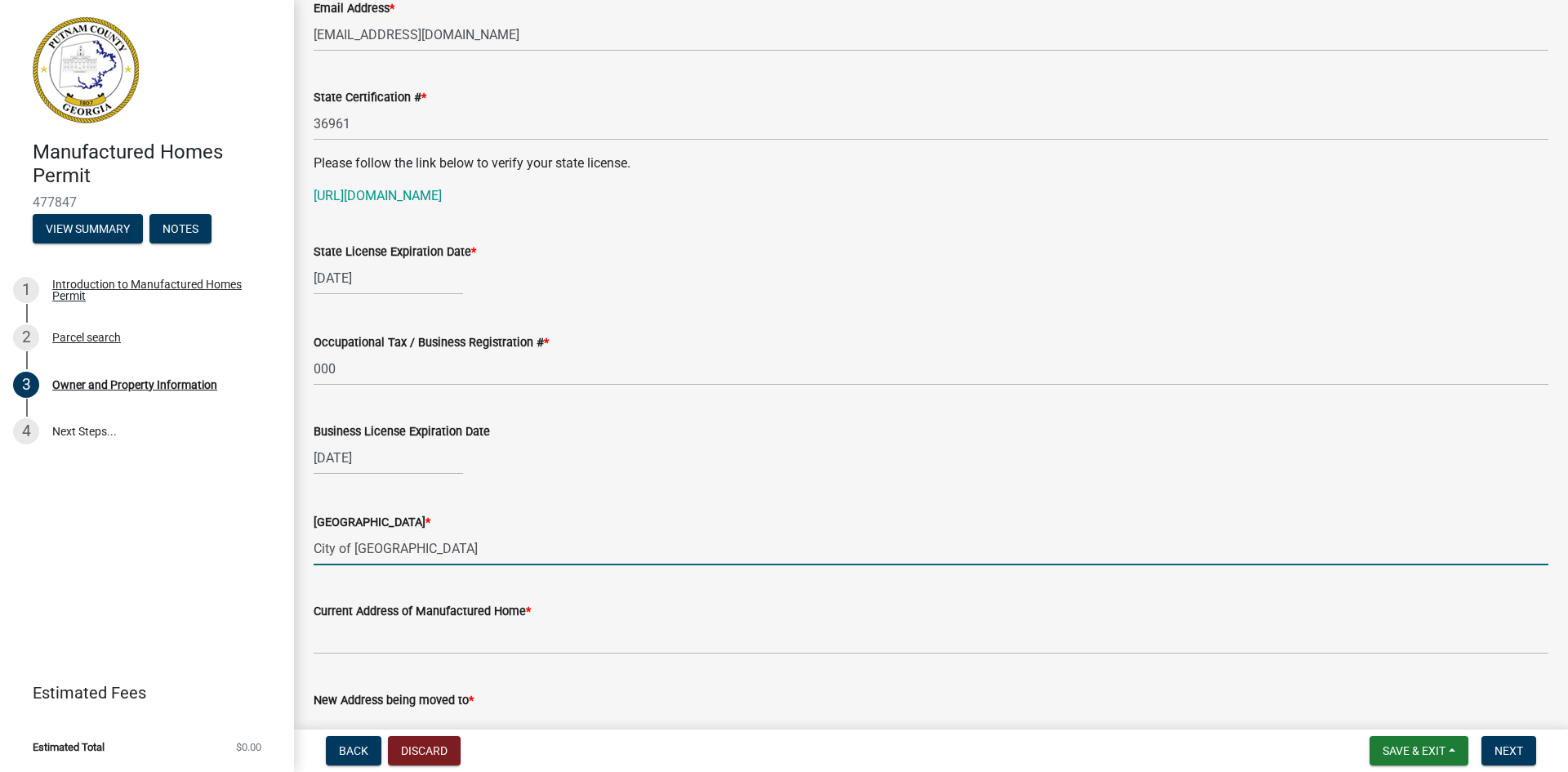
type input "City of Eatonton"
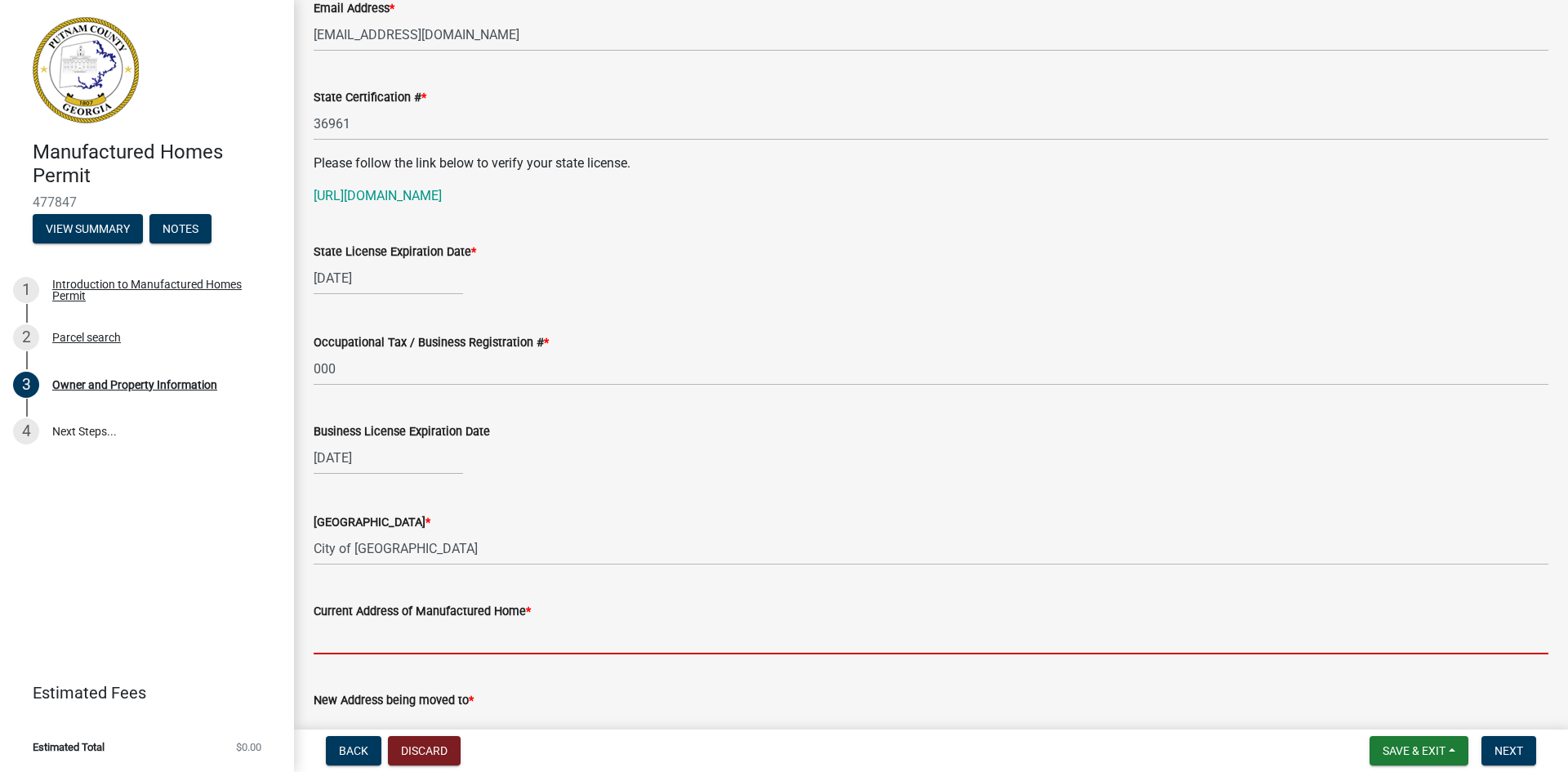
click at [359, 642] on input "Current Address of Manufactured Home *" at bounding box center [931, 638] width 1234 height 34
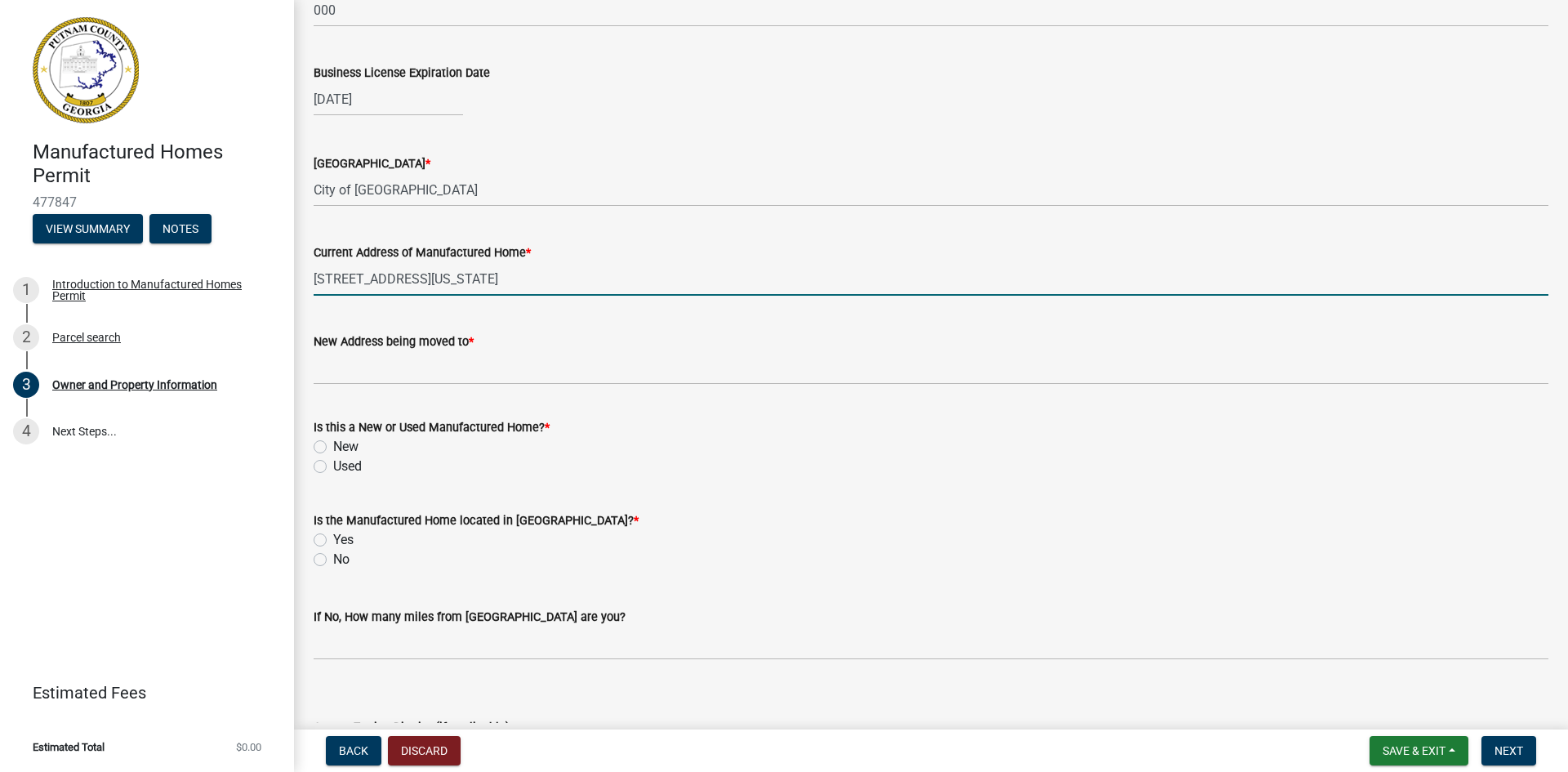
scroll to position [1536, 0]
type input "3181 Washington Hwy"
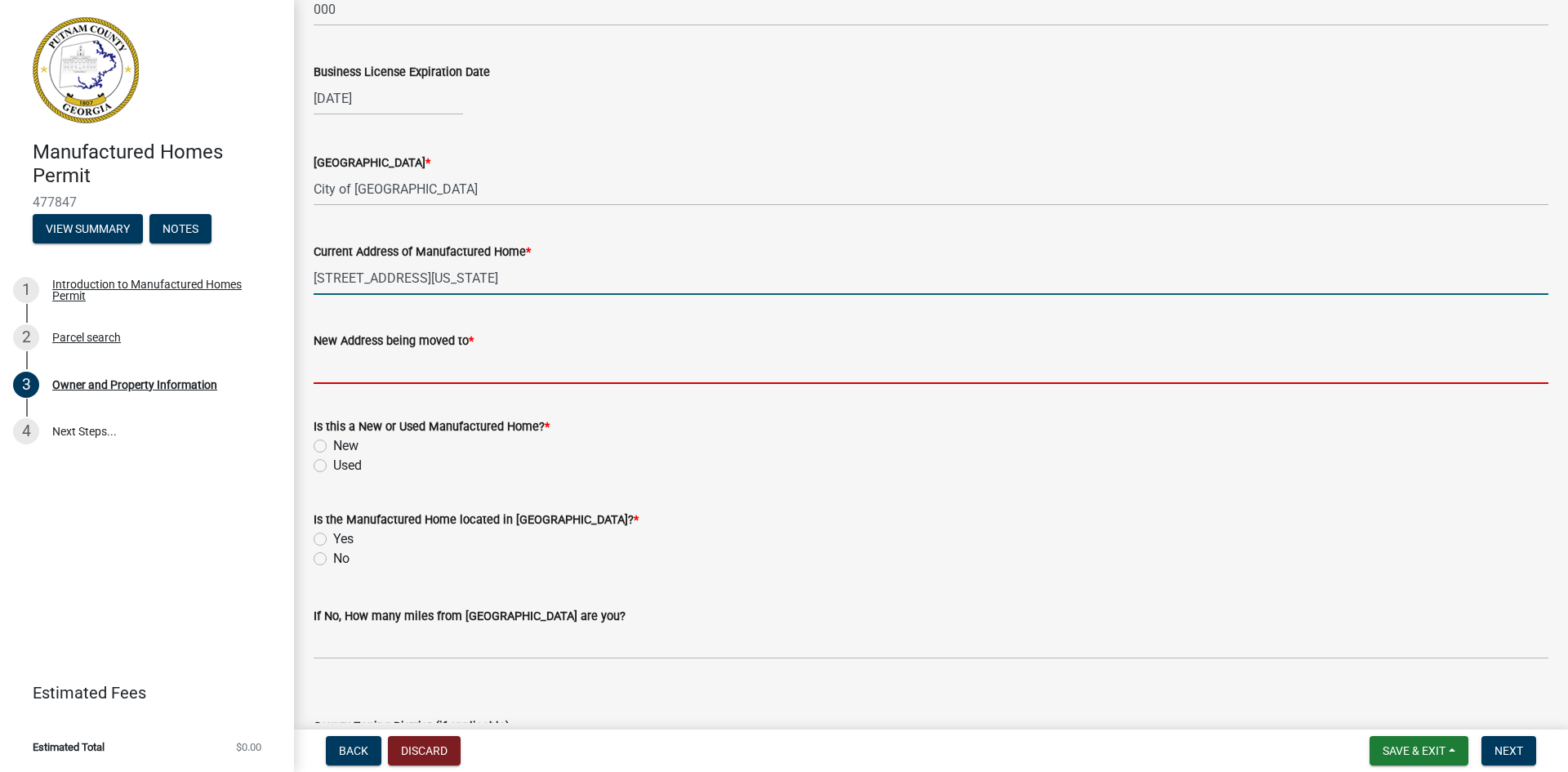
click at [342, 367] on input "New Address being moved to *" at bounding box center [931, 368] width 1234 height 34
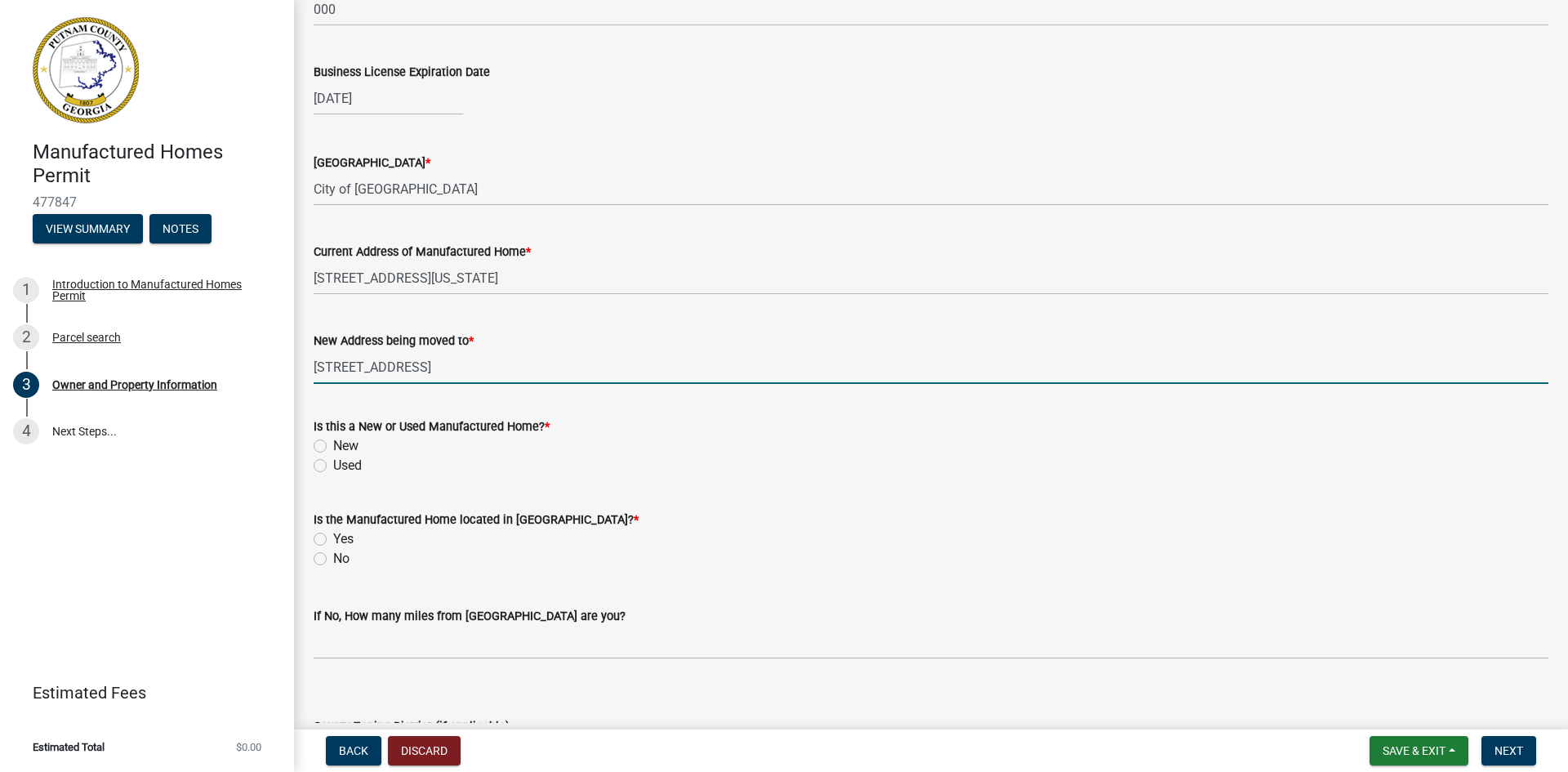
type input "266 Glenwood Springs Road"
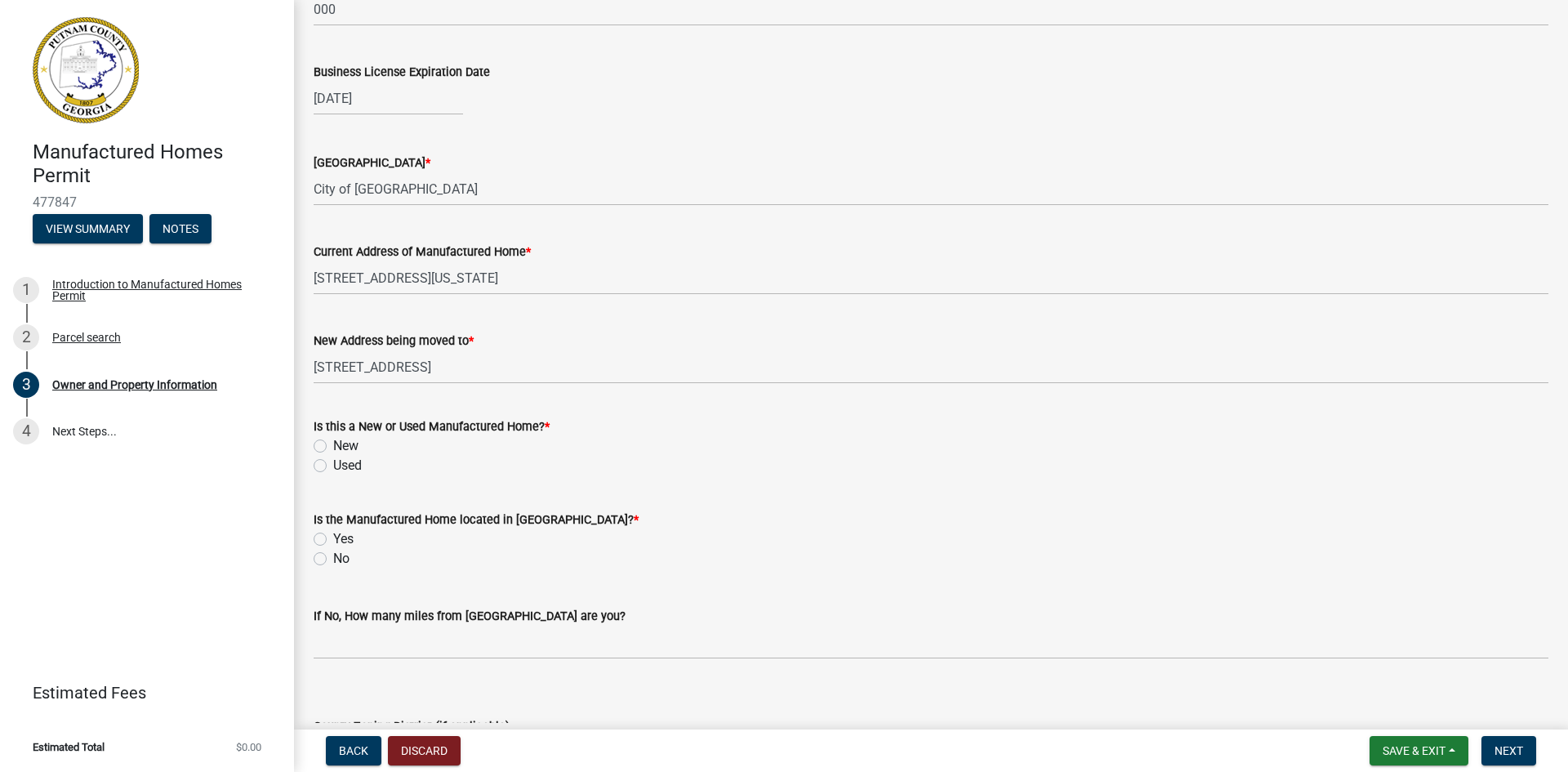
click at [333, 467] on label "Used" at bounding box center [347, 466] width 29 height 20
click at [333, 467] on input "Used" at bounding box center [338, 461] width 11 height 11
radio input "true"
click at [333, 559] on label "No" at bounding box center [341, 559] width 16 height 20
click at [333, 559] on input "No" at bounding box center [338, 554] width 11 height 11
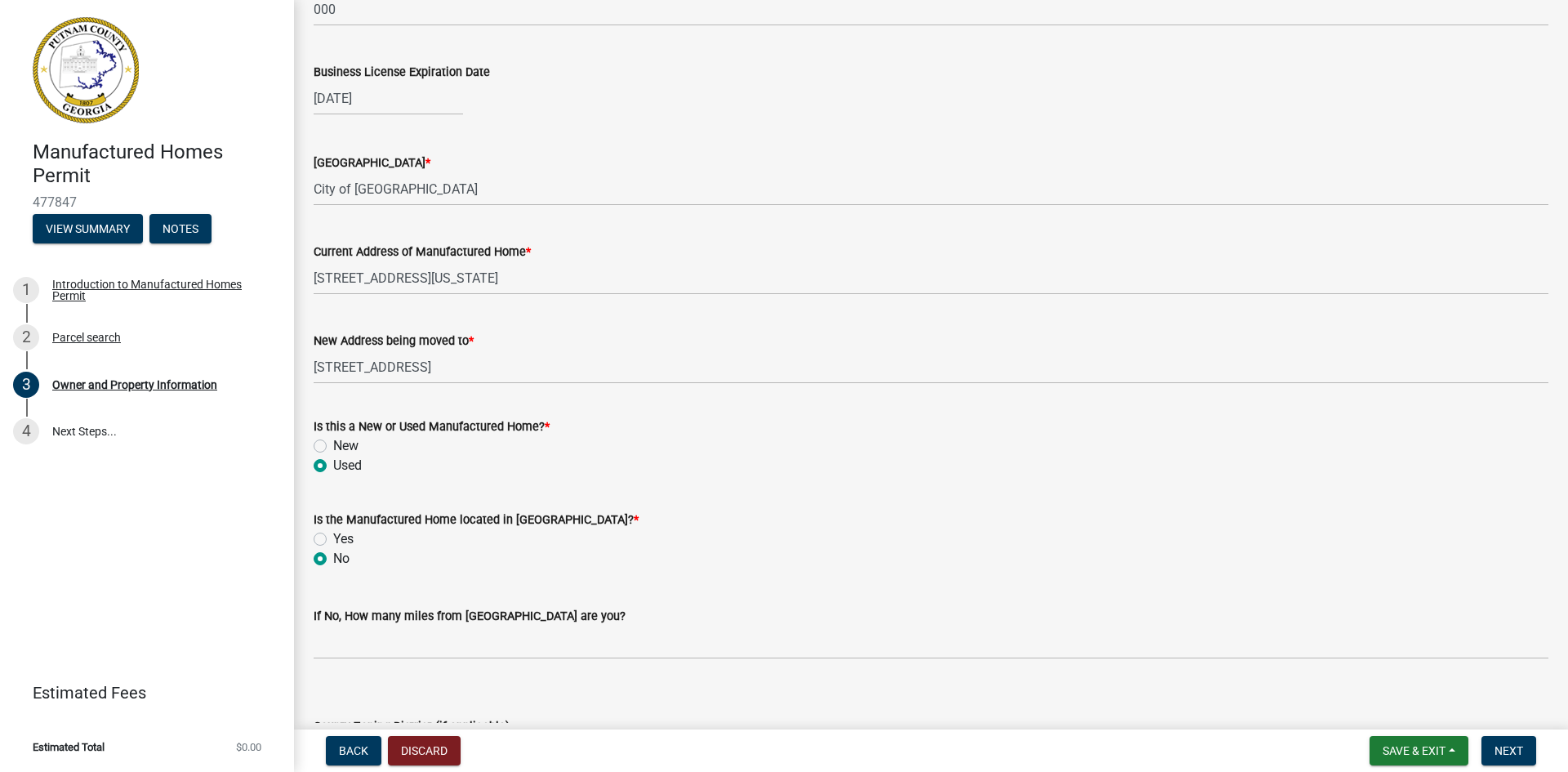
radio input "true"
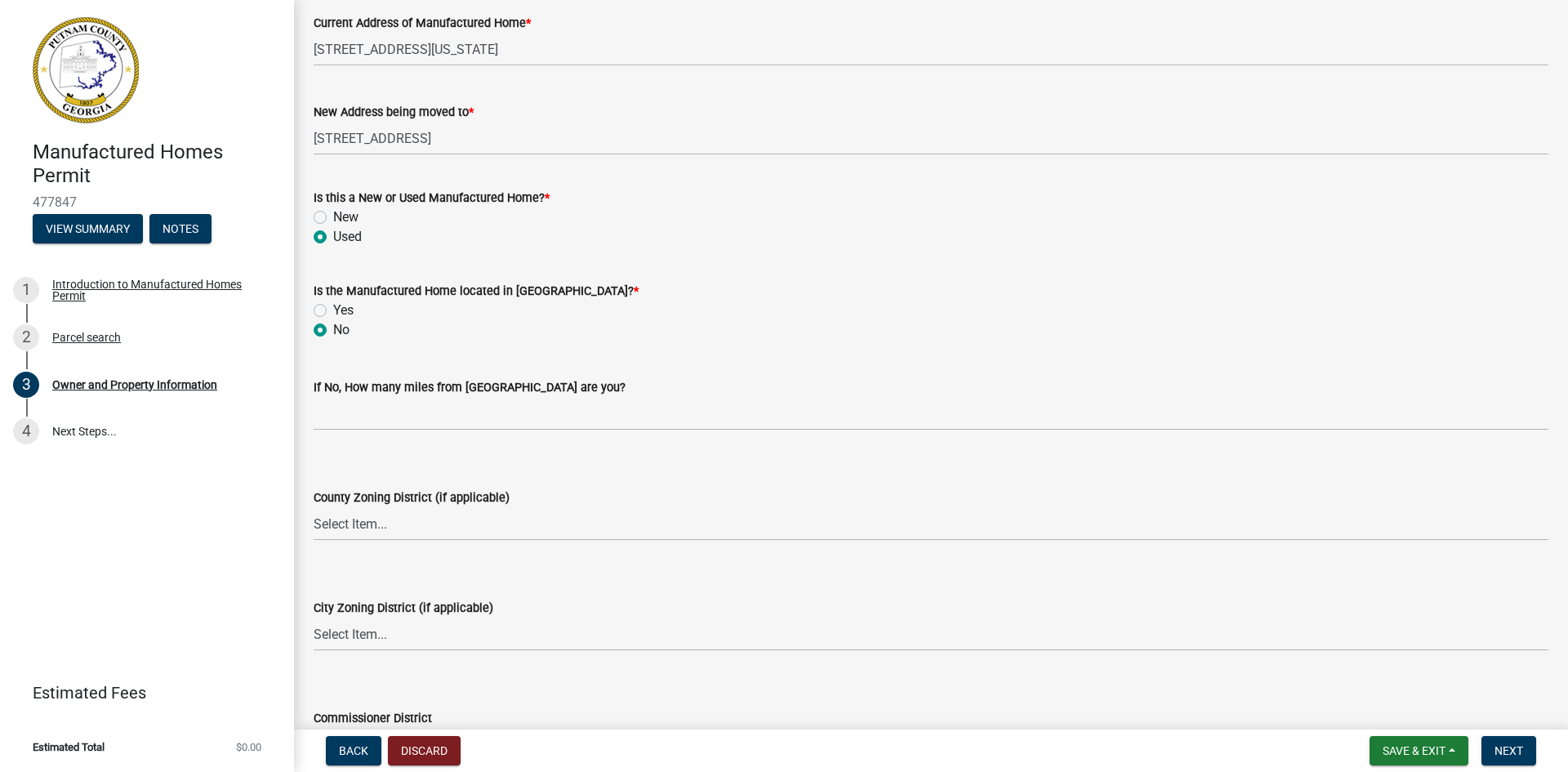
scroll to position [1797, 0]
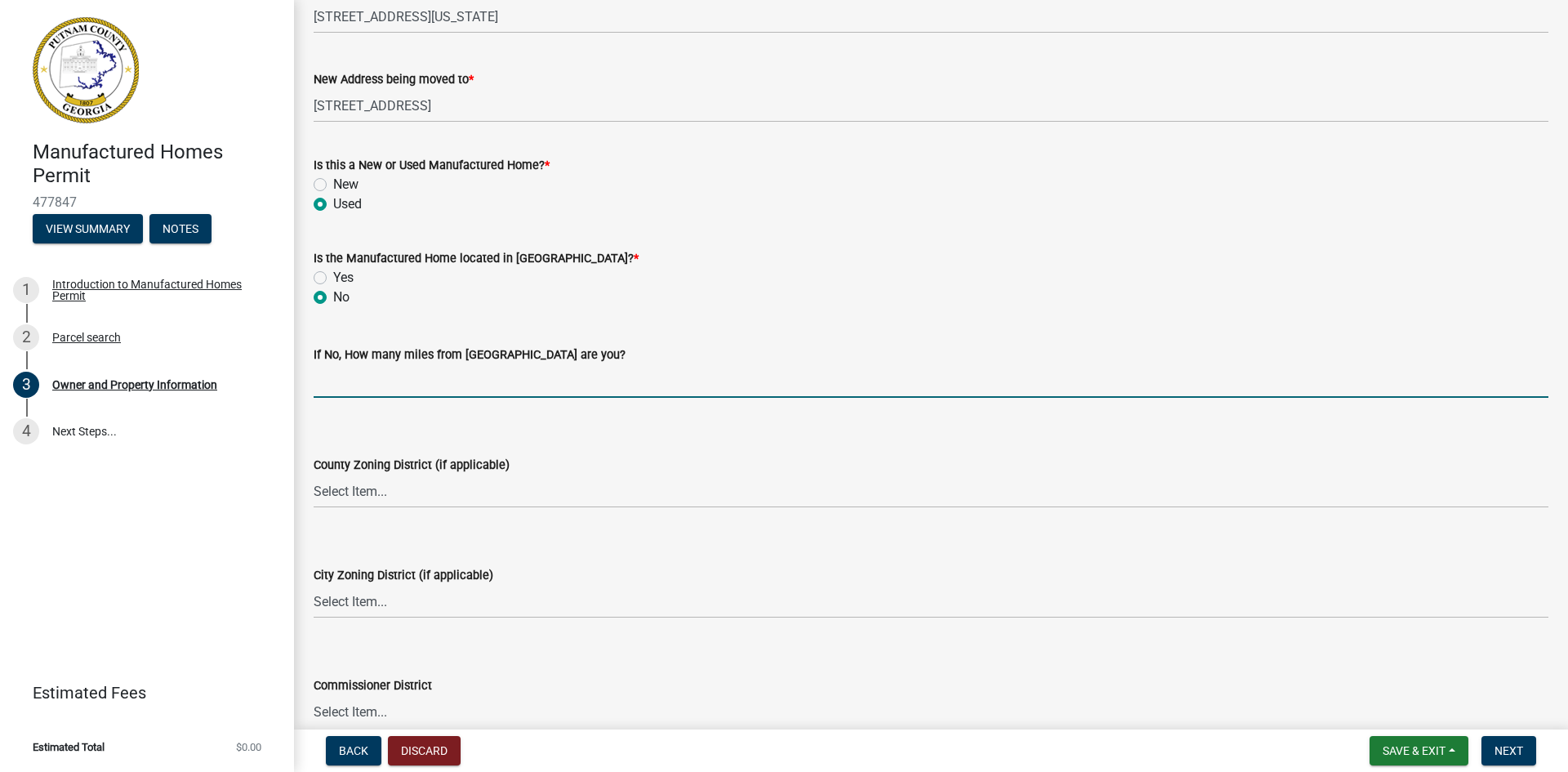
click at [384, 377] on input "text" at bounding box center [931, 381] width 1234 height 34
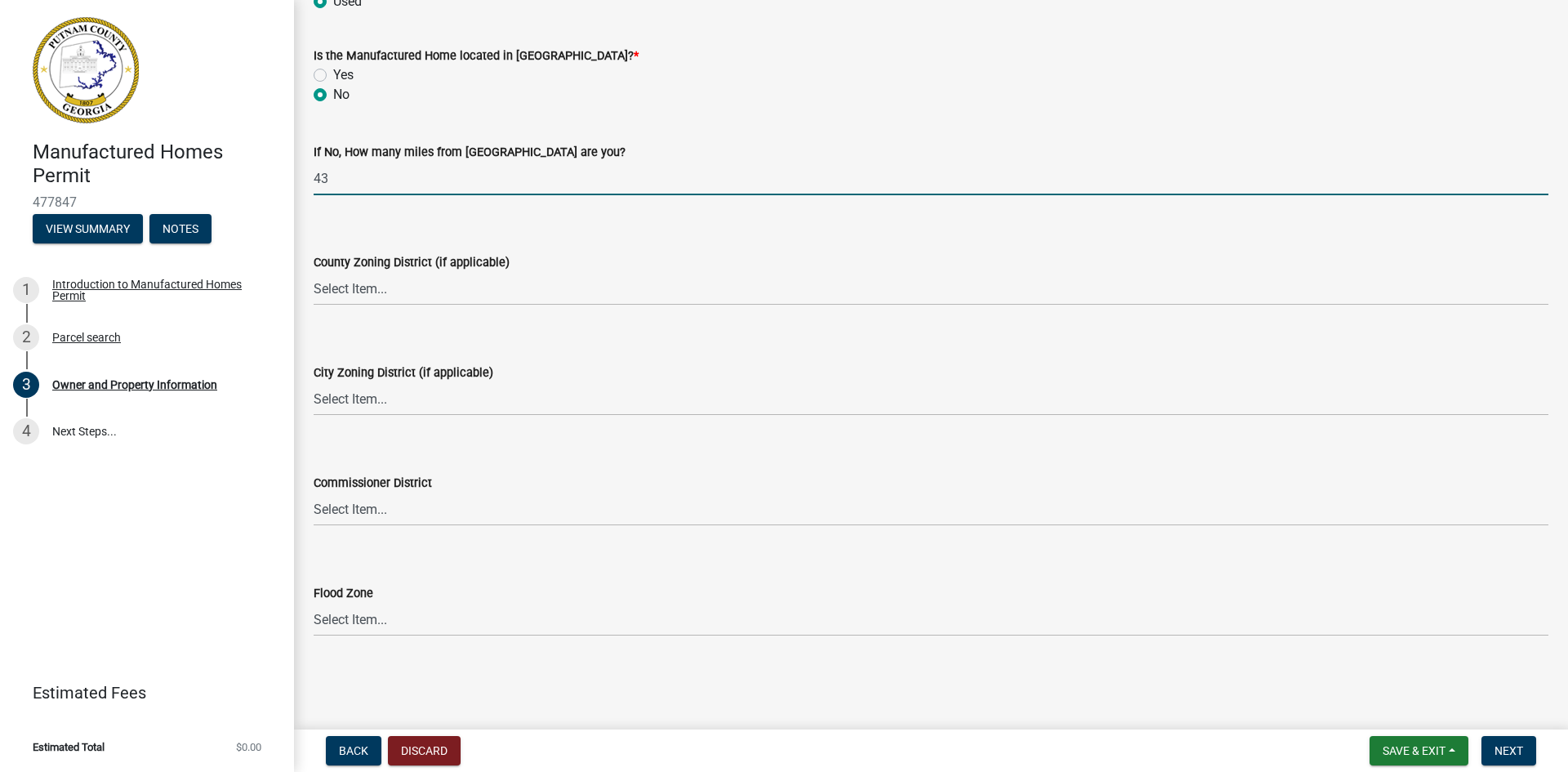
scroll to position [2005, 0]
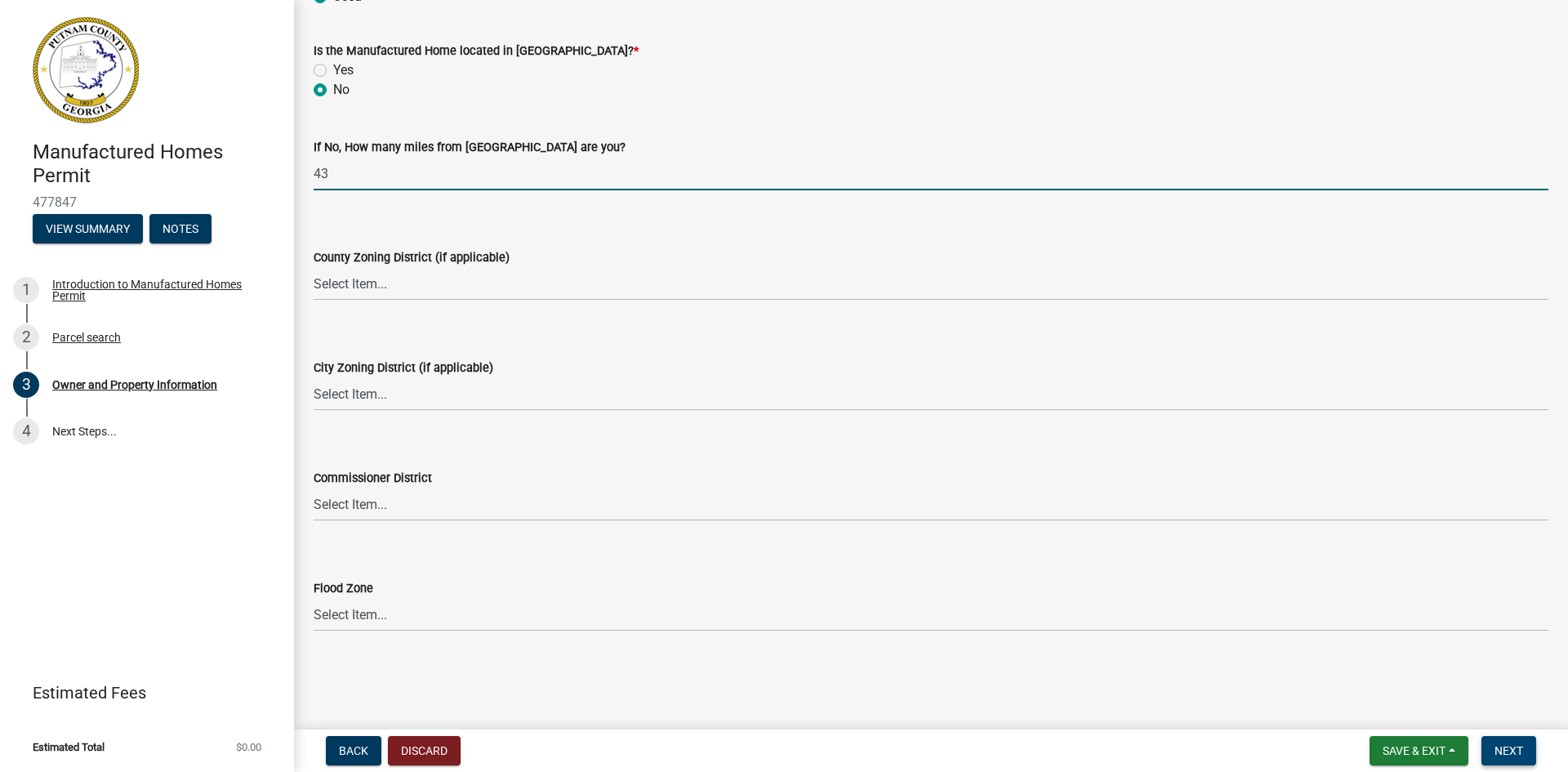
type input "43"
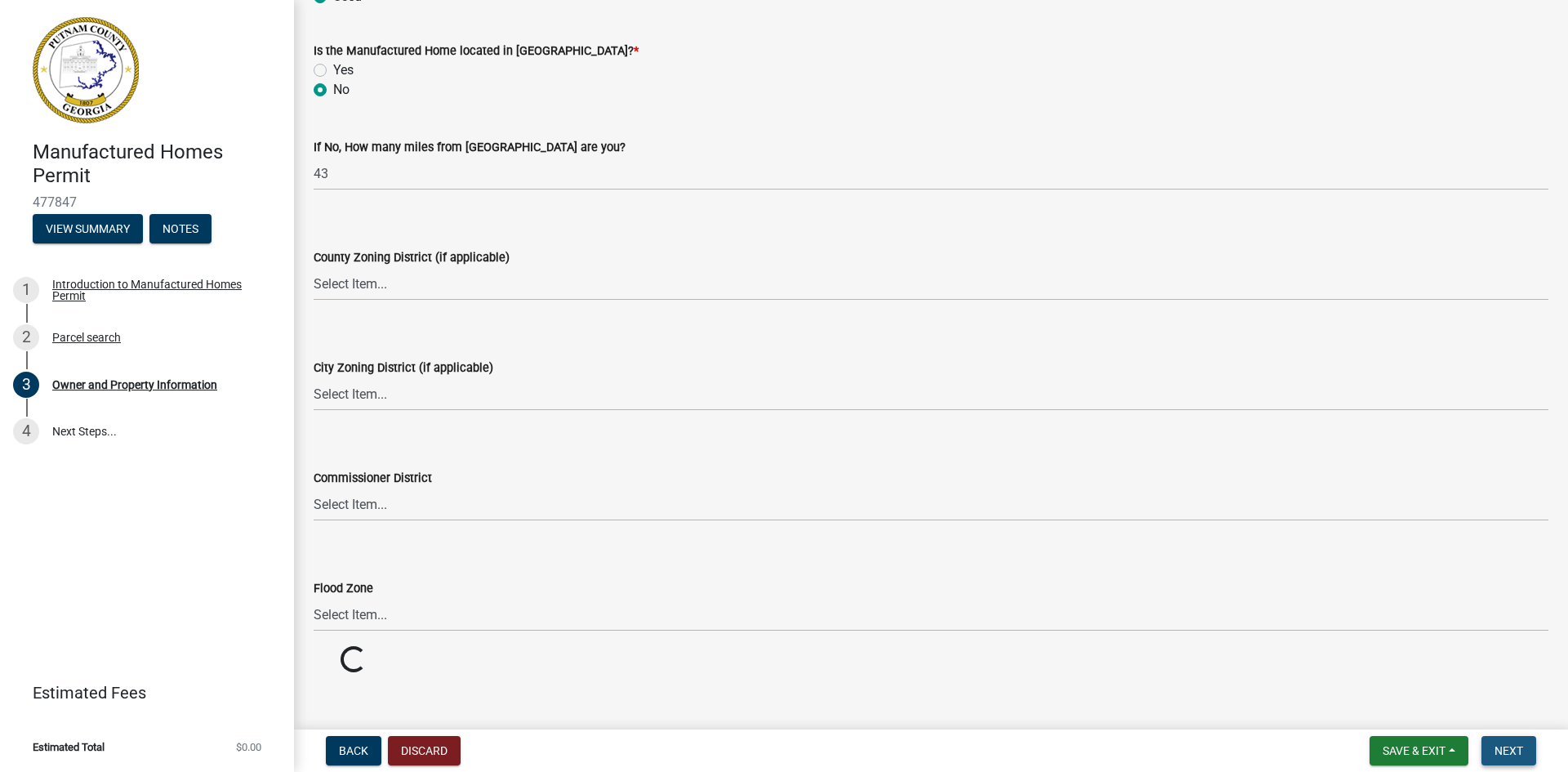
click at [1501, 748] on span "Next" at bounding box center [1508, 751] width 29 height 13
click at [1502, 747] on span "Next" at bounding box center [1508, 751] width 29 height 13
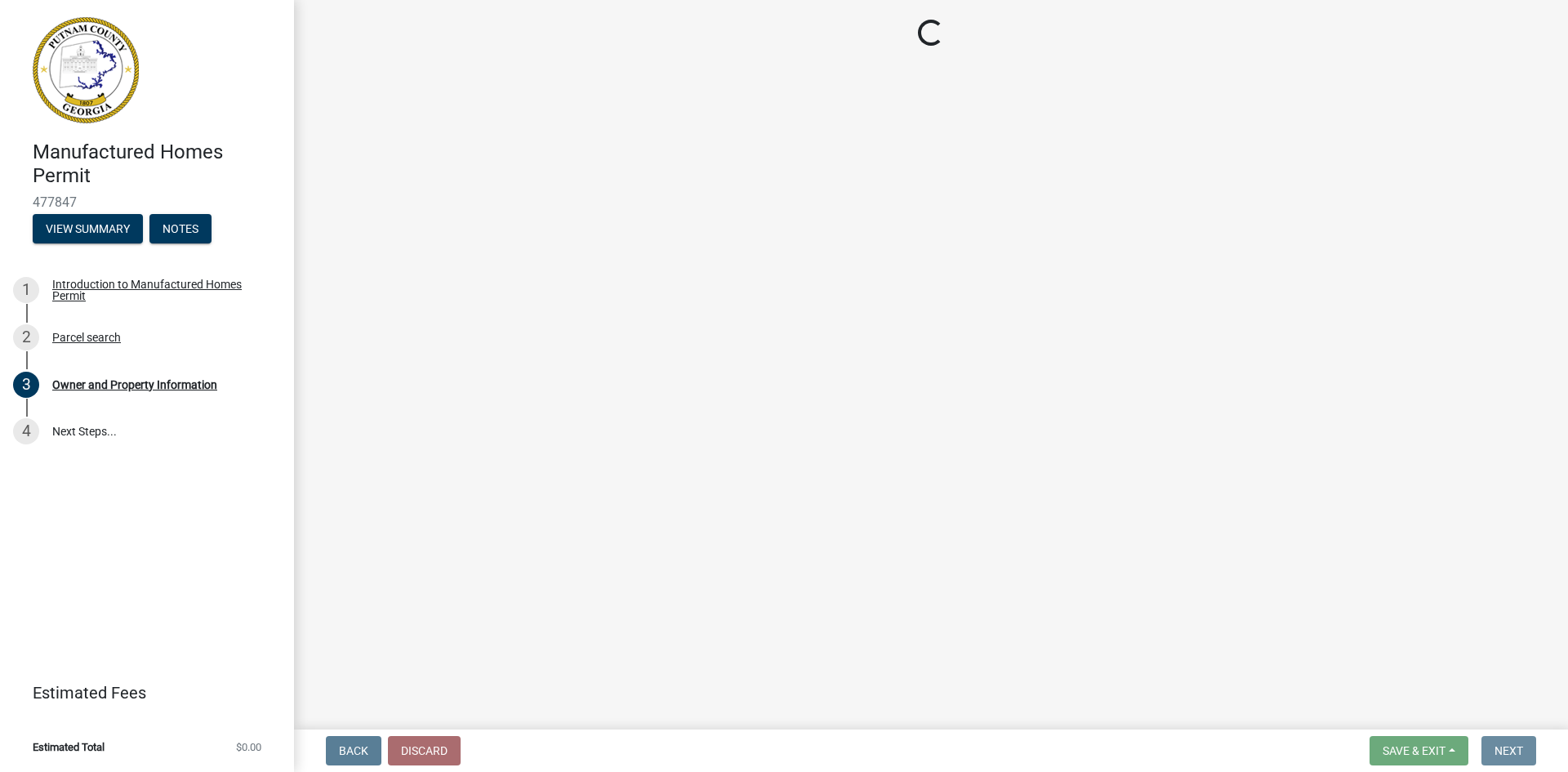
scroll to position [0, 0]
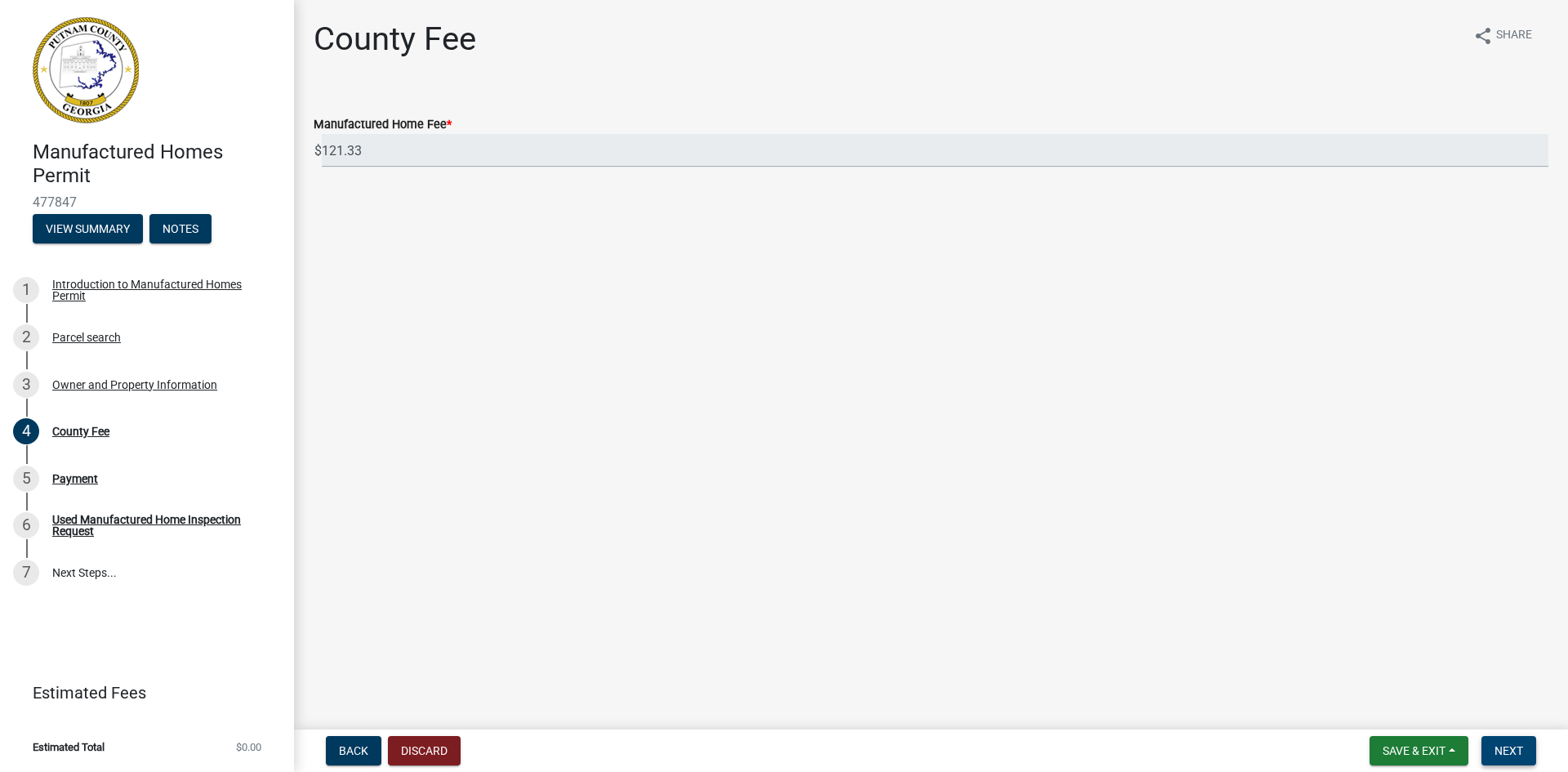
click at [1502, 747] on span "Next" at bounding box center [1508, 751] width 29 height 13
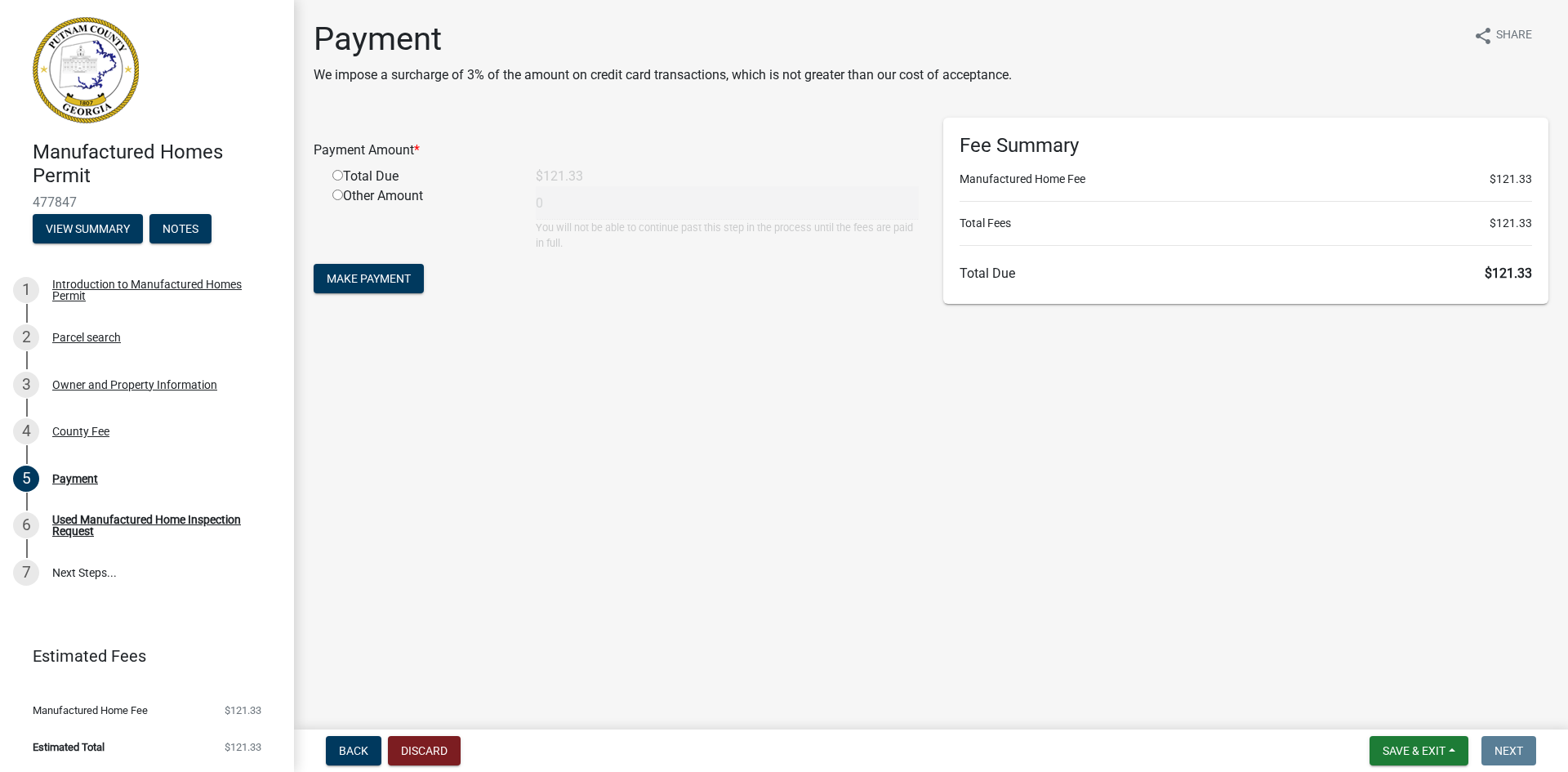
click at [337, 175] on input "radio" at bounding box center [338, 175] width 11 height 11
radio input "true"
type input "121.33"
click at [367, 275] on span "Make Payment" at bounding box center [368, 278] width 84 height 13
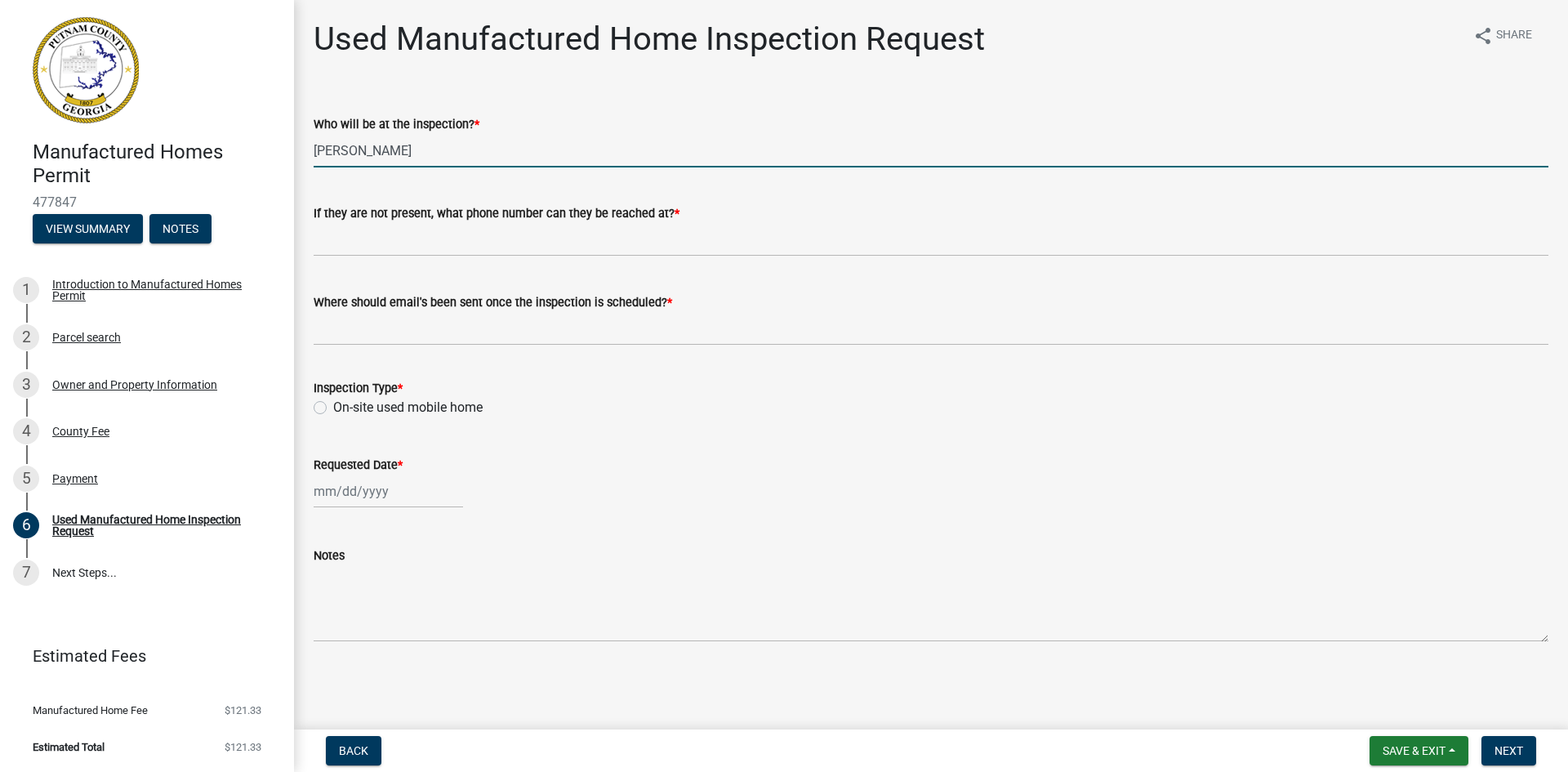
click at [401, 147] on input "[PERSON_NAME]" at bounding box center [931, 151] width 1234 height 34
type input "D"
type input "[PERSON_NAME] [PERSON_NAME]"
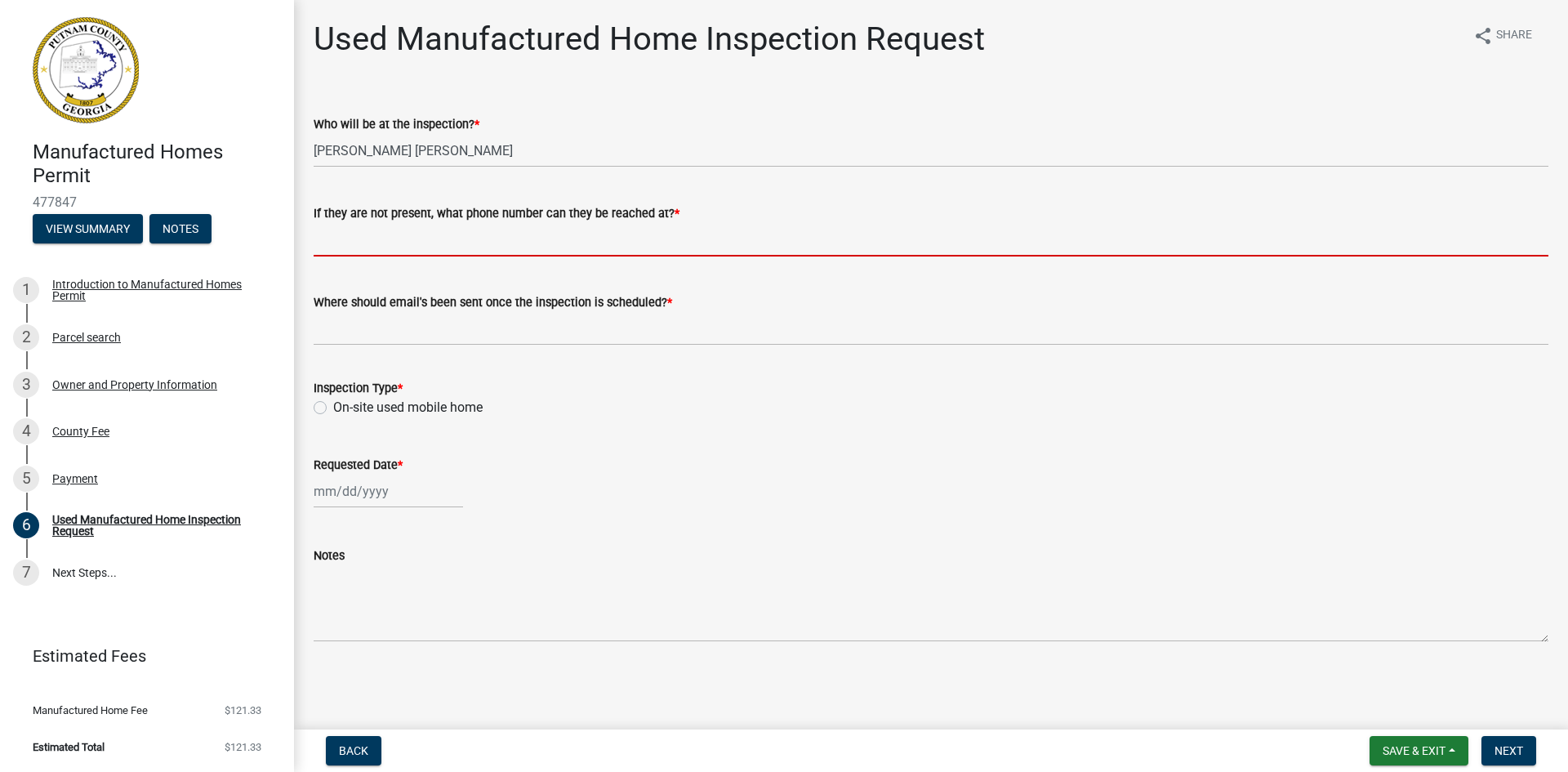
click at [348, 238] on input "If they are not present, what phone number can they be reached at? *" at bounding box center [931, 240] width 1234 height 34
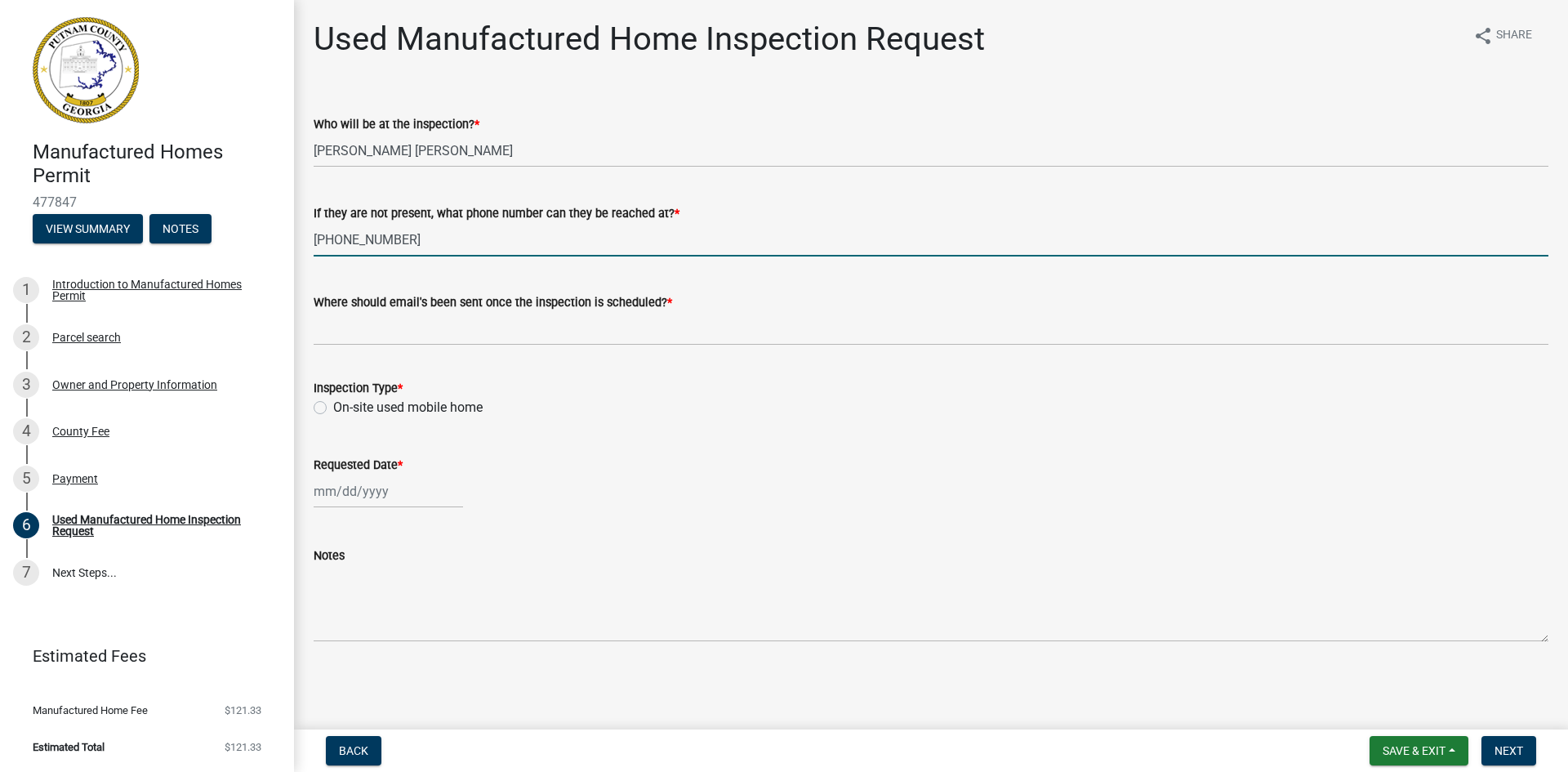
type input "[PHONE_NUMBER]"
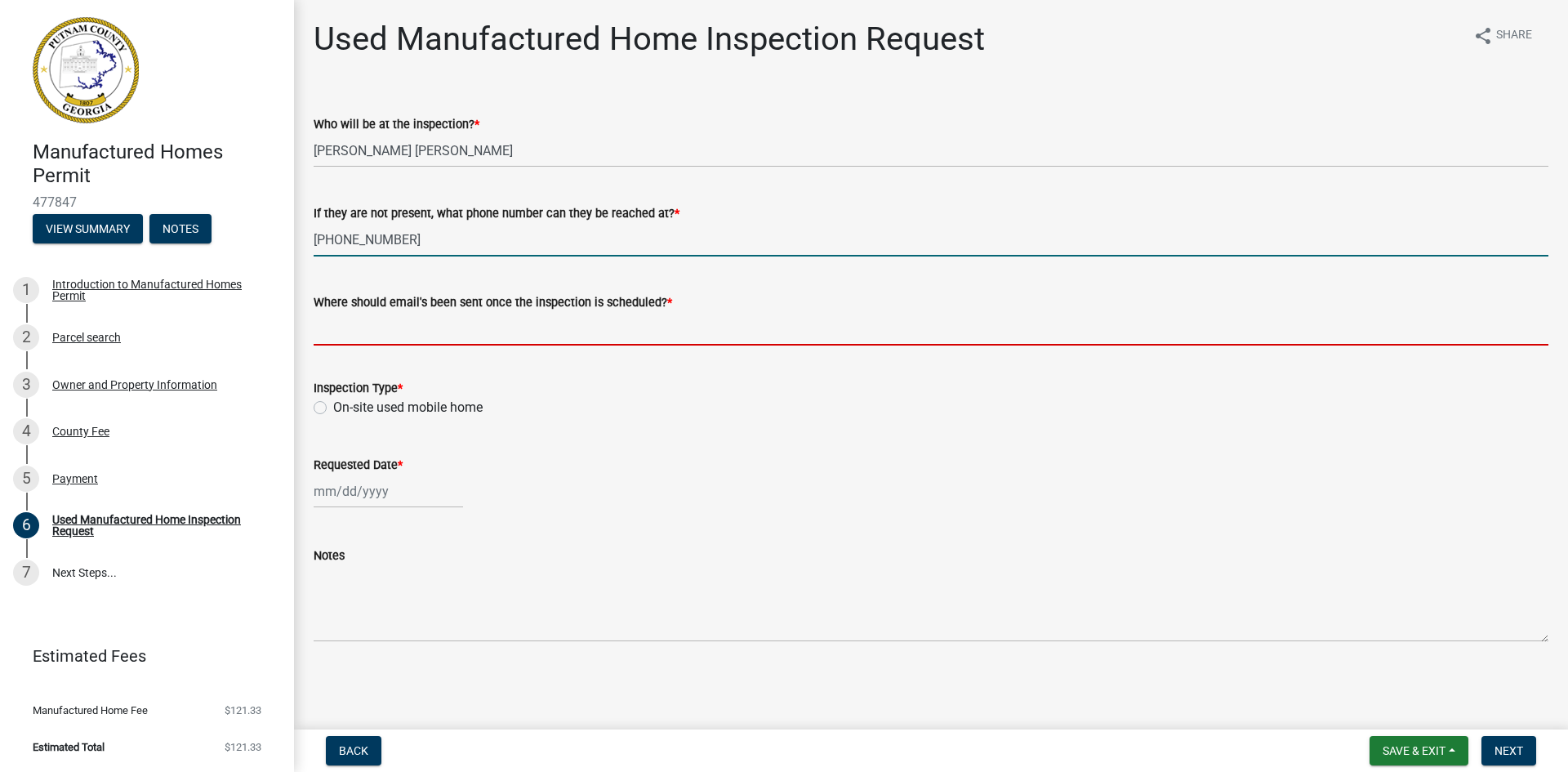
click at [362, 337] on input "Where should email's been sent once the inspection is scheduled? *" at bounding box center [931, 329] width 1234 height 34
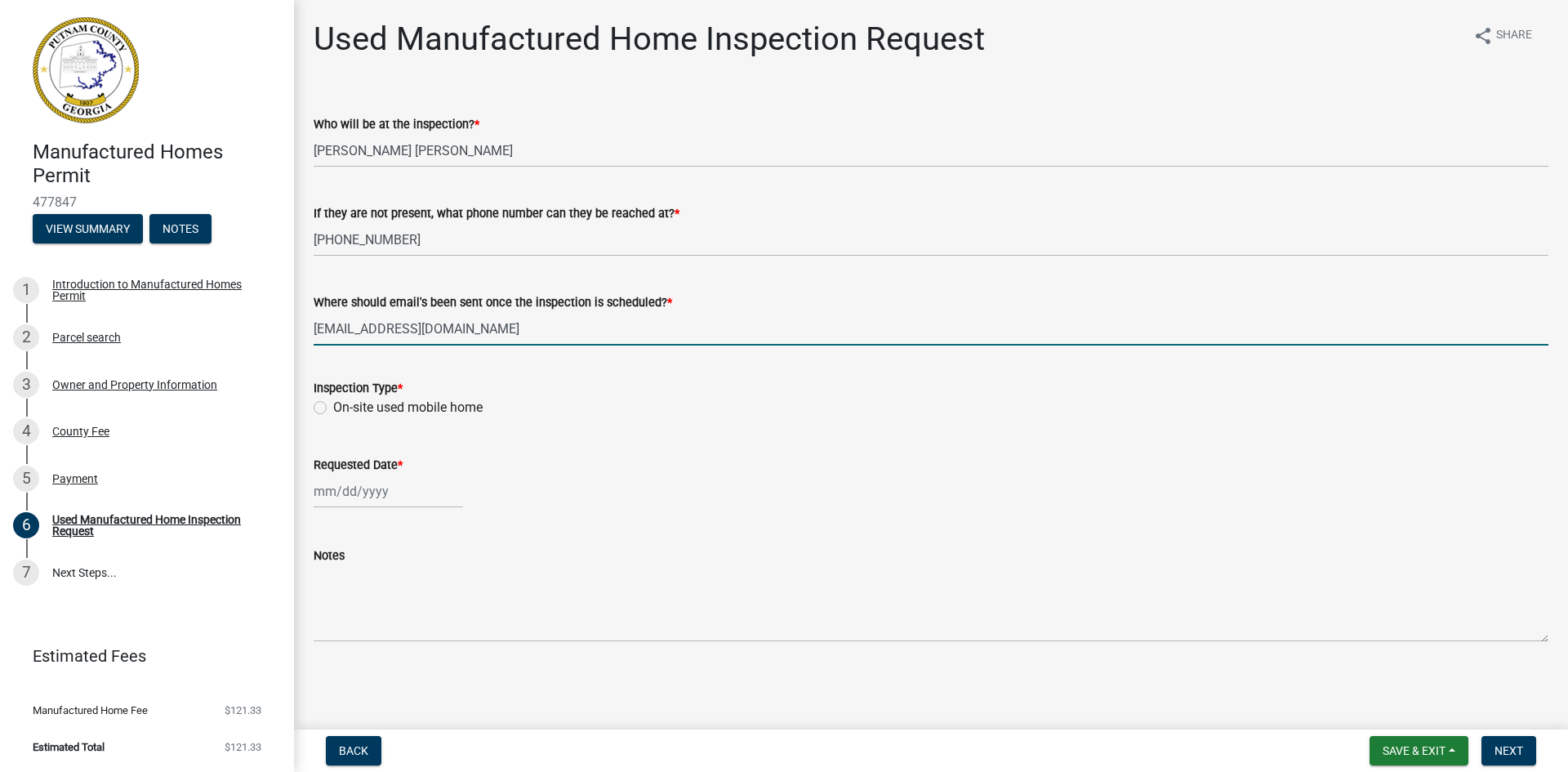
type input "[EMAIL_ADDRESS][DOMAIN_NAME]"
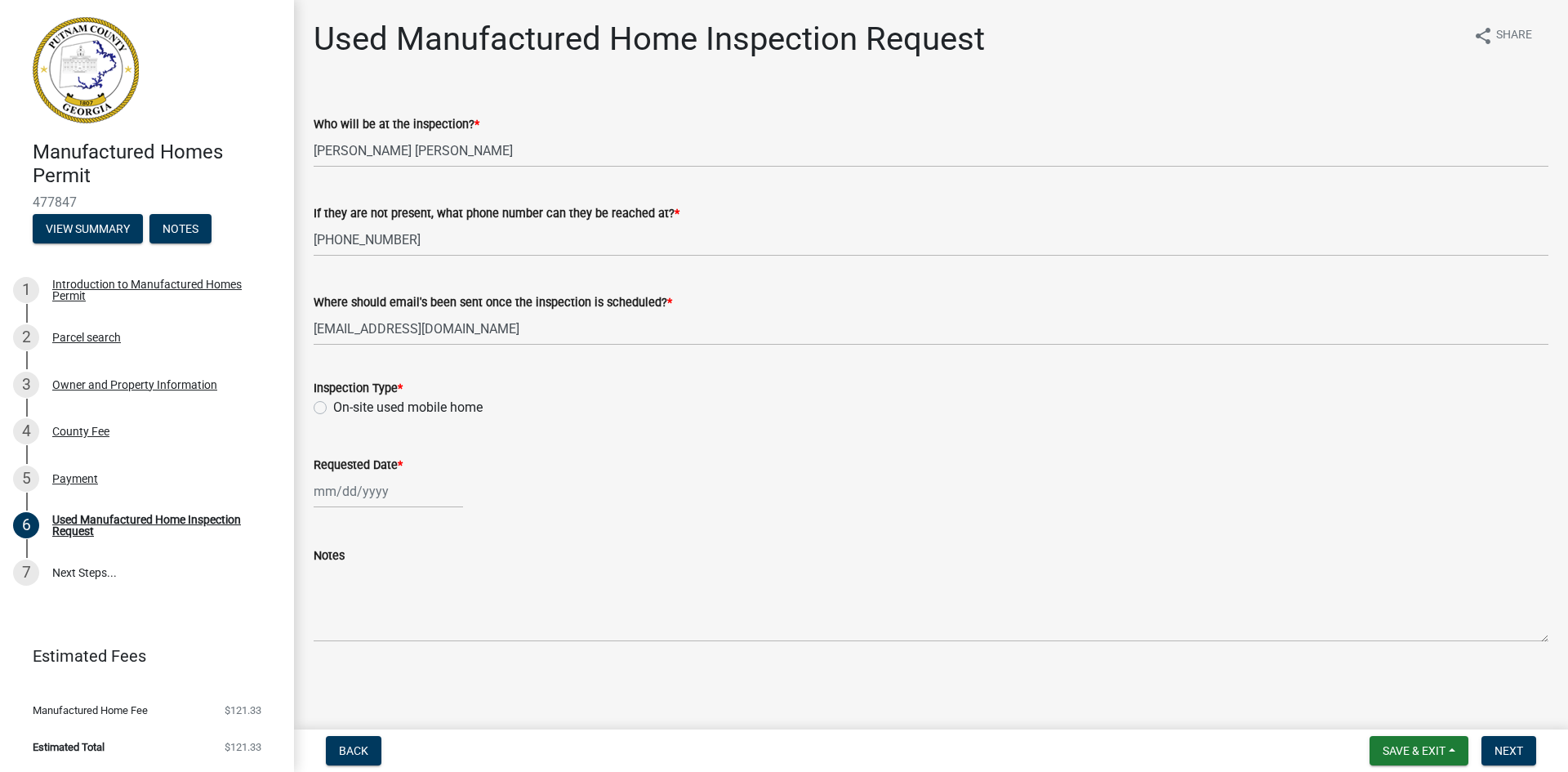
click at [333, 411] on label "On-site used mobile home" at bounding box center [408, 408] width 150 height 20
click at [333, 409] on input "On-site used mobile home" at bounding box center [338, 403] width 11 height 11
radio input "true"
click at [338, 495] on div at bounding box center [389, 492] width 150 height 34
select select "9"
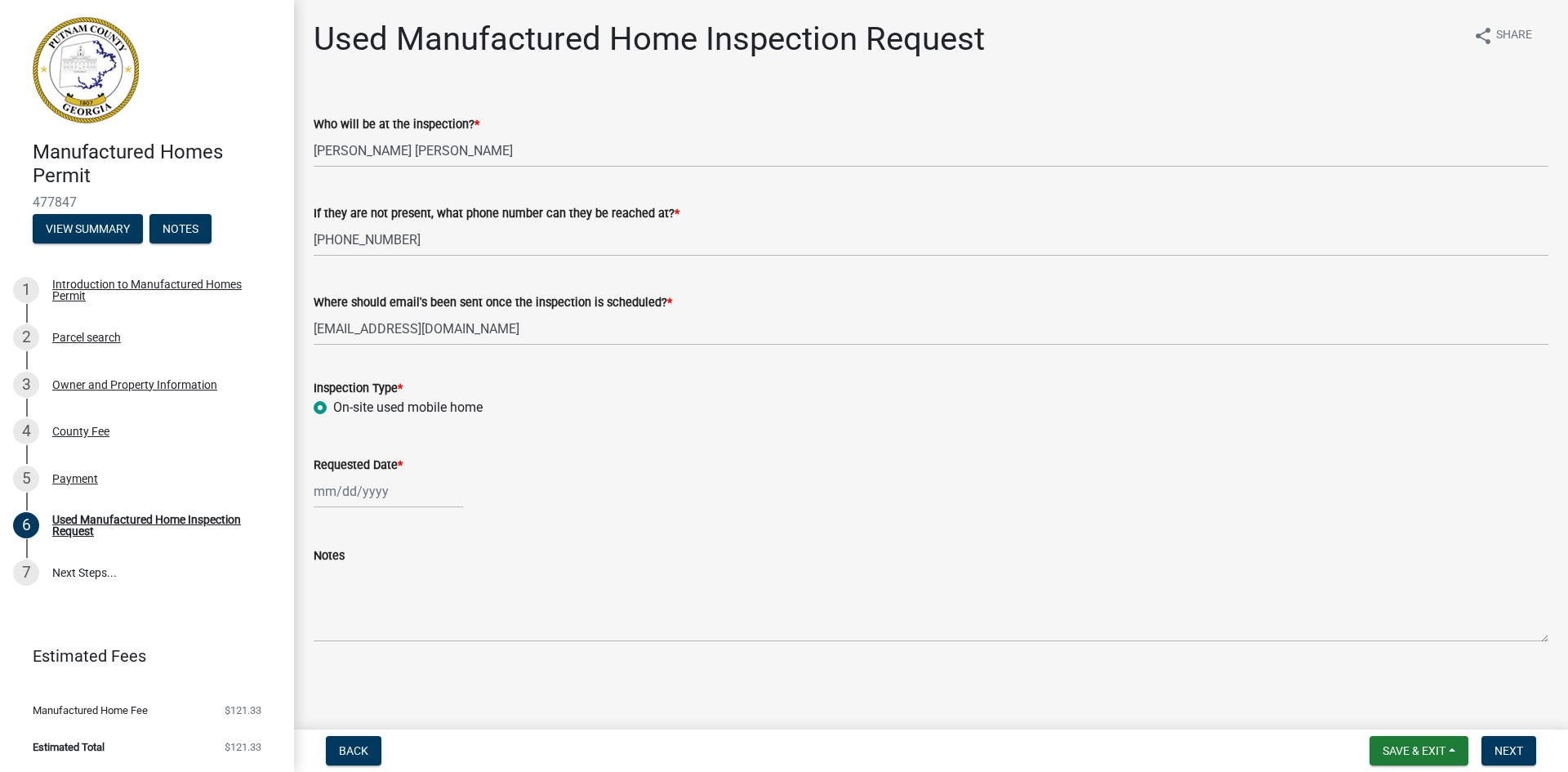
select select "2025"
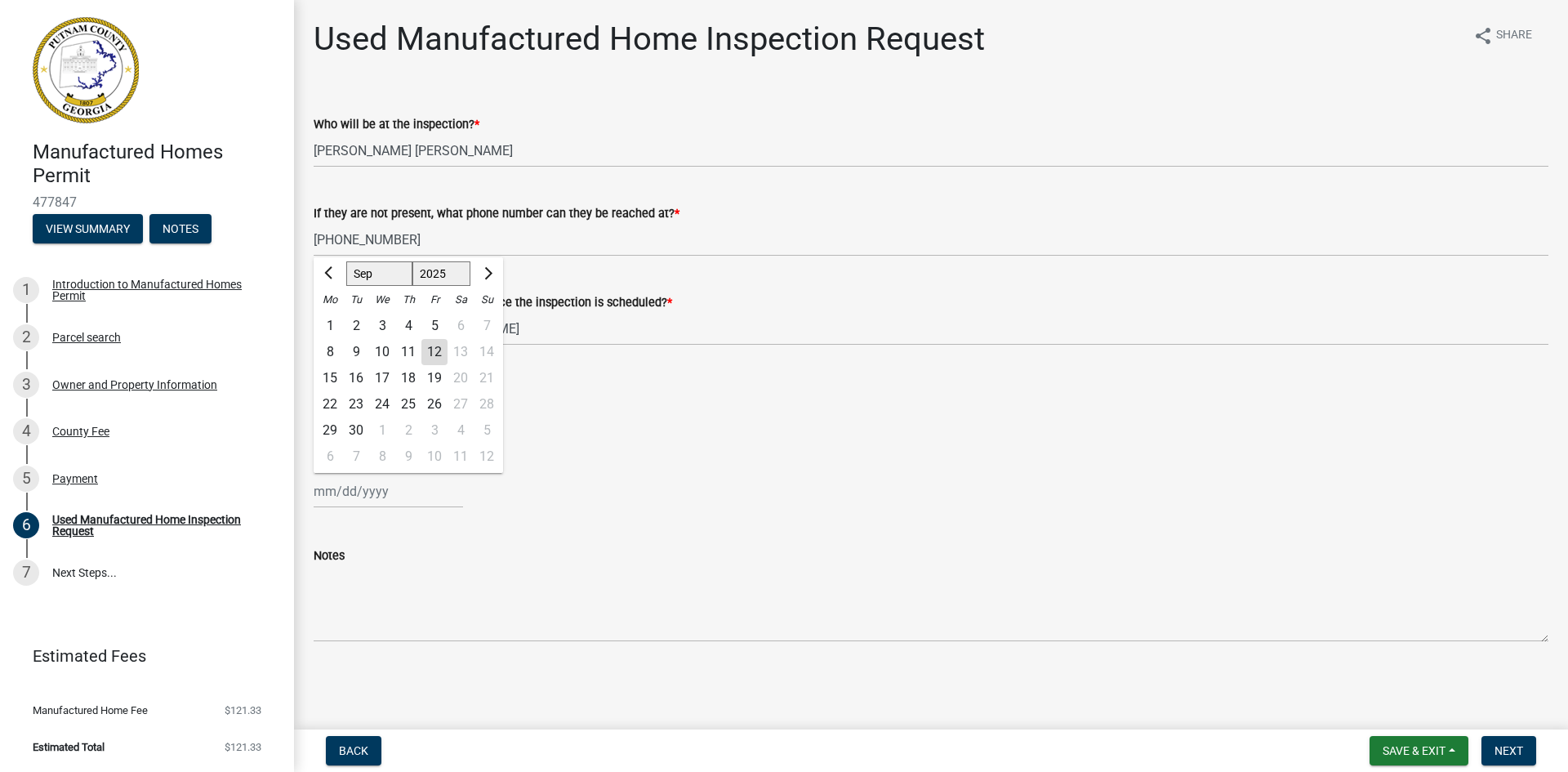
click at [333, 381] on div "15" at bounding box center [329, 378] width 26 height 26
type input "[DATE]"
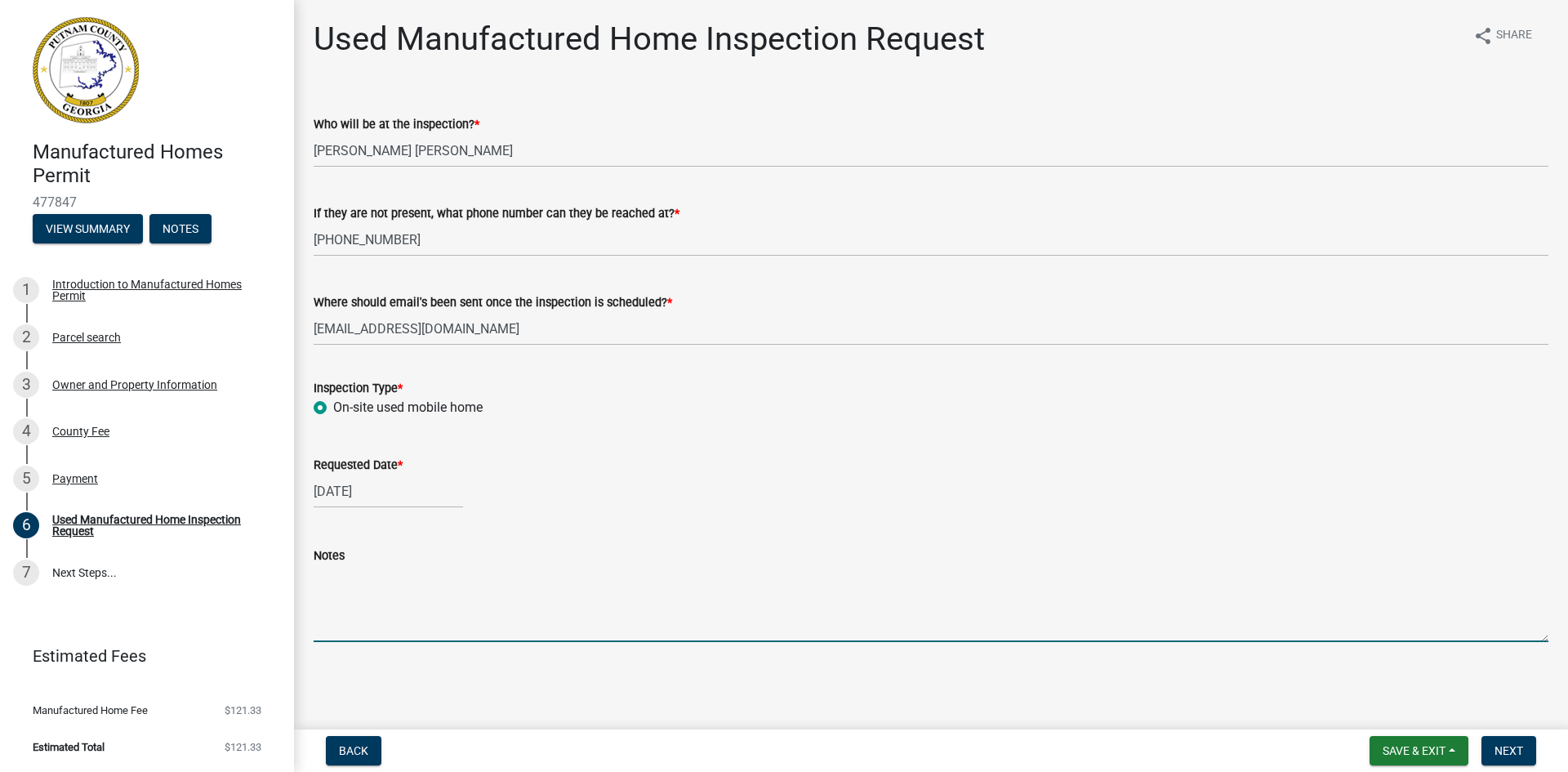
click at [334, 627] on textarea "Notes" at bounding box center [931, 603] width 1234 height 77
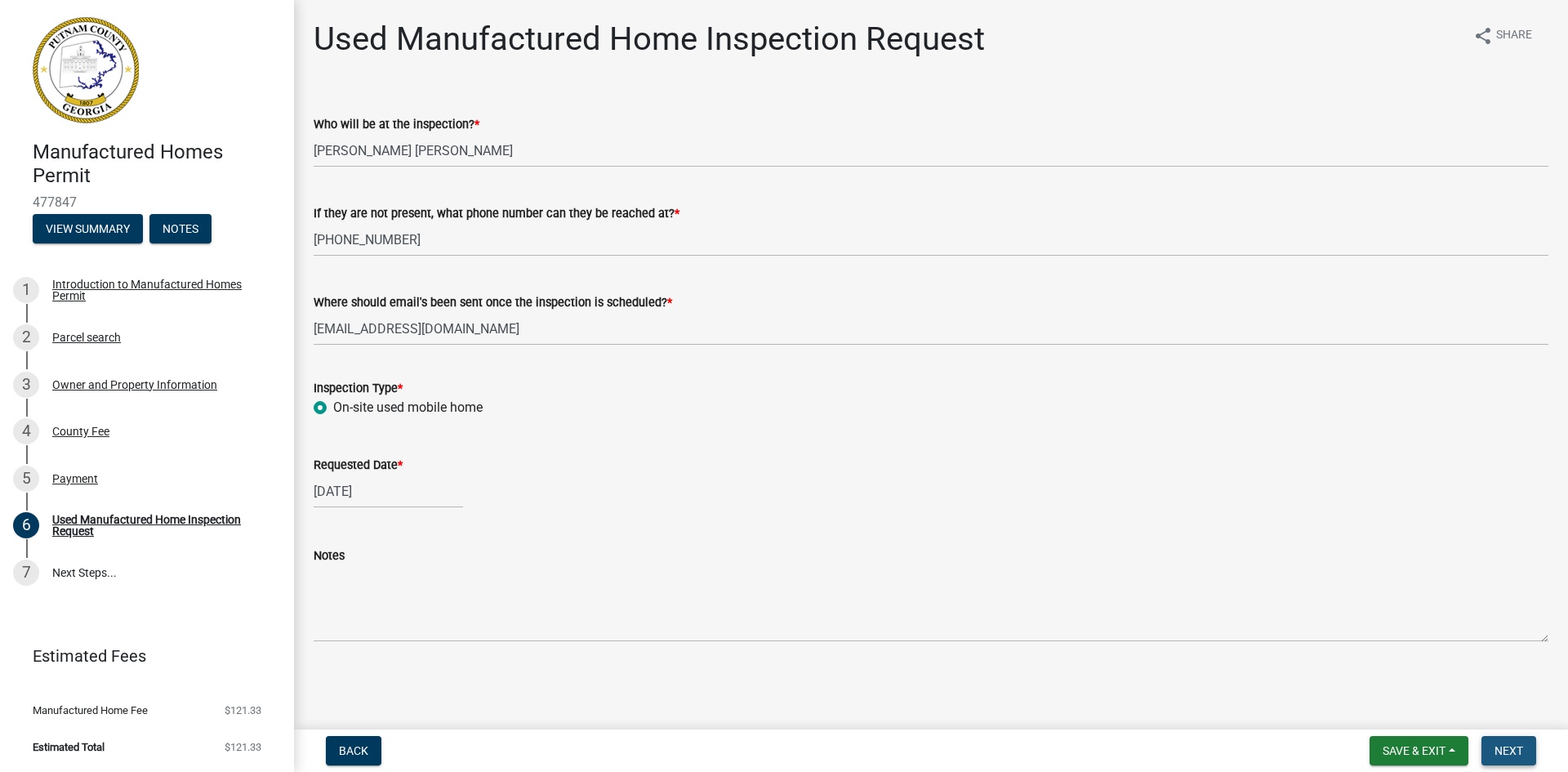
click at [1520, 748] on span "Next" at bounding box center [1508, 751] width 29 height 13
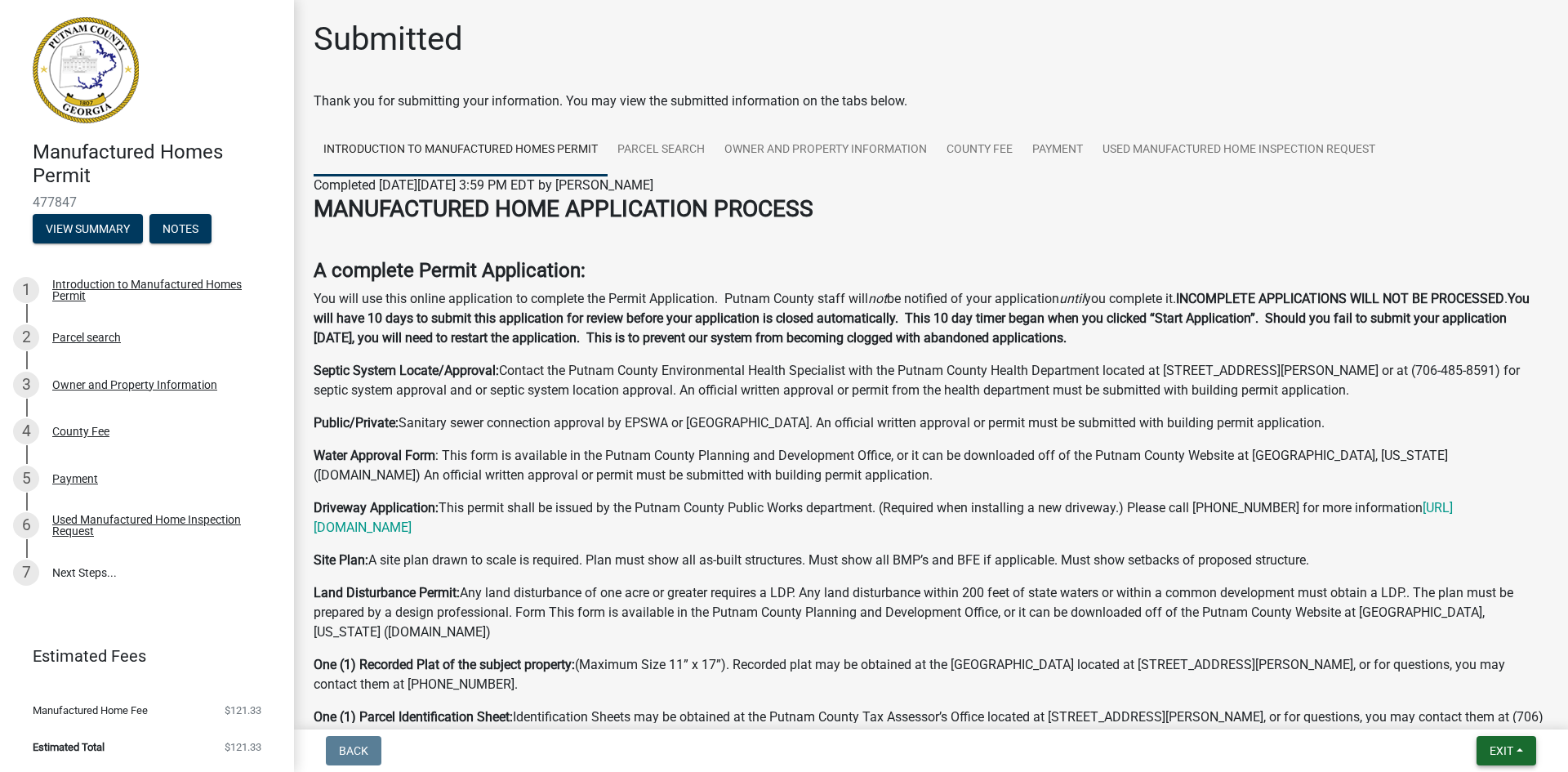
click at [1509, 754] on span "Exit" at bounding box center [1501, 751] width 24 height 13
click at [1462, 712] on button "Save & Exit" at bounding box center [1470, 709] width 130 height 39
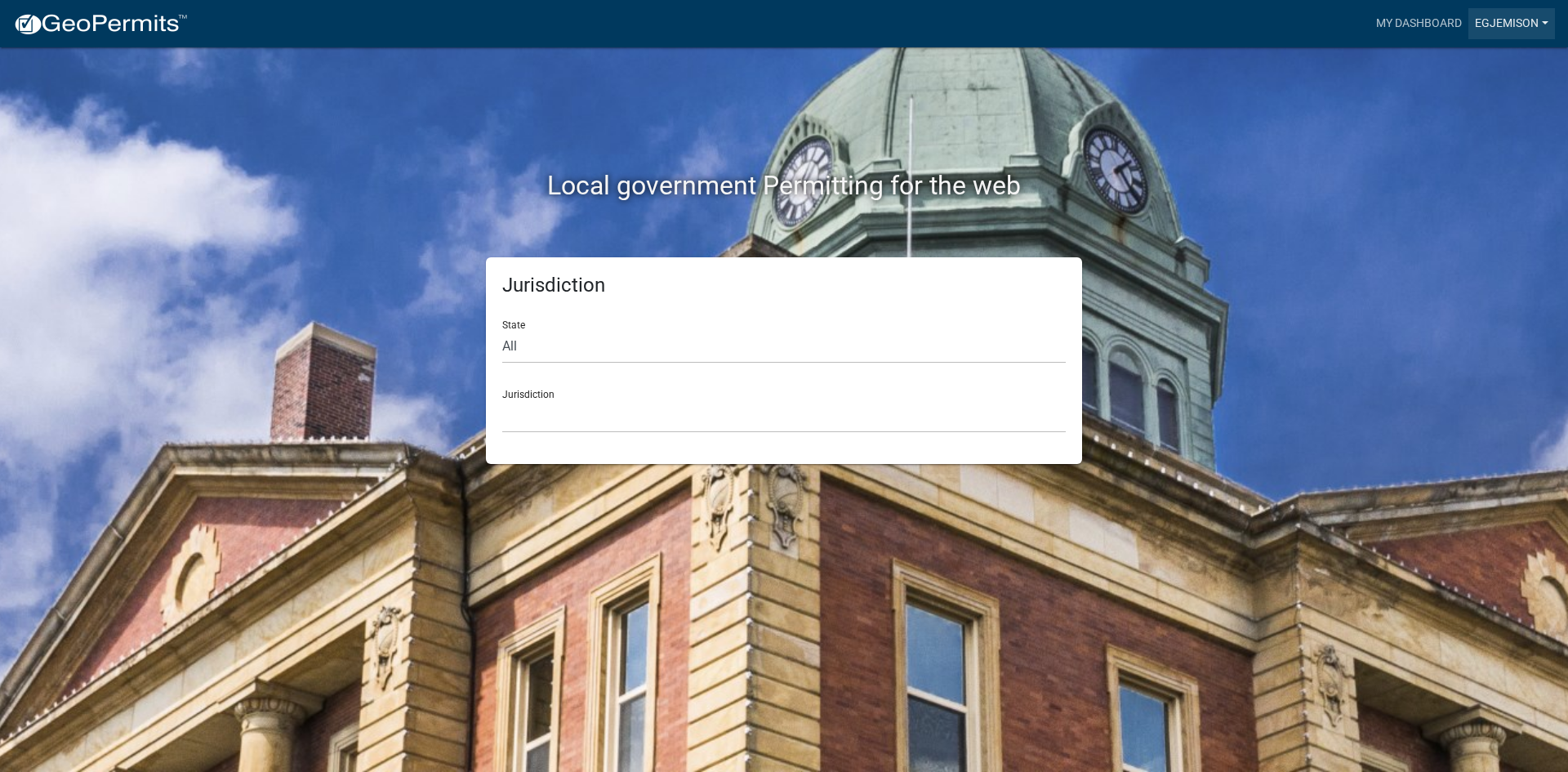
click at [1539, 21] on link "EGJemison" at bounding box center [1511, 23] width 87 height 31
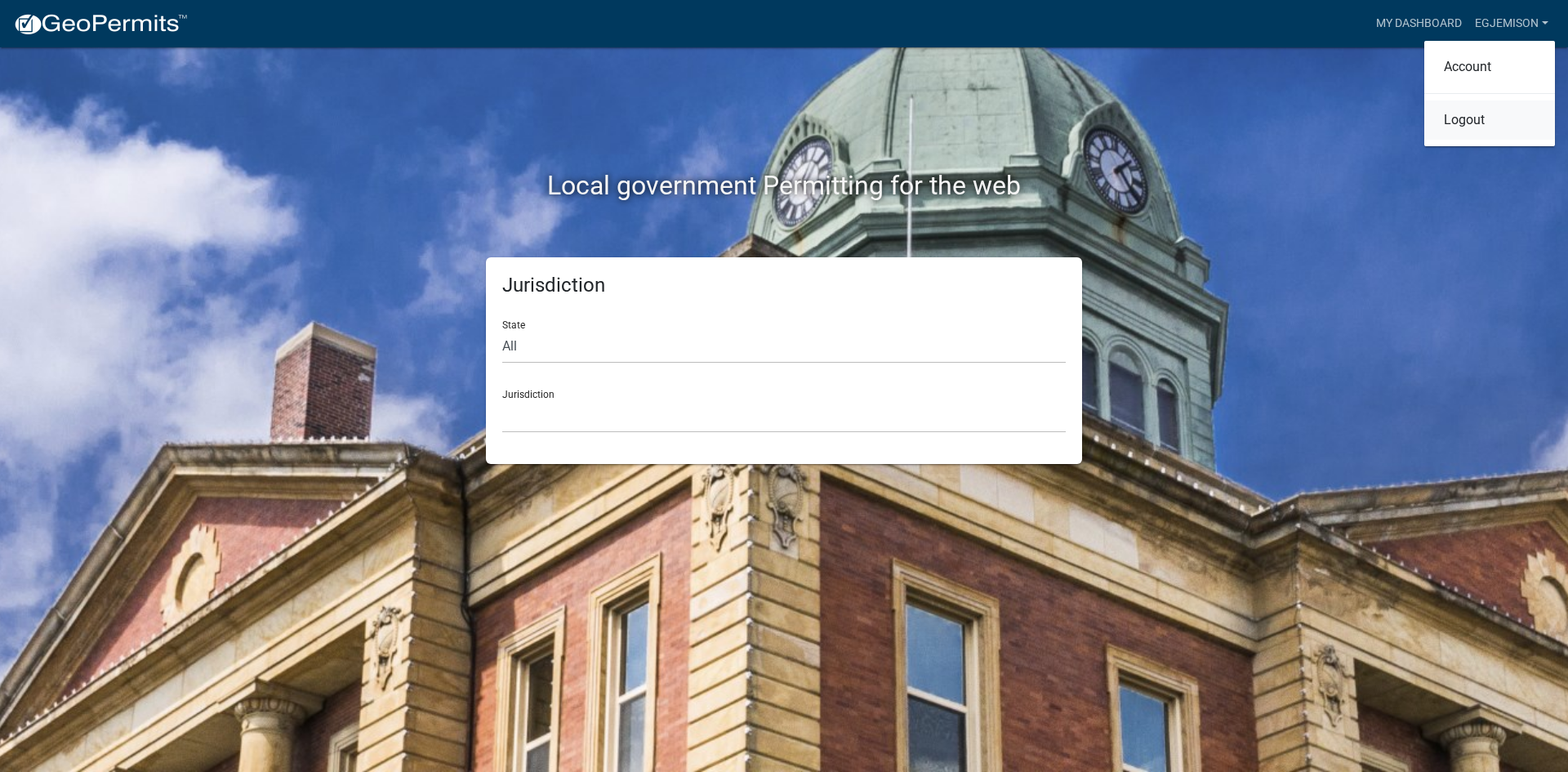
click at [1472, 120] on link "Logout" at bounding box center [1489, 120] width 130 height 39
